Goal: Task Accomplishment & Management: Complete application form

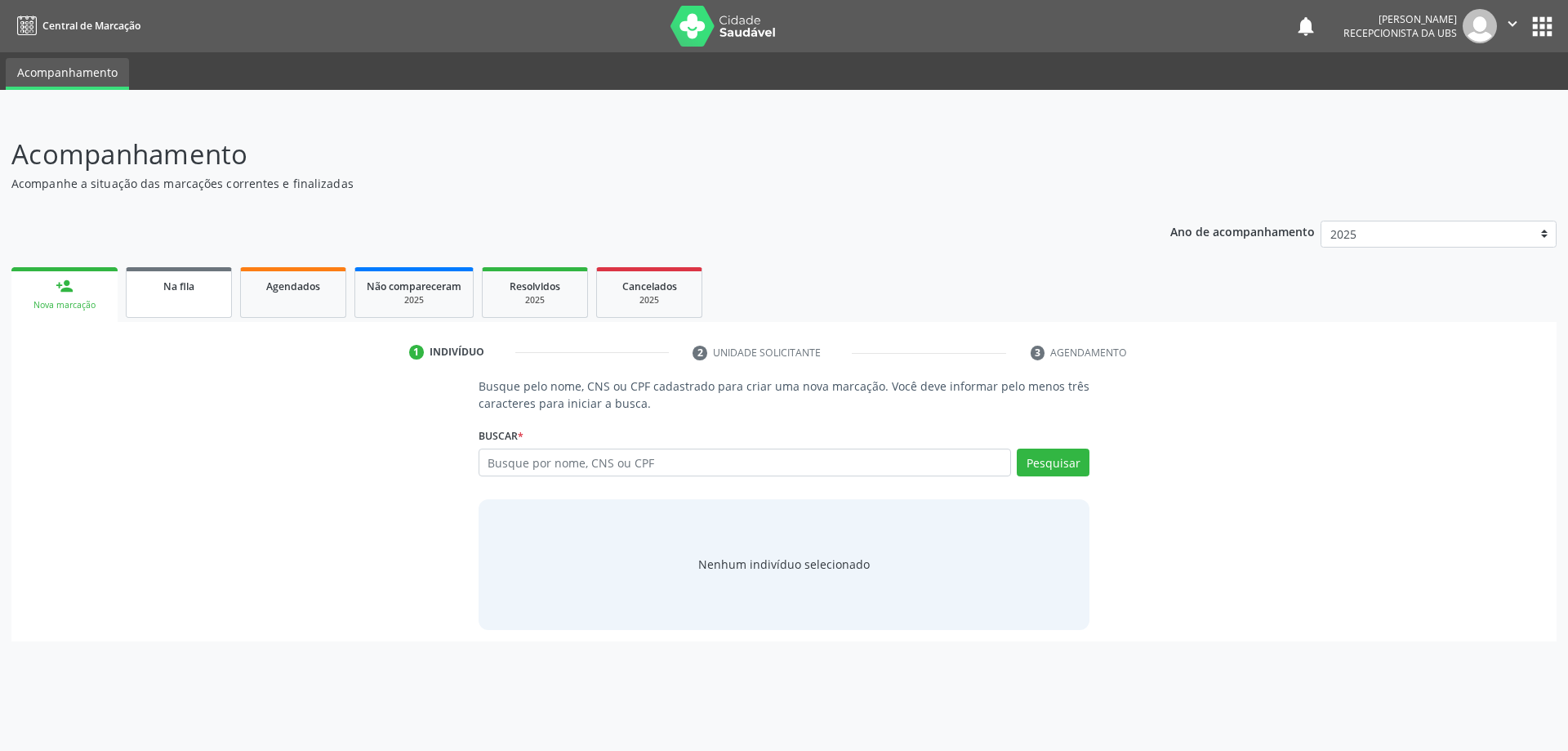
click at [183, 291] on span "Na fila" at bounding box center [179, 286] width 31 height 14
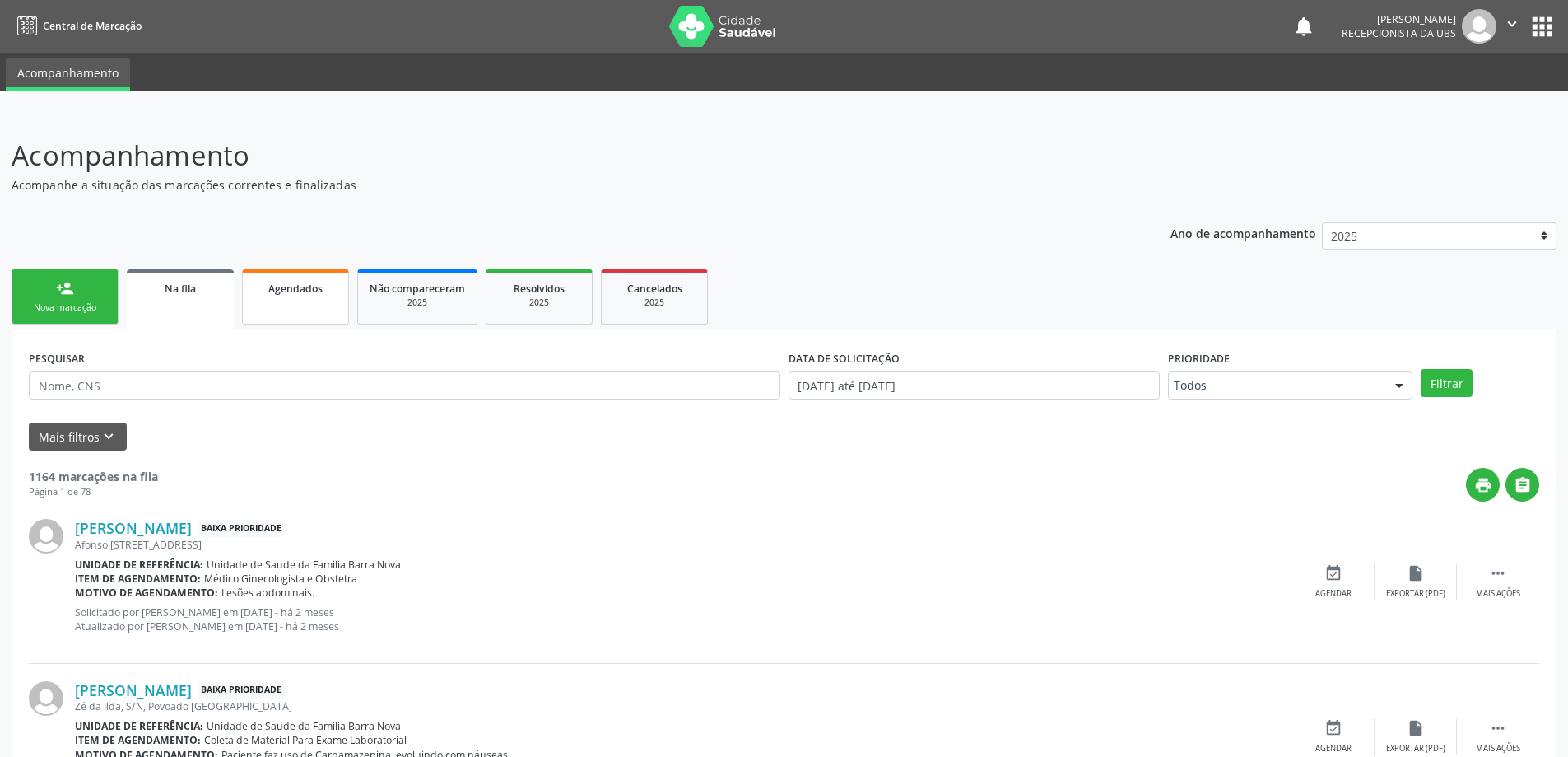
click at [300, 293] on span "Agendados" at bounding box center [295, 288] width 54 height 14
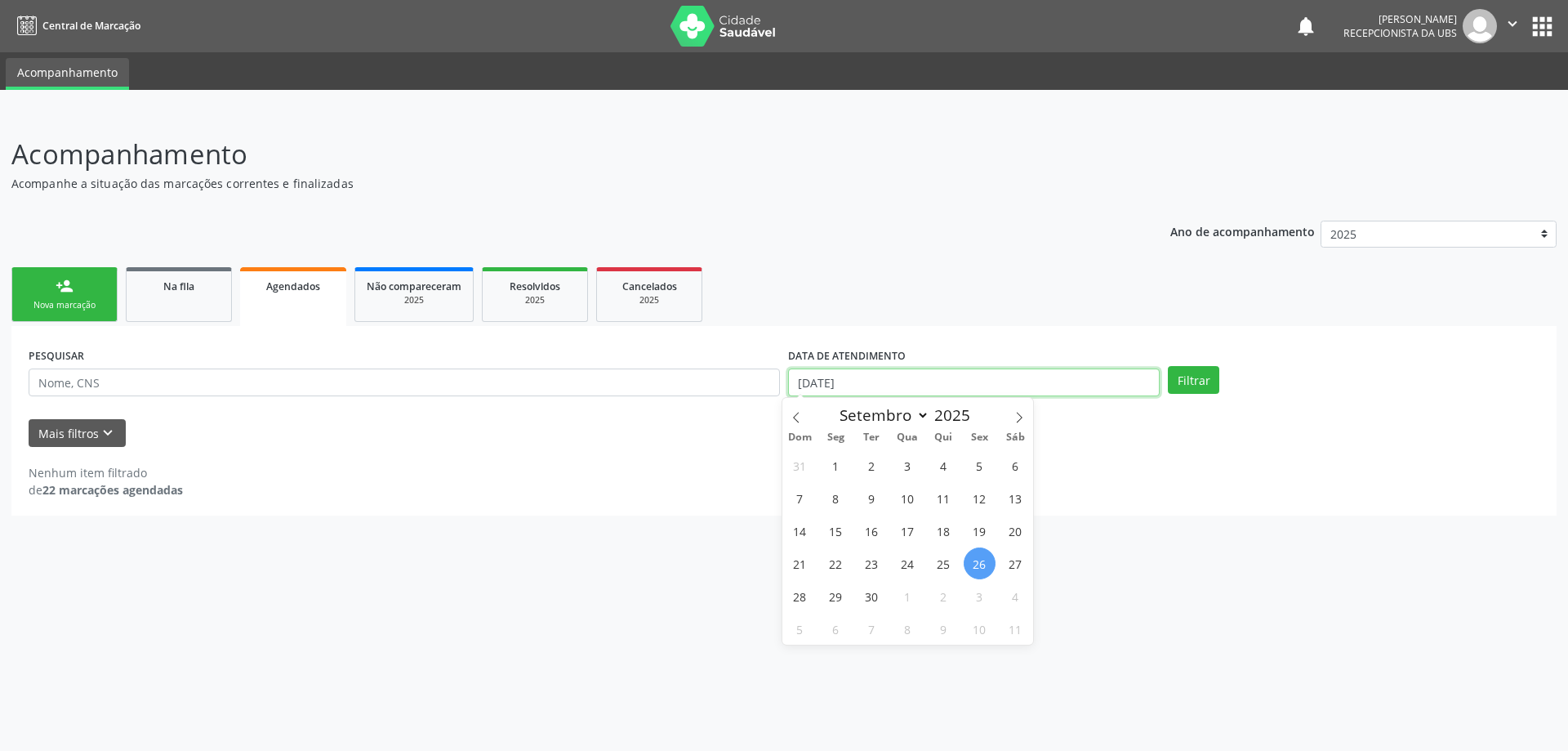
click at [953, 372] on input "[DATE]" at bounding box center [973, 382] width 371 height 27
click at [841, 473] on span "1" at bounding box center [836, 464] width 32 height 32
type input "[DATE]"
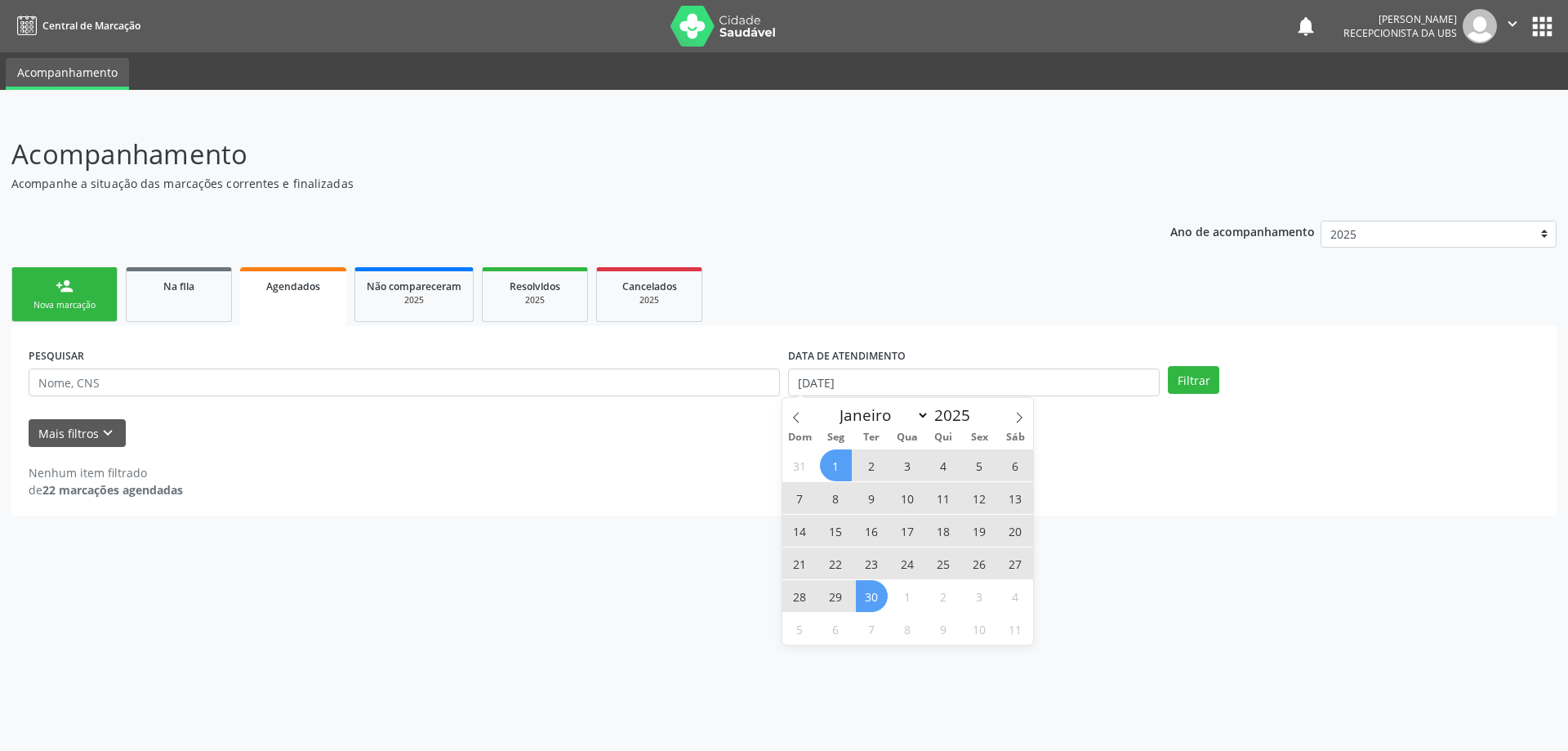
click at [879, 600] on span "30" at bounding box center [871, 596] width 32 height 32
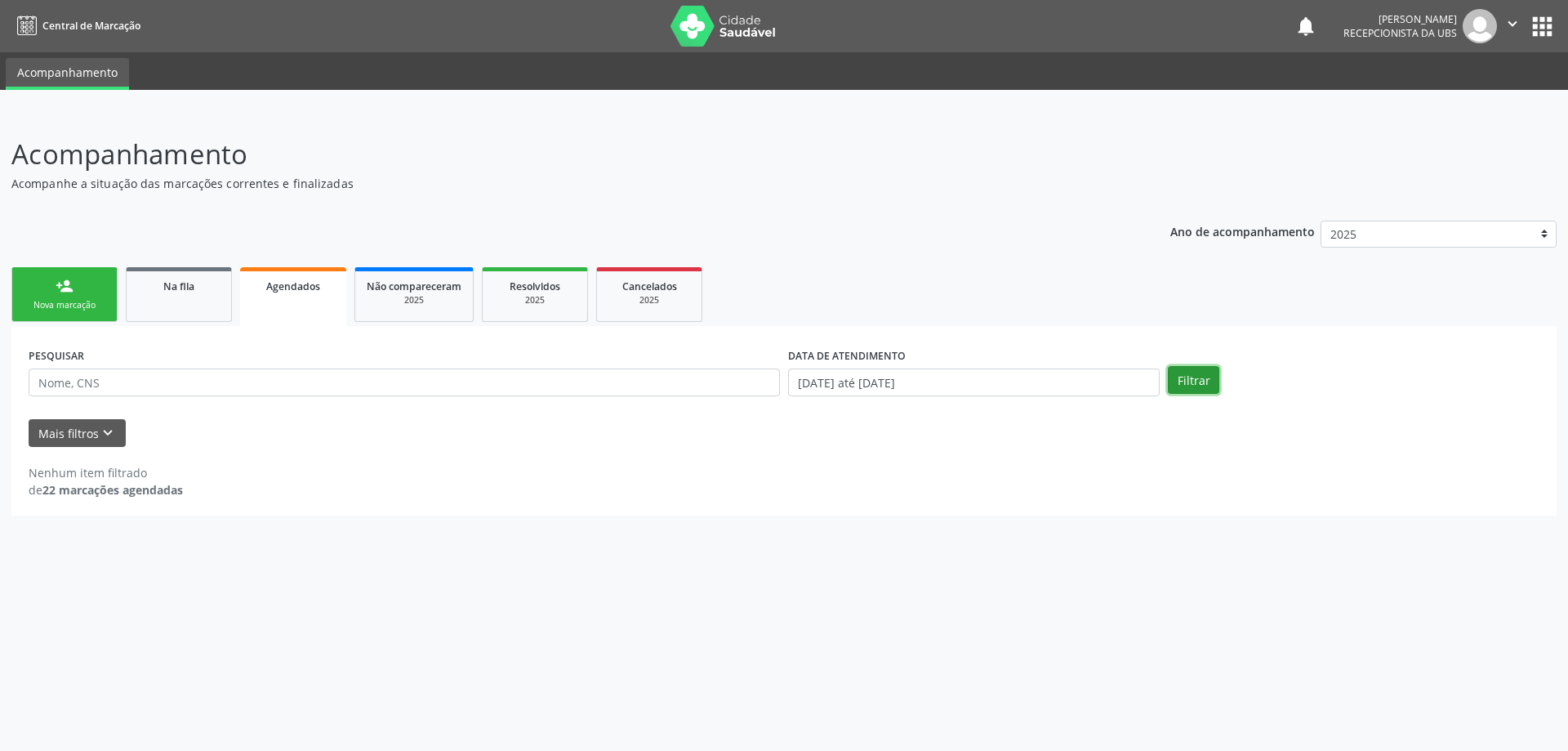
click at [1210, 384] on button "Filtrar" at bounding box center [1193, 380] width 51 height 27
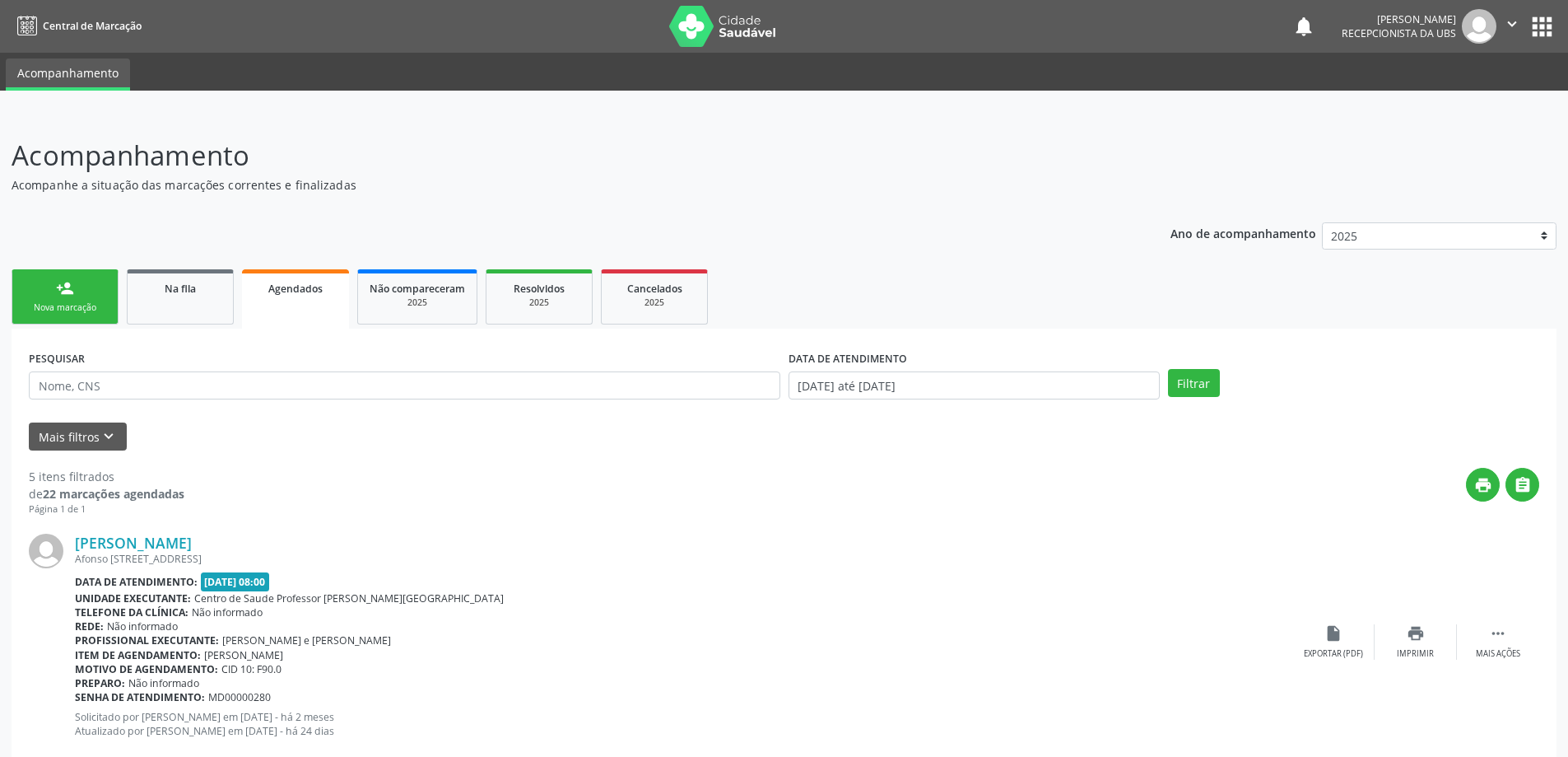
click at [77, 300] on link "person_add Nova marcação" at bounding box center [65, 297] width 107 height 55
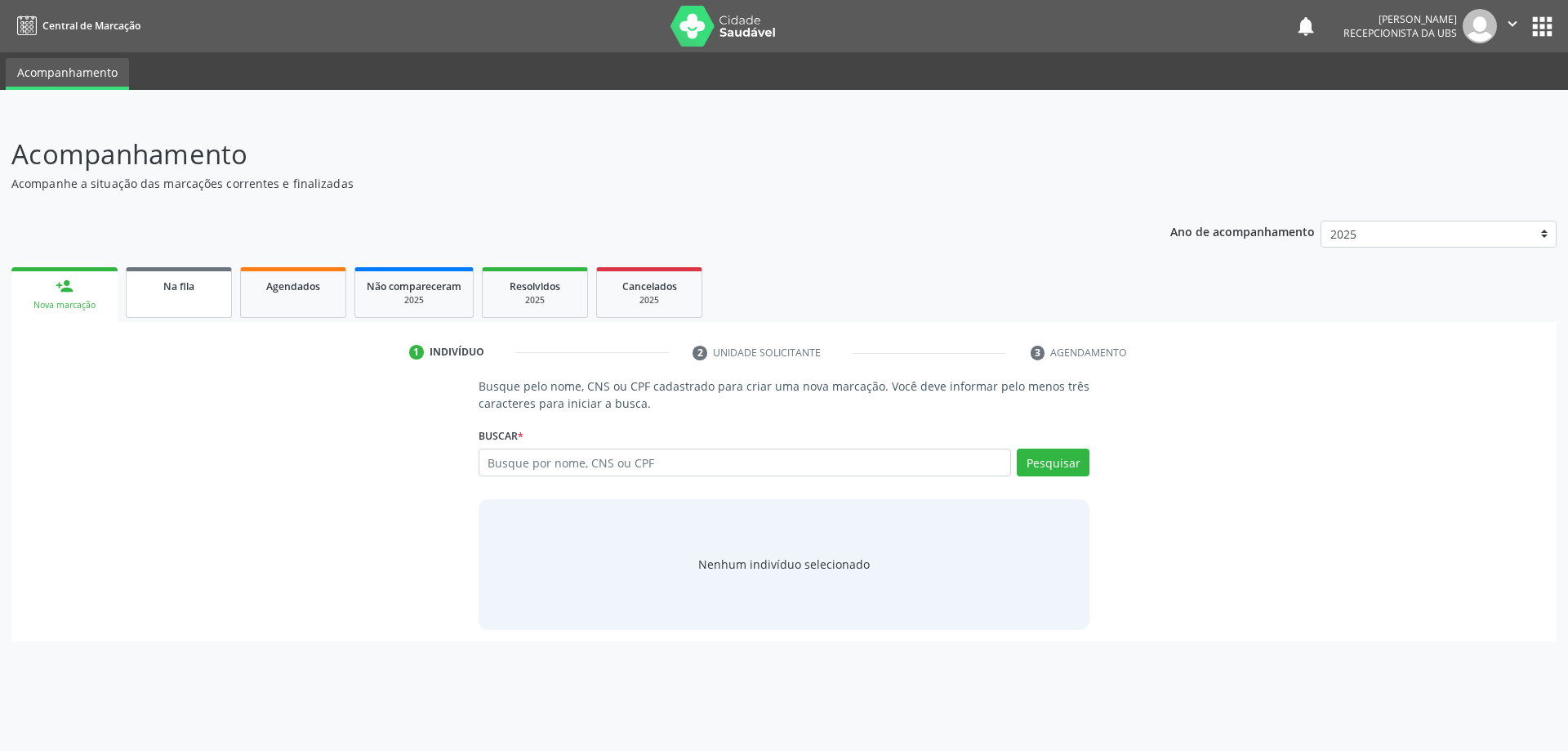
click at [194, 304] on link "Na fila" at bounding box center [179, 292] width 106 height 50
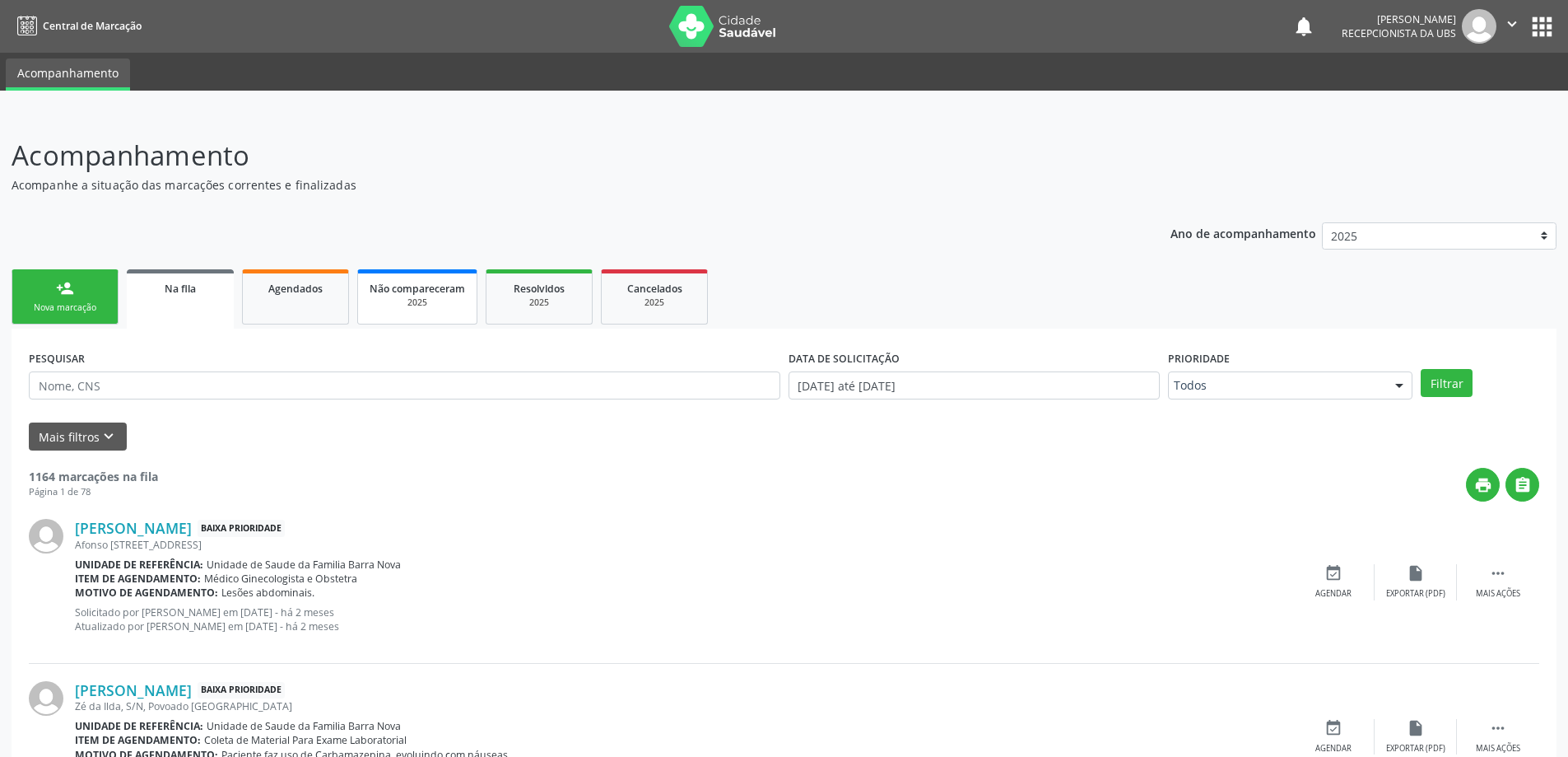
drag, startPoint x: 296, startPoint y: 303, endPoint x: 388, endPoint y: 300, distance: 92.0
click at [297, 303] on link "Agendados" at bounding box center [295, 297] width 107 height 55
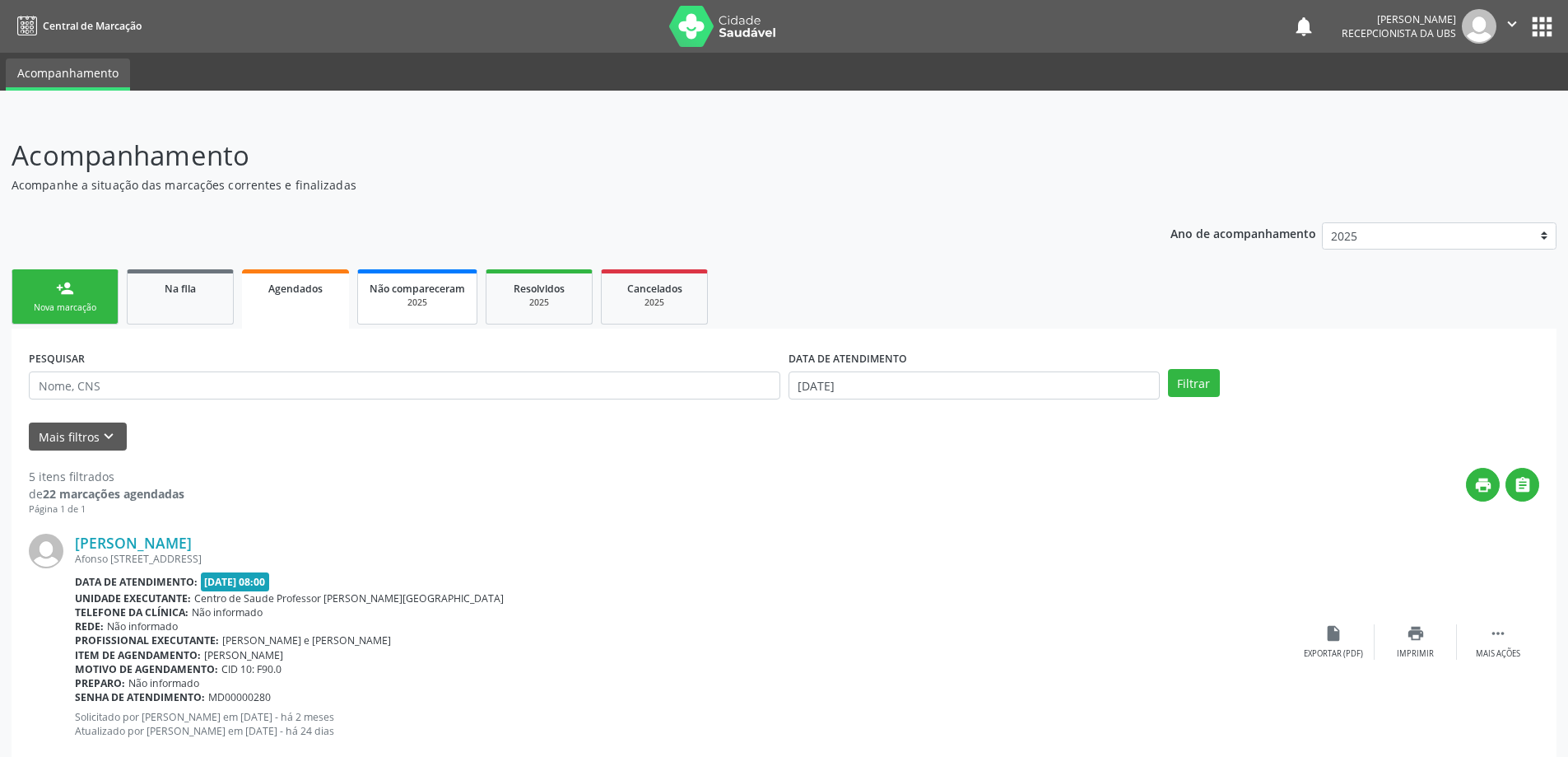
click at [401, 297] on div "2025" at bounding box center [418, 302] width 96 height 12
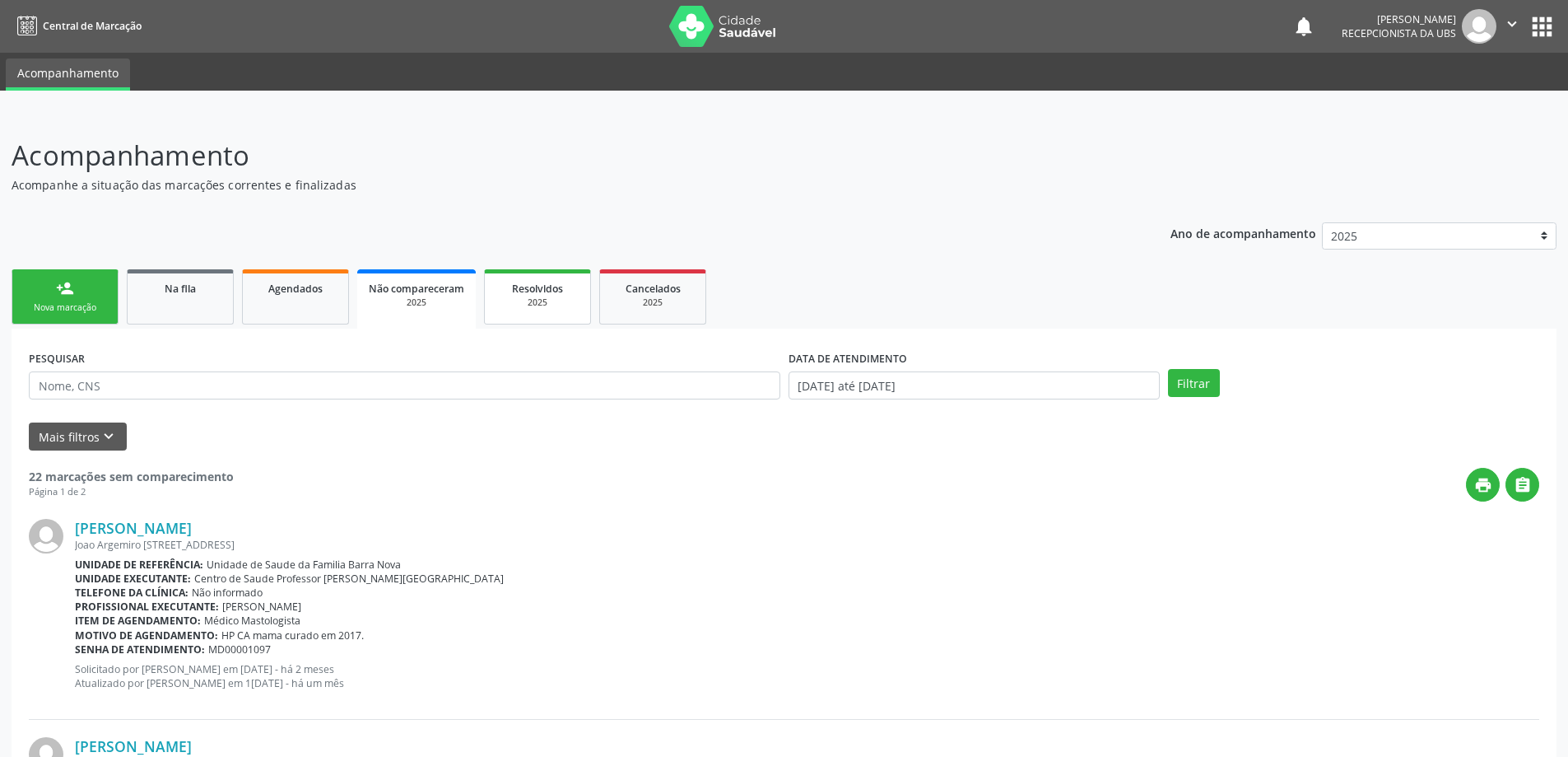
click at [549, 304] on div "2025" at bounding box center [538, 302] width 83 height 12
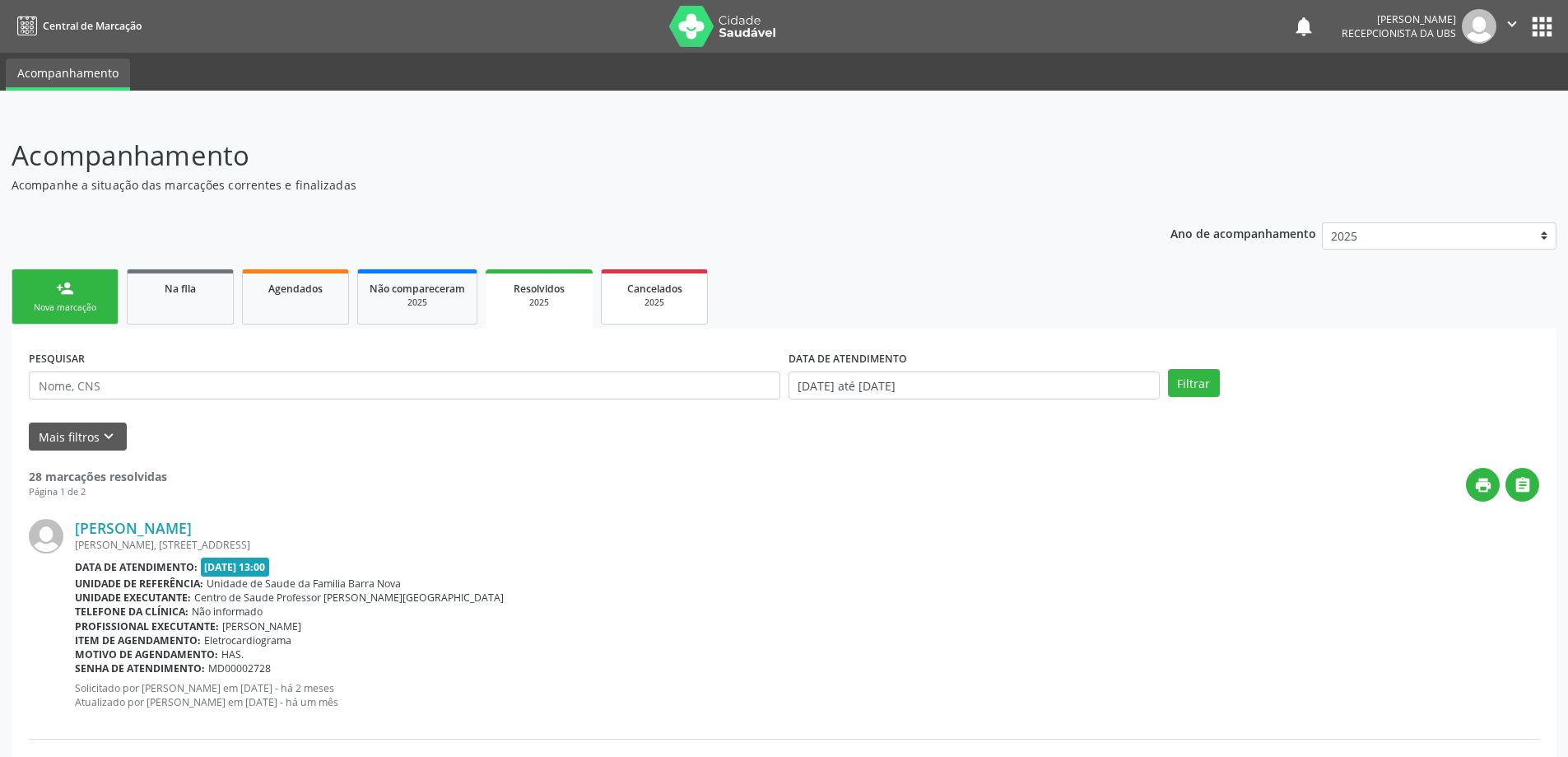
click at [633, 300] on div "2025" at bounding box center [655, 302] width 83 height 12
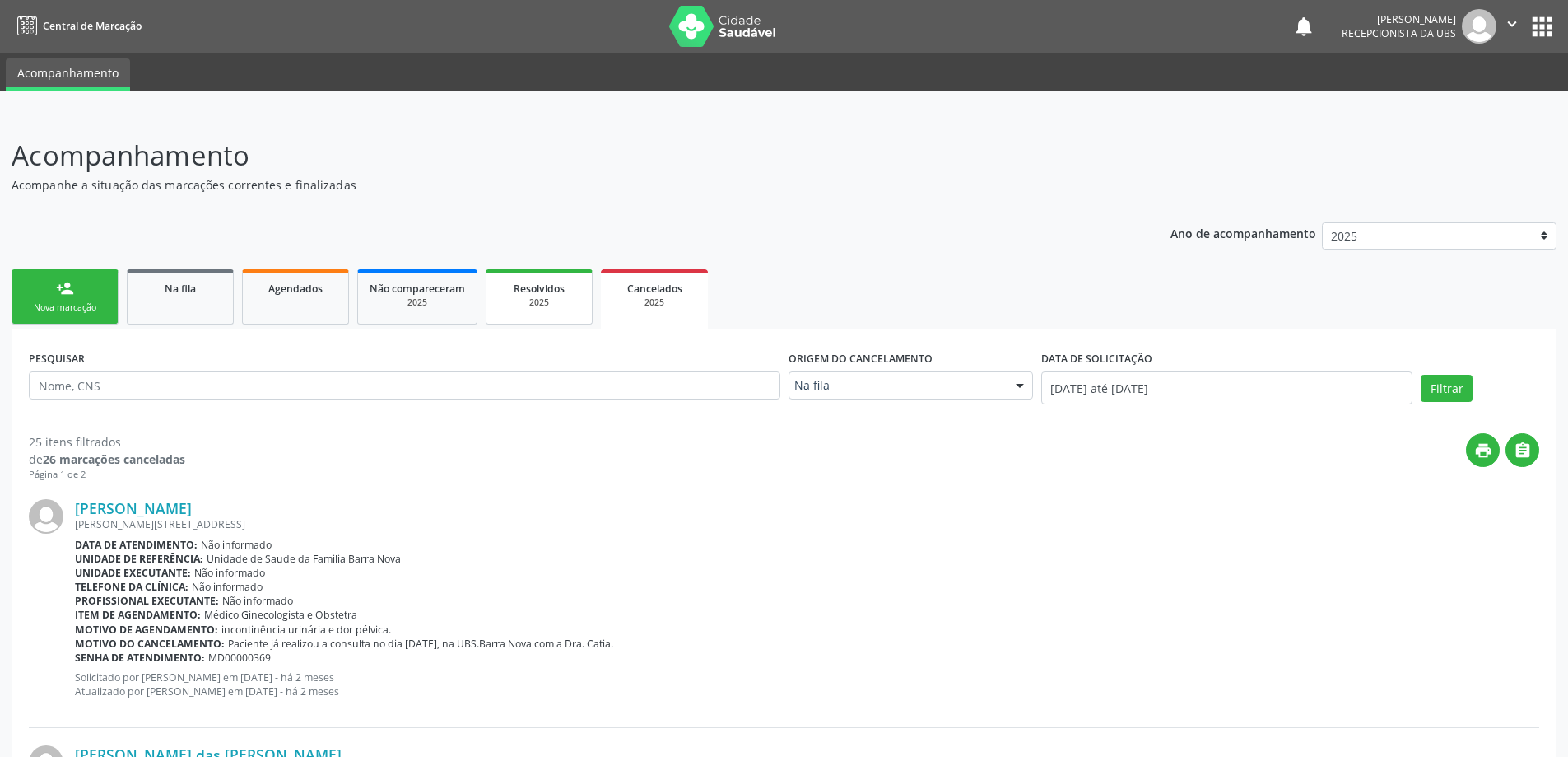
click at [545, 293] on span "Resolvidos" at bounding box center [539, 288] width 51 height 14
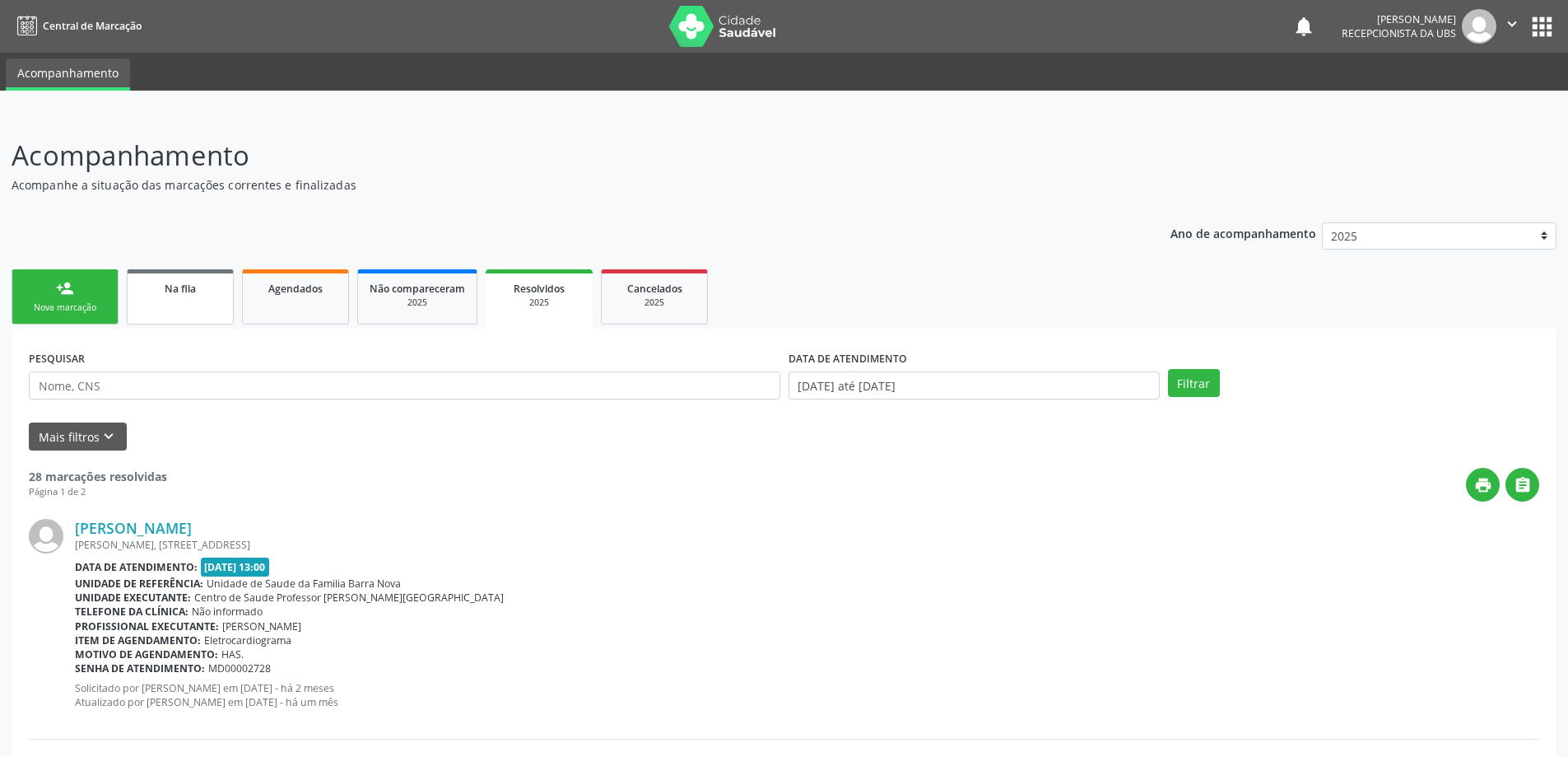
click at [184, 310] on link "Na fila" at bounding box center [180, 297] width 107 height 55
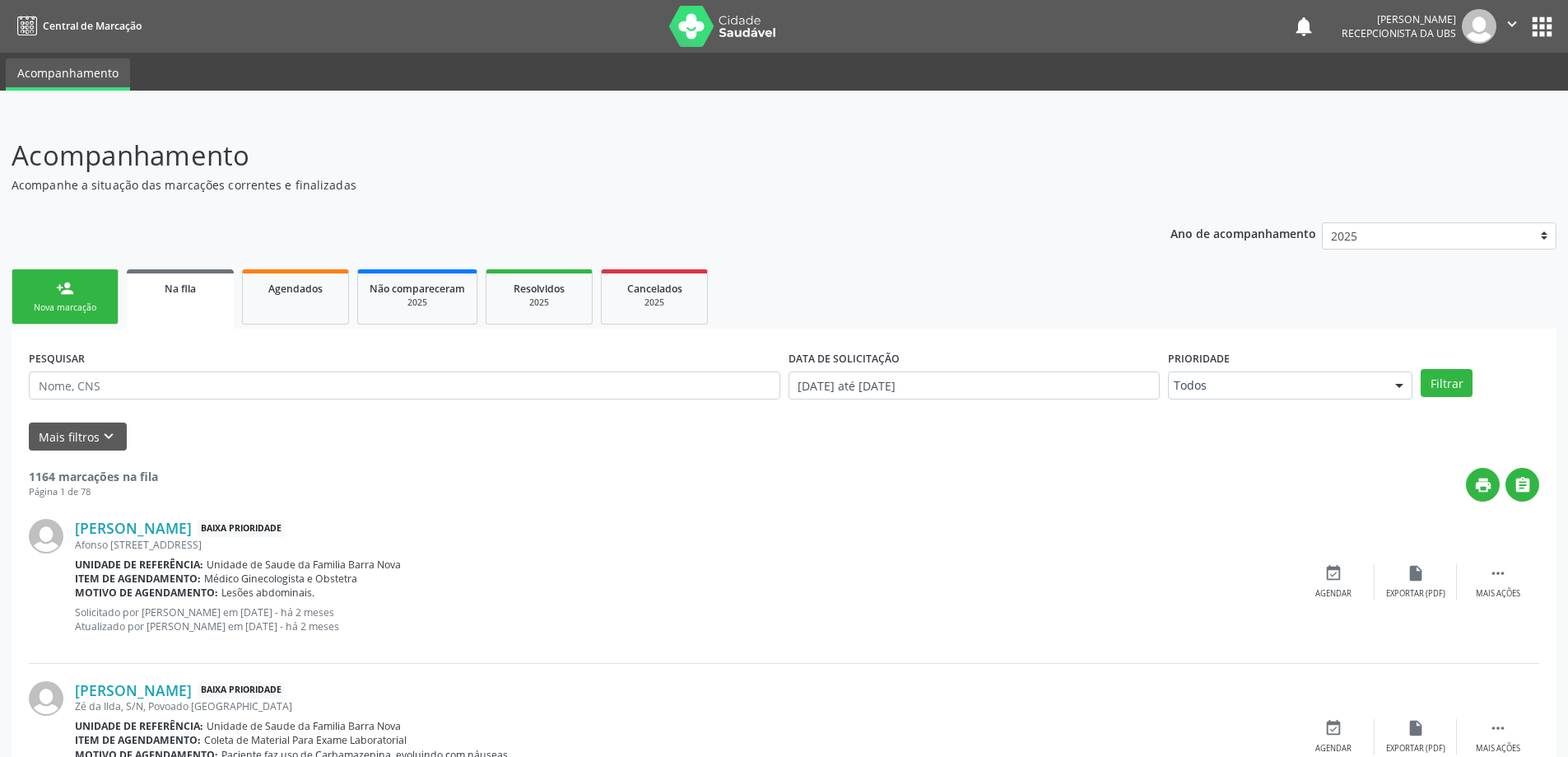
click at [127, 270] on link "Na fila" at bounding box center [180, 299] width 107 height 59
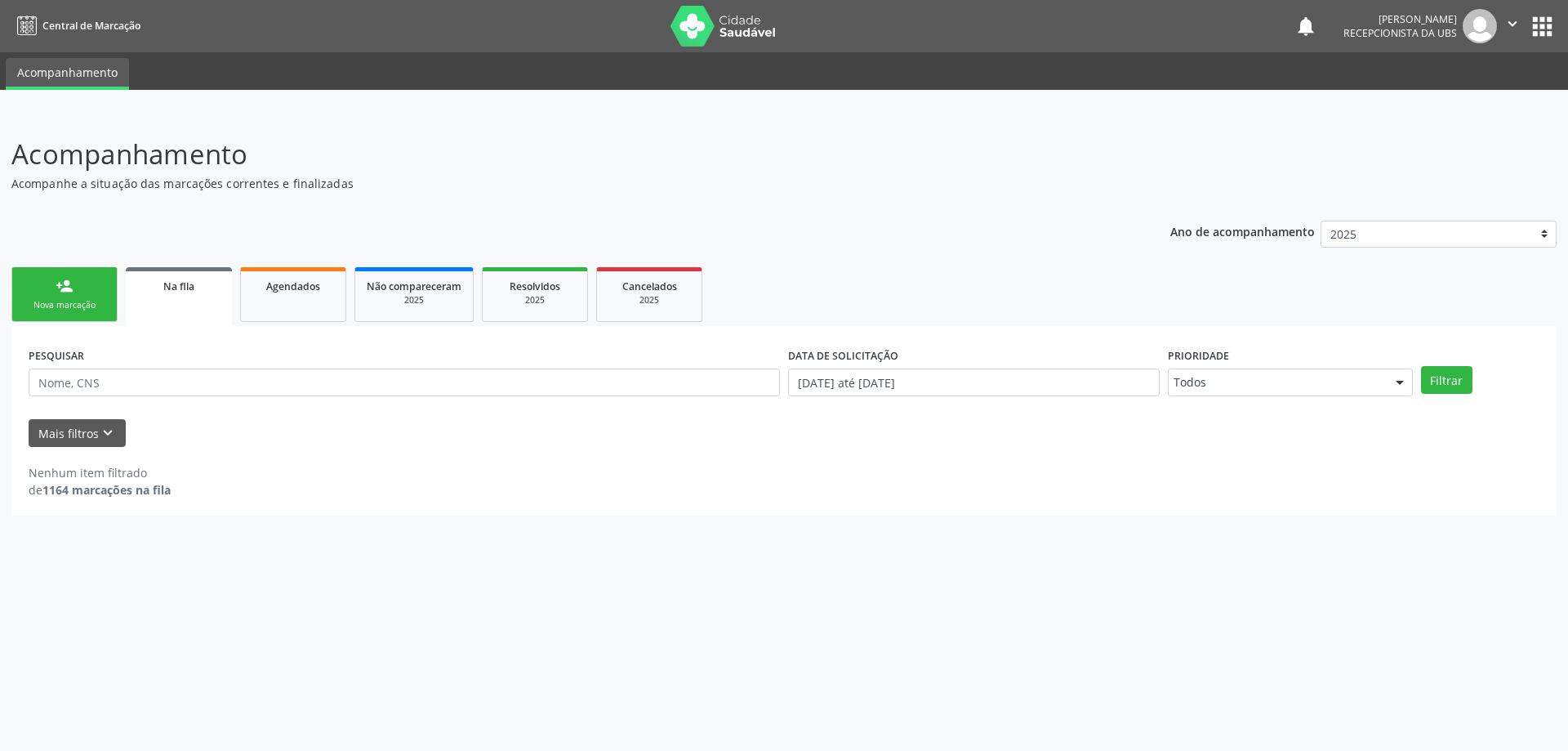
click at [74, 315] on link "person_add Nova marcação" at bounding box center [65, 295] width 106 height 55
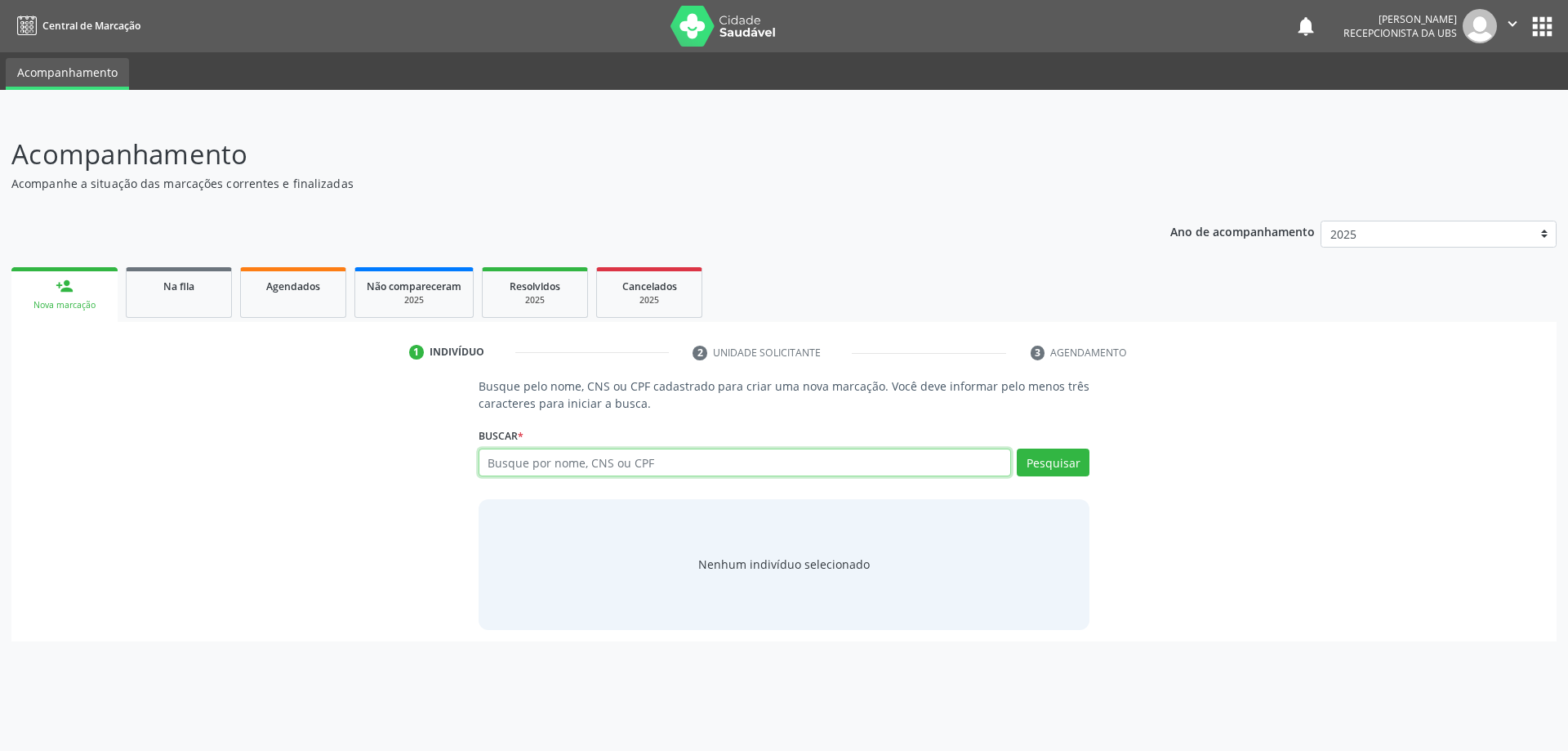
click at [541, 459] on input "text" at bounding box center [745, 462] width 534 height 27
type input "702002838502485"
click at [1065, 461] on button "Pesquisar" at bounding box center [1053, 462] width 73 height 27
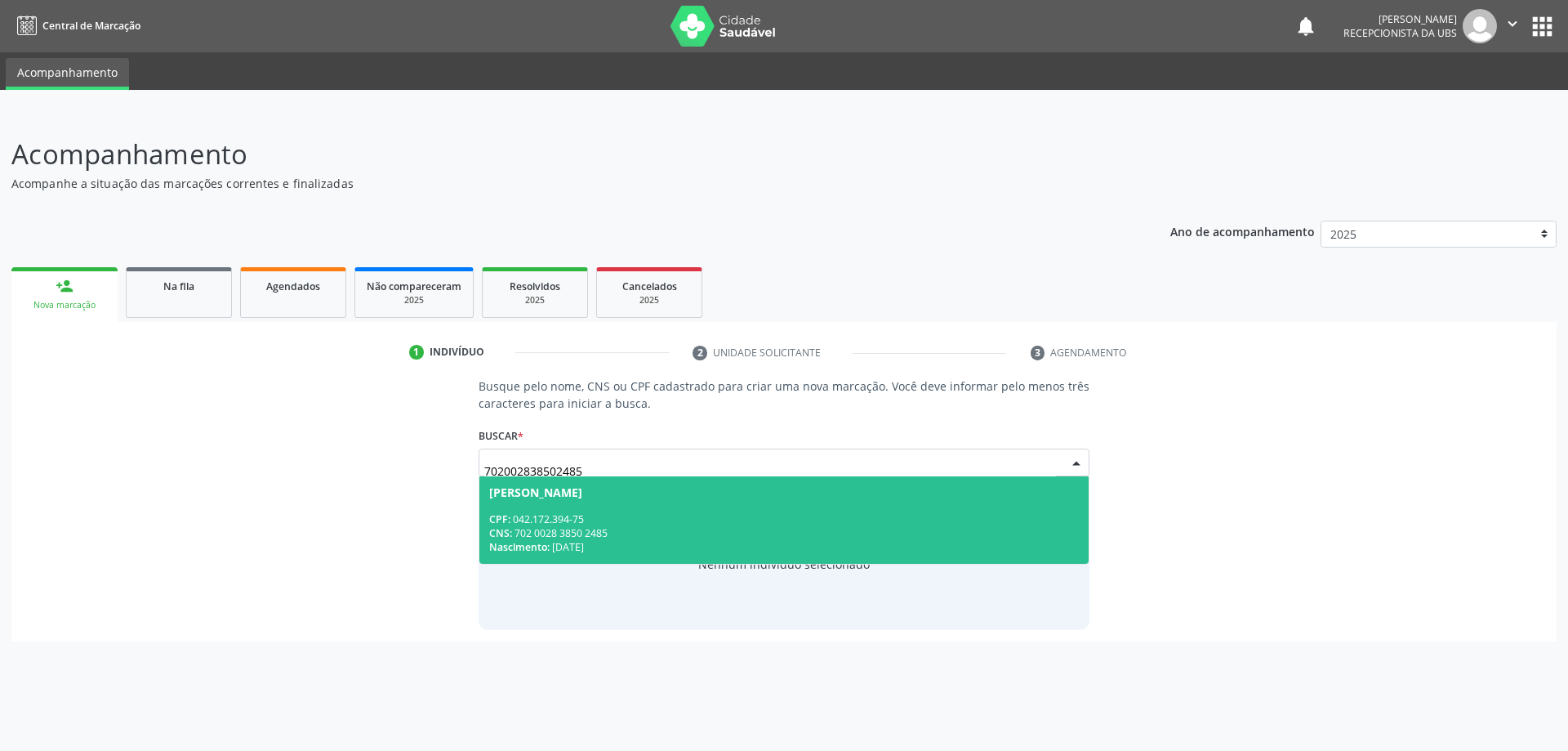
click at [634, 492] on div "[PERSON_NAME]" at bounding box center [784, 493] width 590 height 13
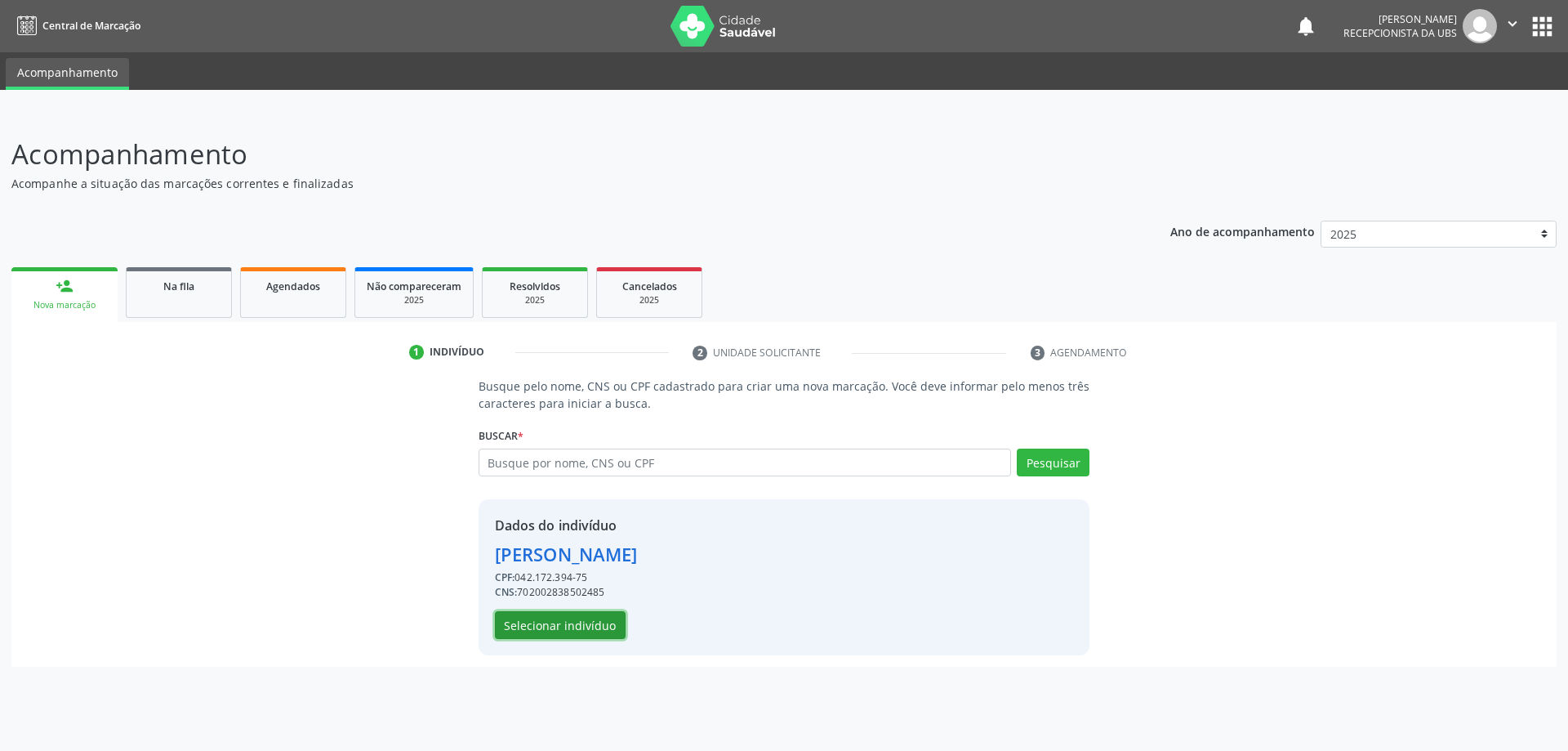
click at [563, 631] on button "Selecionar indivíduo" at bounding box center [559, 625] width 130 height 27
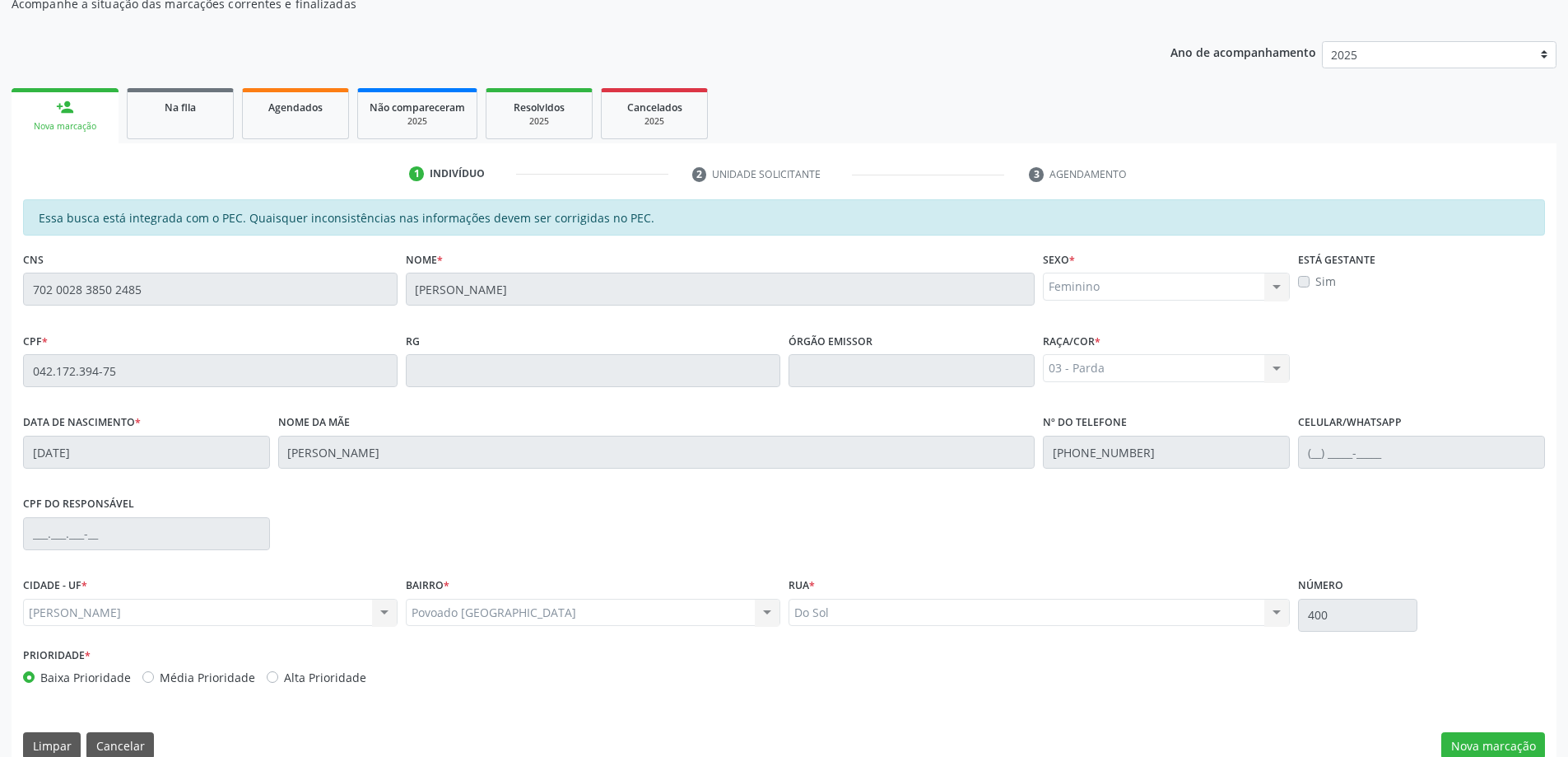
scroll to position [207, 0]
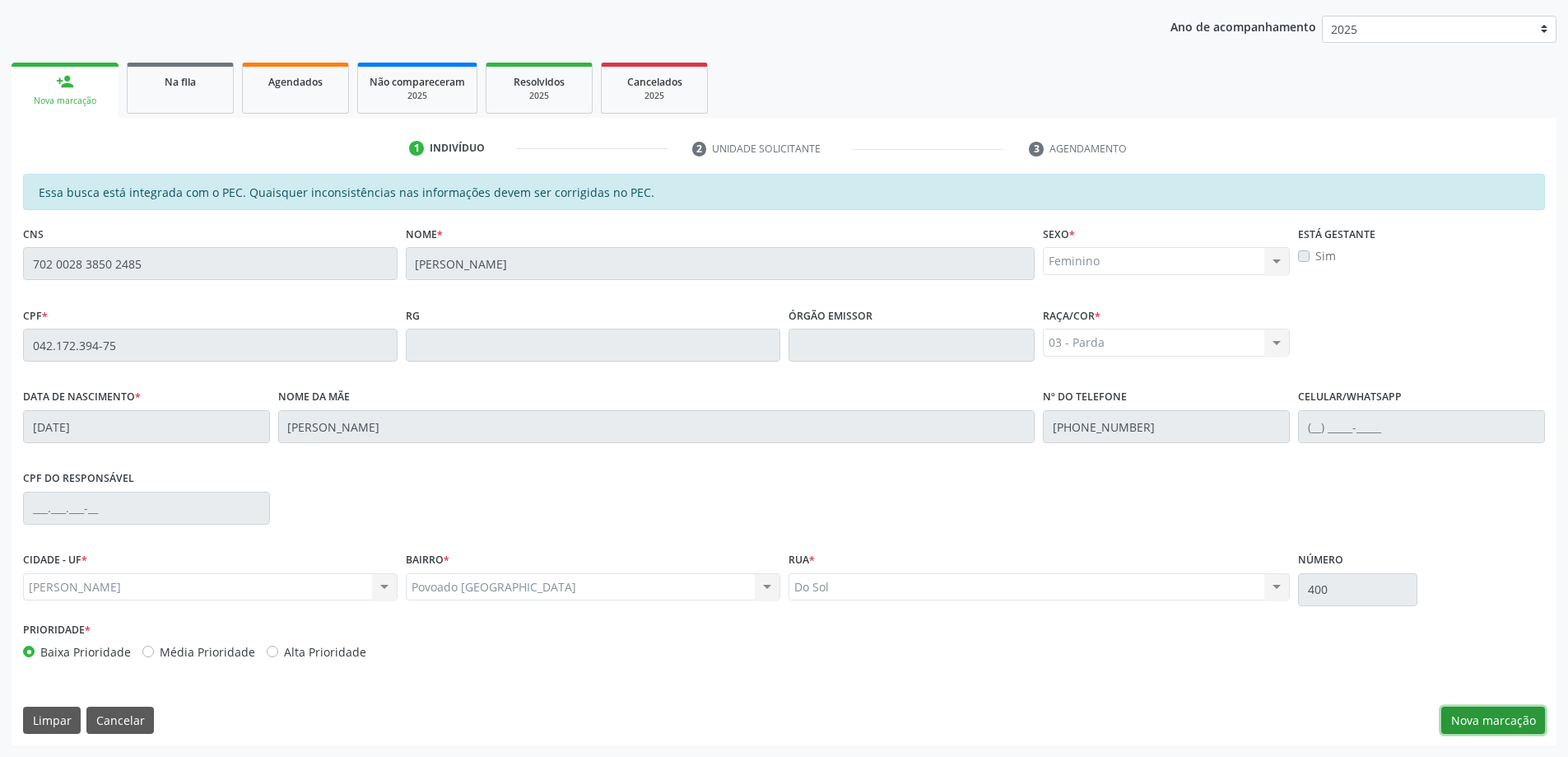
click at [1511, 721] on button "Nova marcação" at bounding box center [1493, 720] width 104 height 28
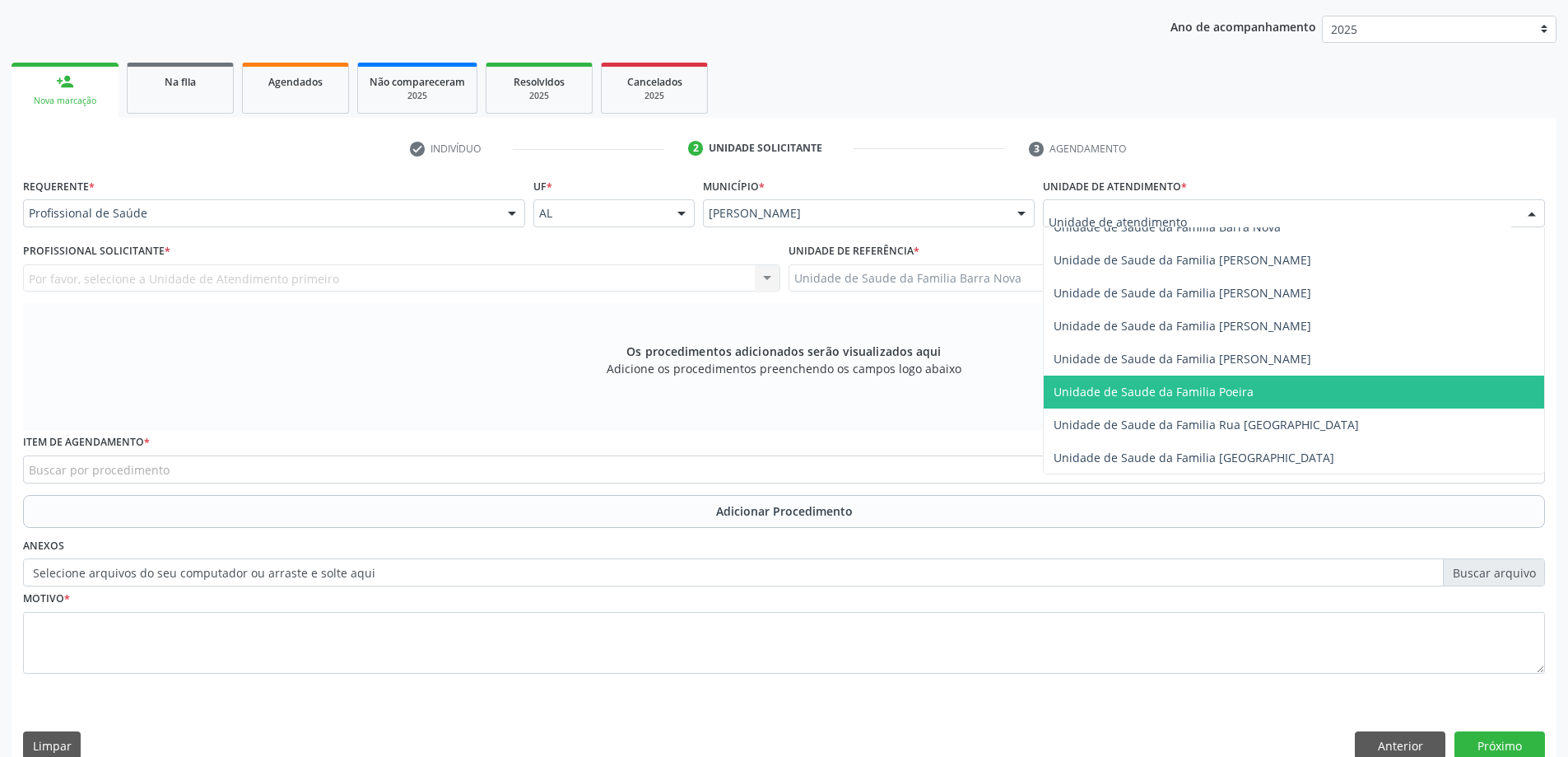
scroll to position [988, 0]
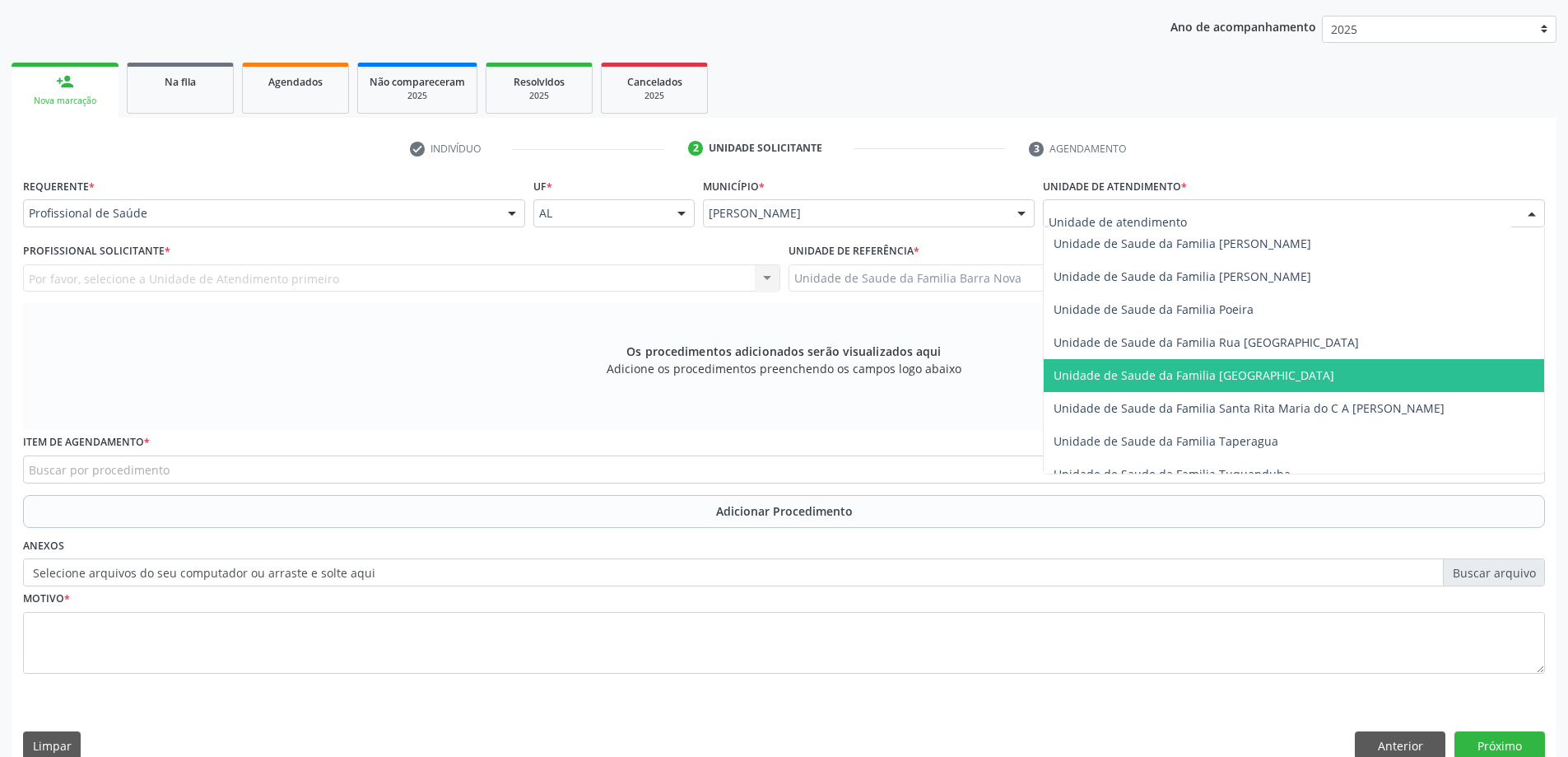
click at [1258, 373] on span "Unidade de Saude da Familia [GEOGRAPHIC_DATA]" at bounding box center [1194, 374] width 280 height 16
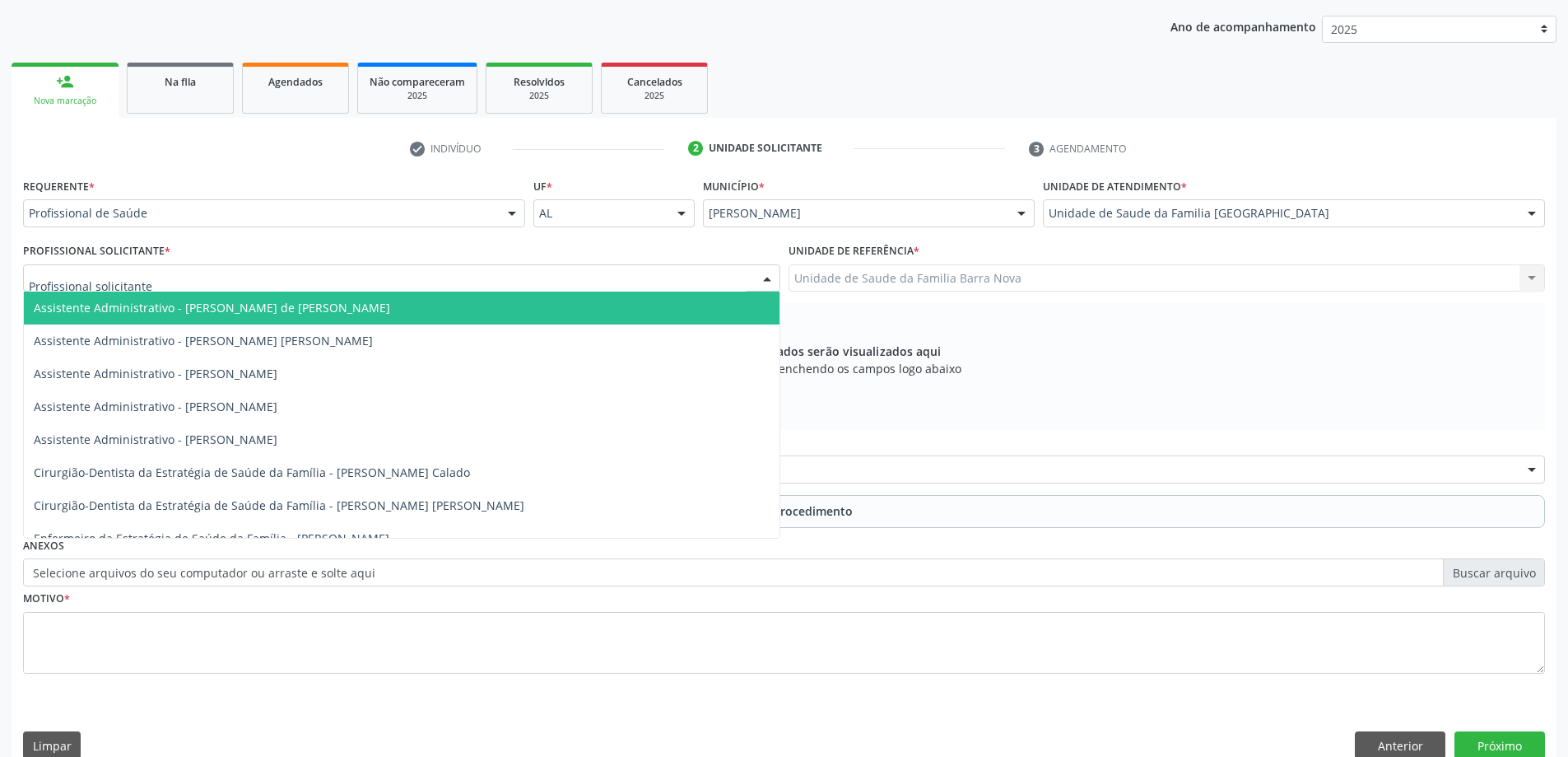
click at [699, 275] on div at bounding box center [402, 278] width 758 height 28
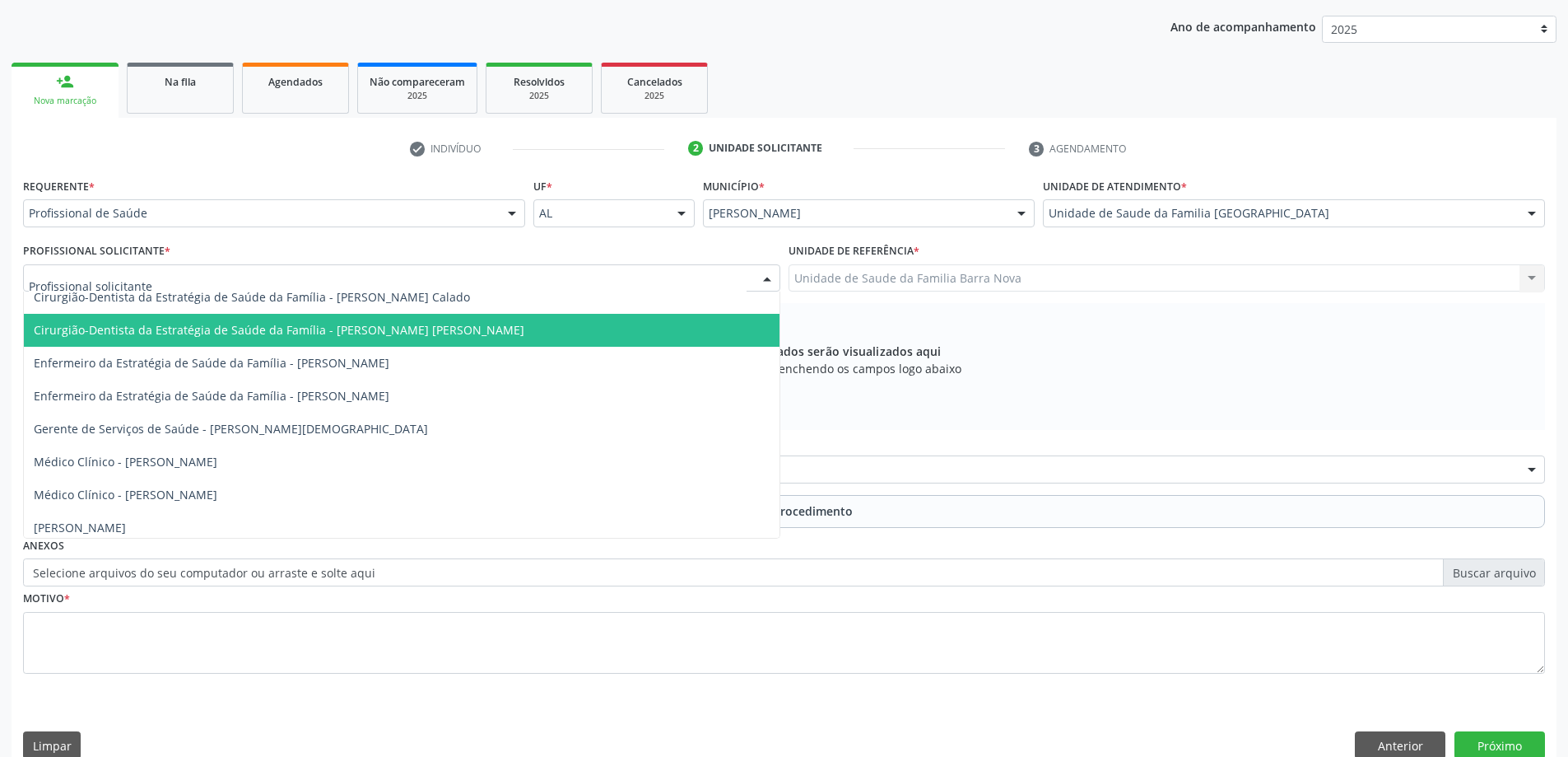
scroll to position [247, 0]
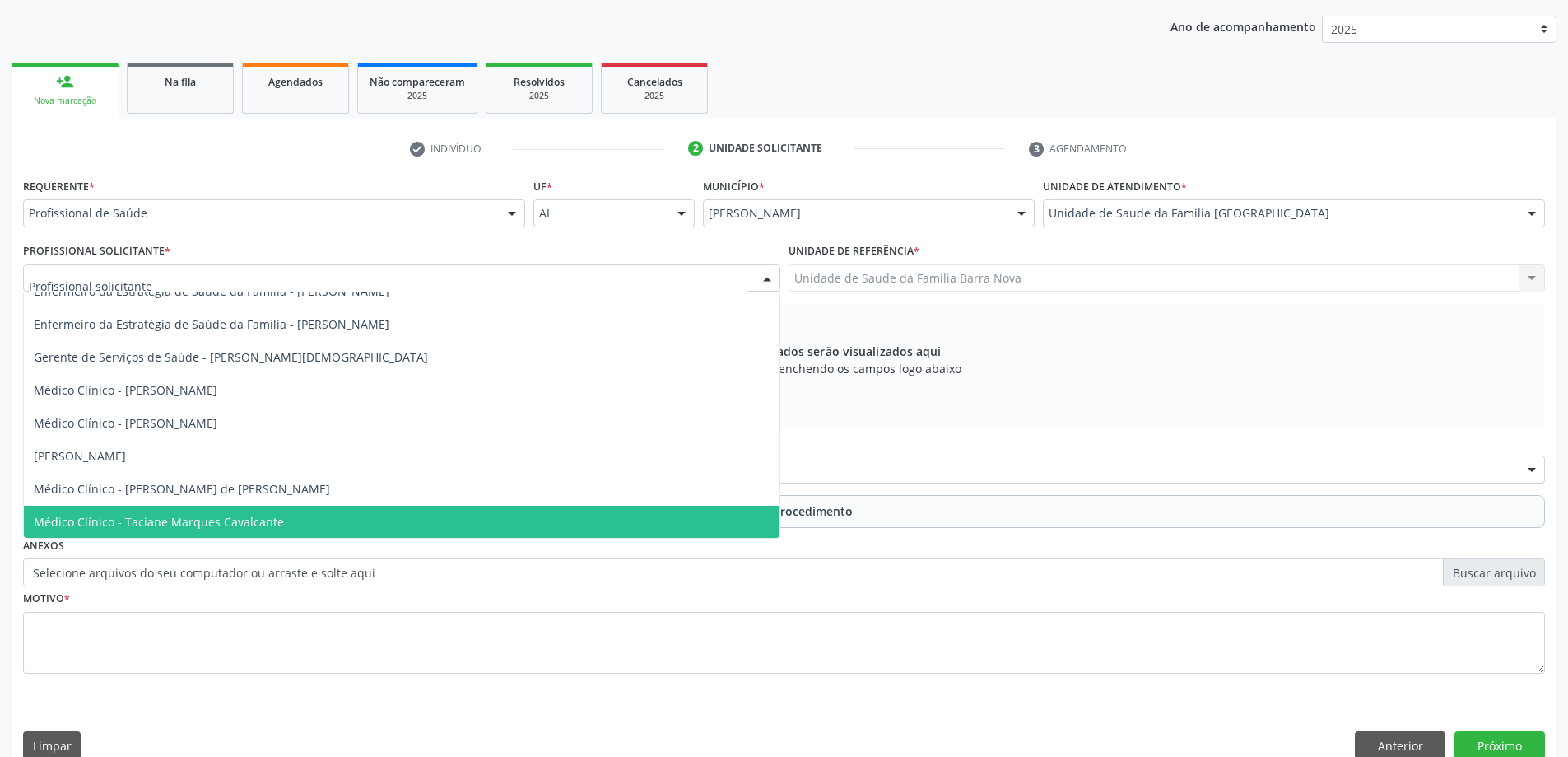
click at [315, 522] on span "Médico Clínico - Taciane Marques Cavalcante" at bounding box center [402, 522] width 756 height 33
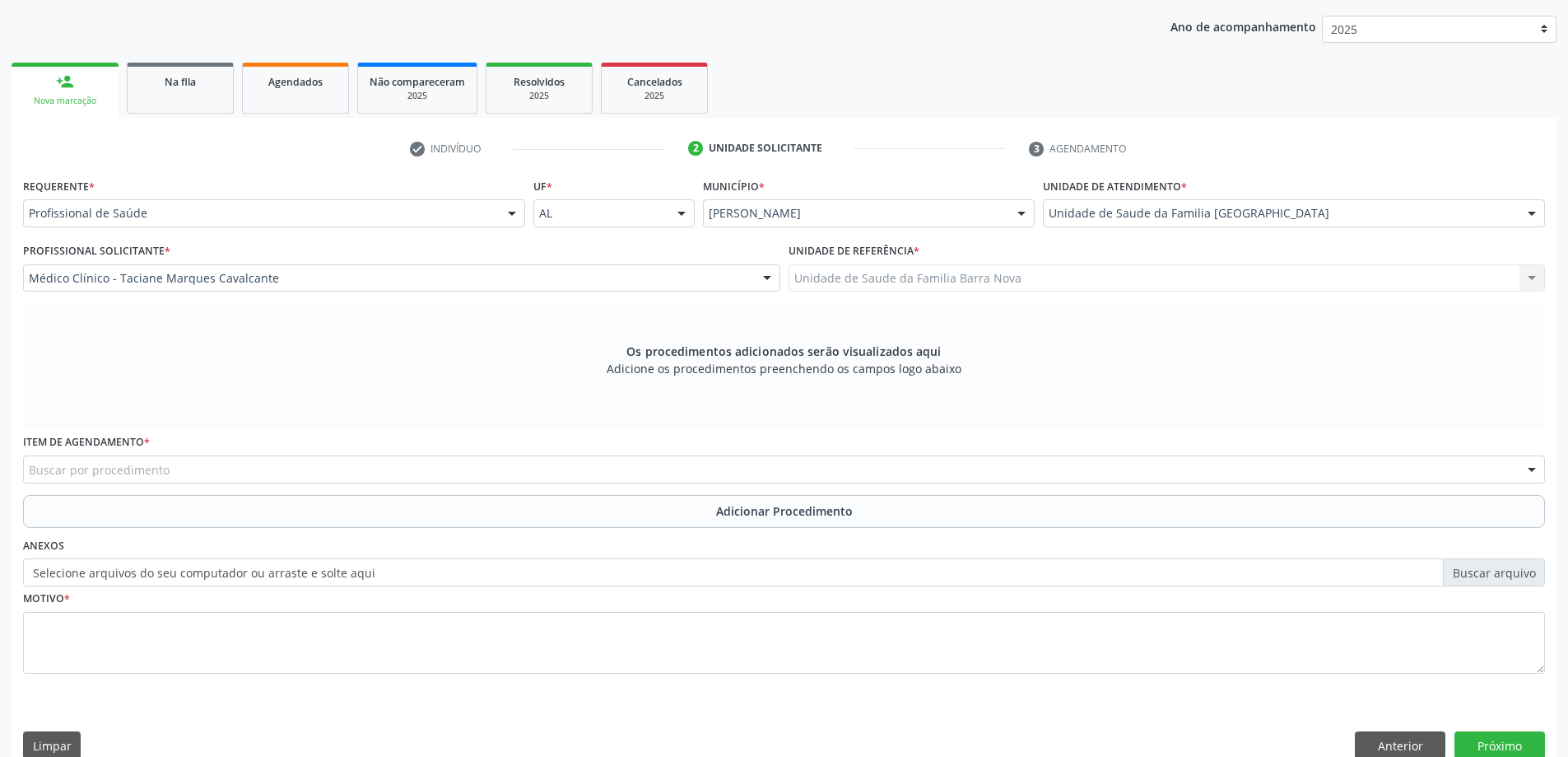
click at [347, 473] on div "Buscar por procedimento" at bounding box center [784, 469] width 1522 height 28
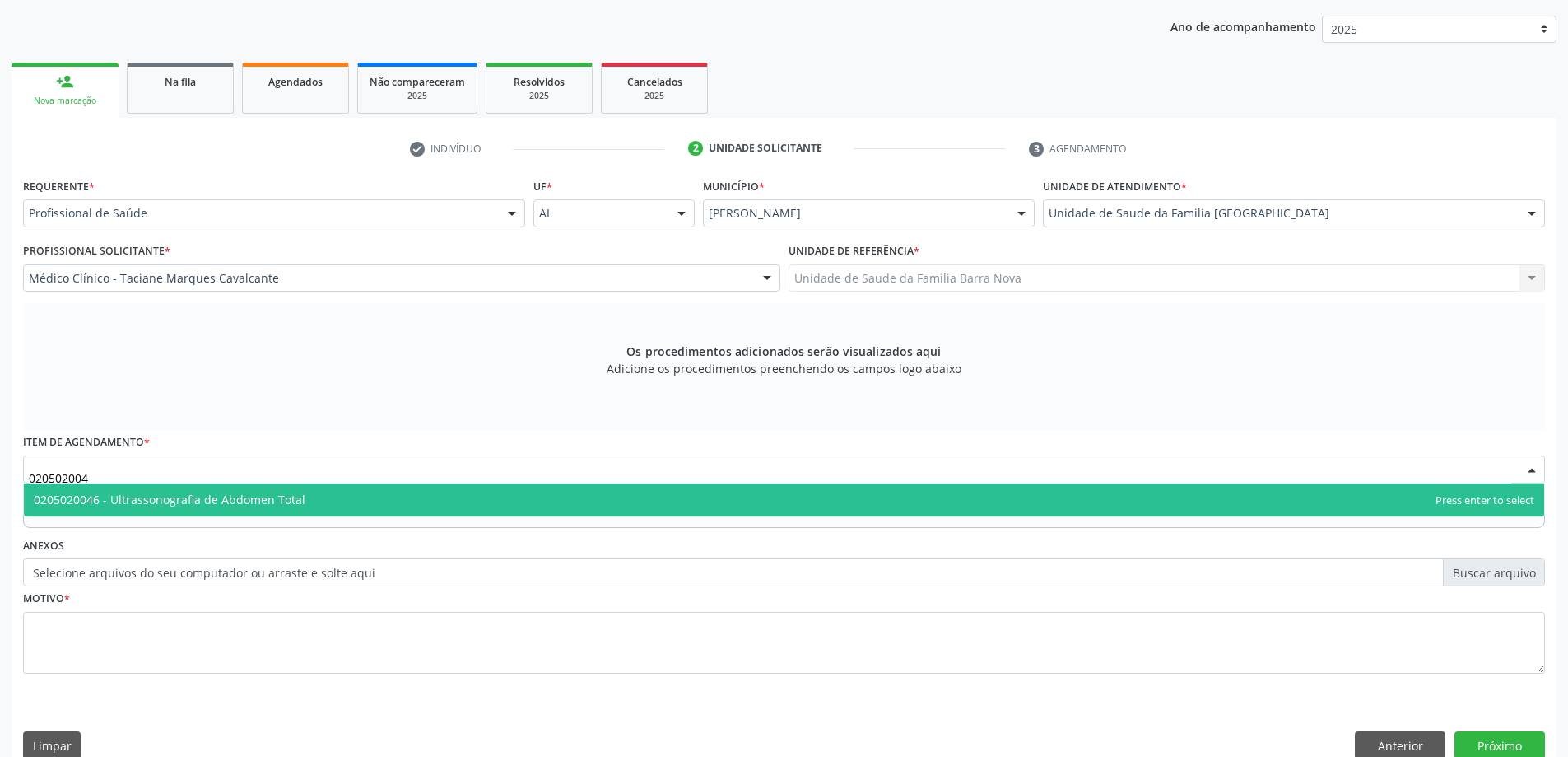
type input "0205020046"
click at [559, 501] on span "0205020046 - Ultrassonografia de Abdomen Total" at bounding box center [784, 499] width 1520 height 33
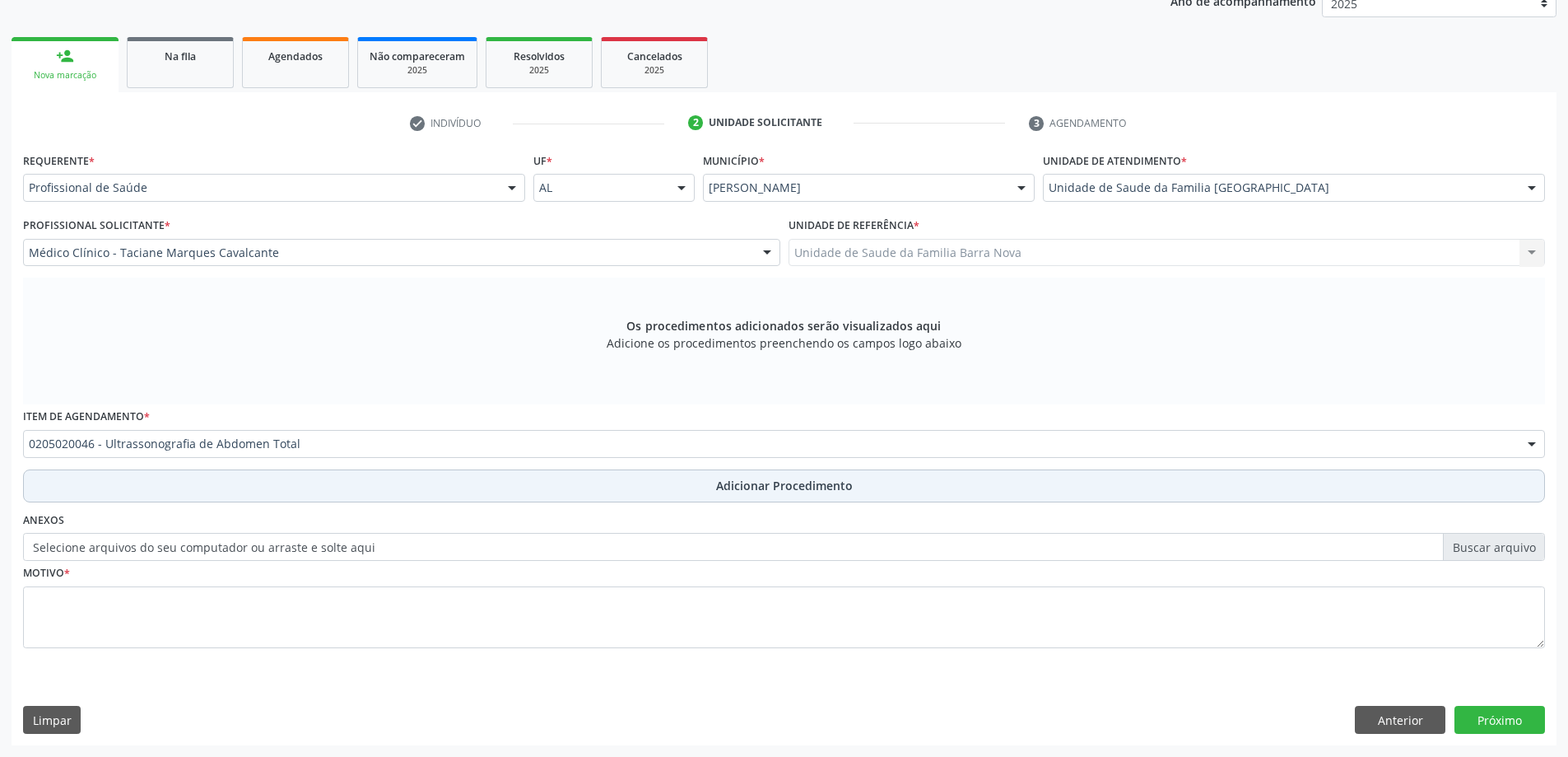
click at [779, 488] on span "Adicionar Procedimento" at bounding box center [784, 485] width 137 height 17
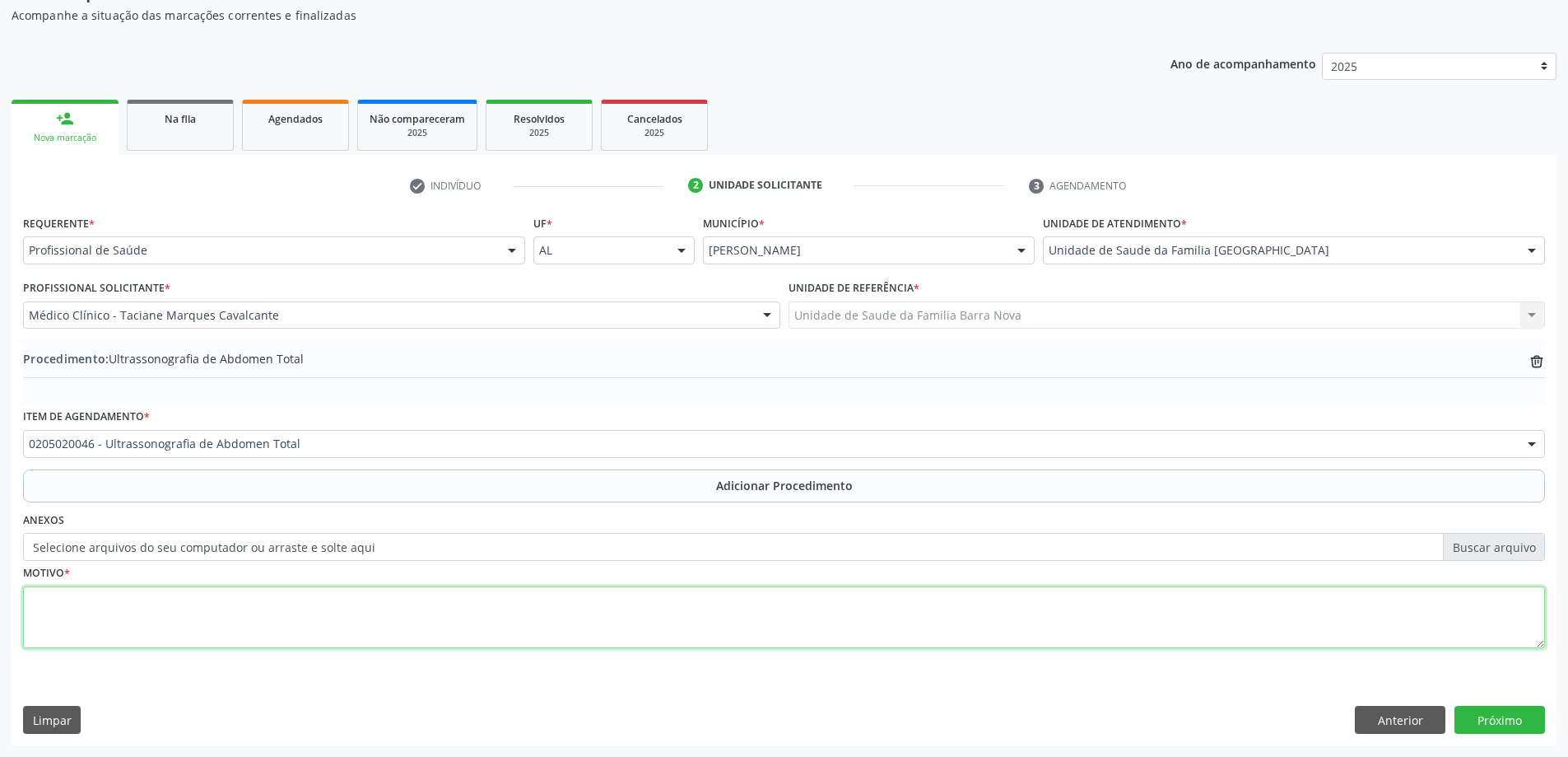
click at [429, 623] on textarea at bounding box center [784, 617] width 1522 height 63
type textarea "Paciente afirma ter patologia prévia do figado , o qual diz ser crescido."
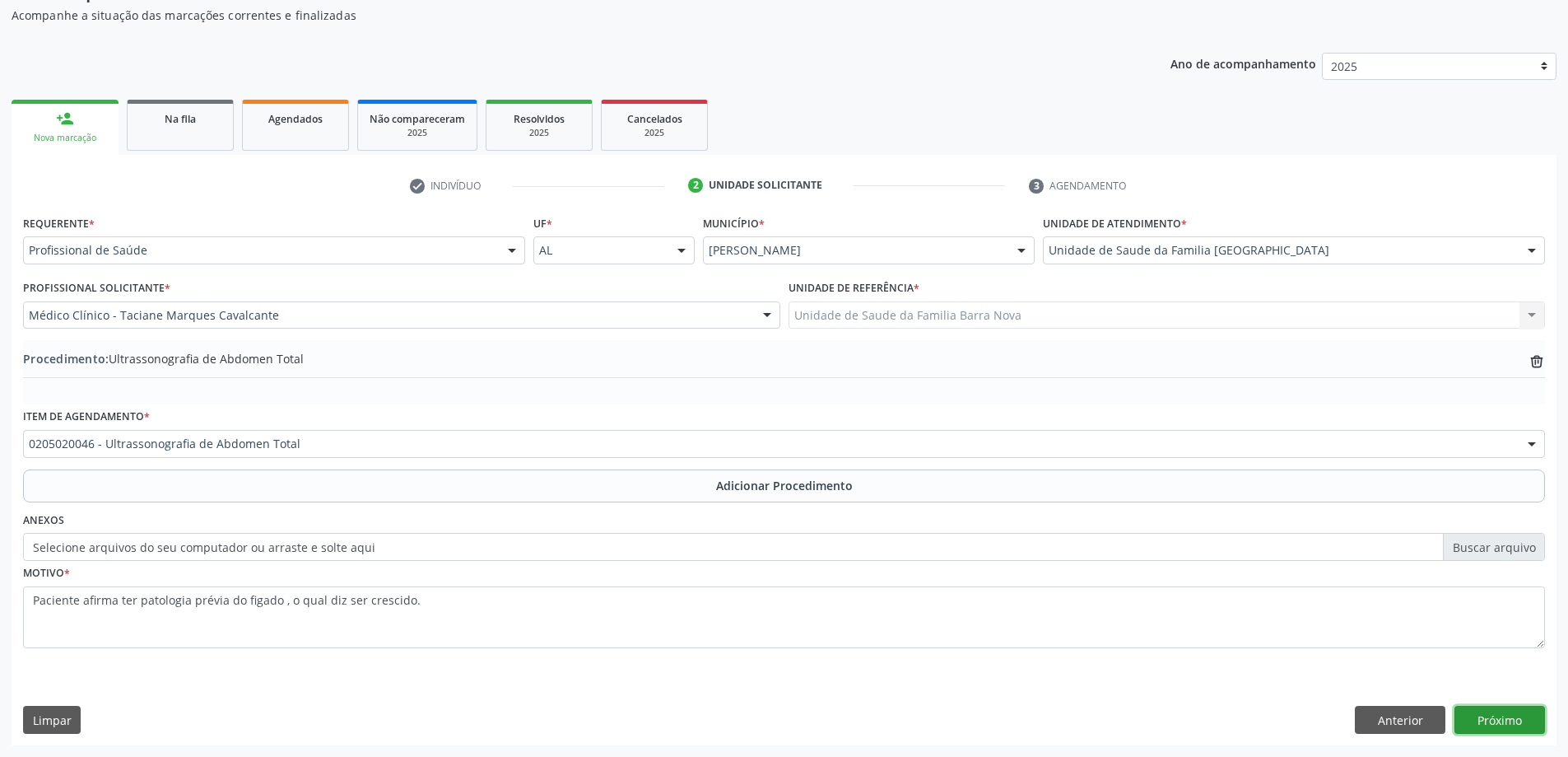
click at [1493, 721] on button "Próximo" at bounding box center [1500, 719] width 90 height 28
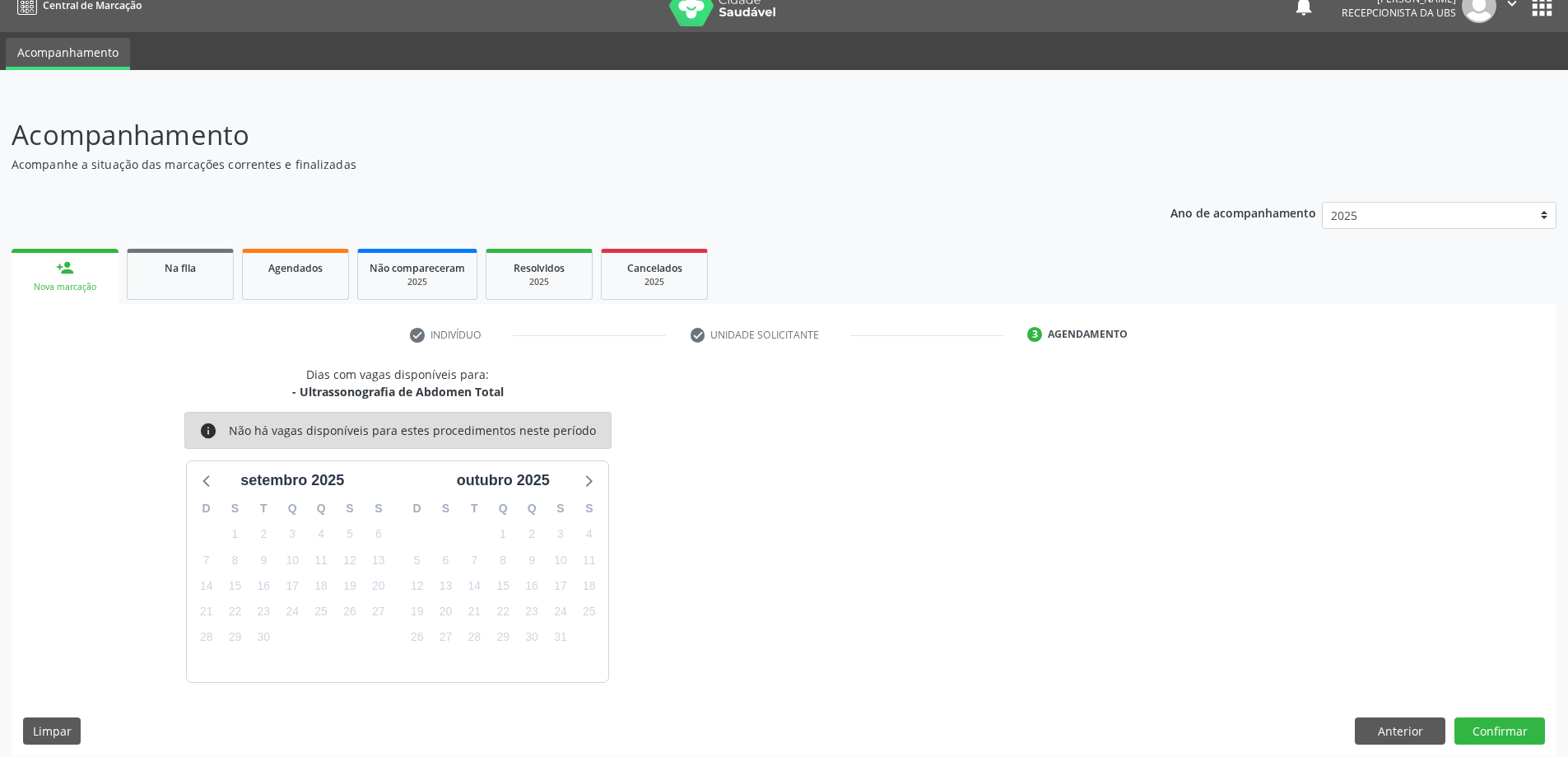
scroll to position [31, 0]
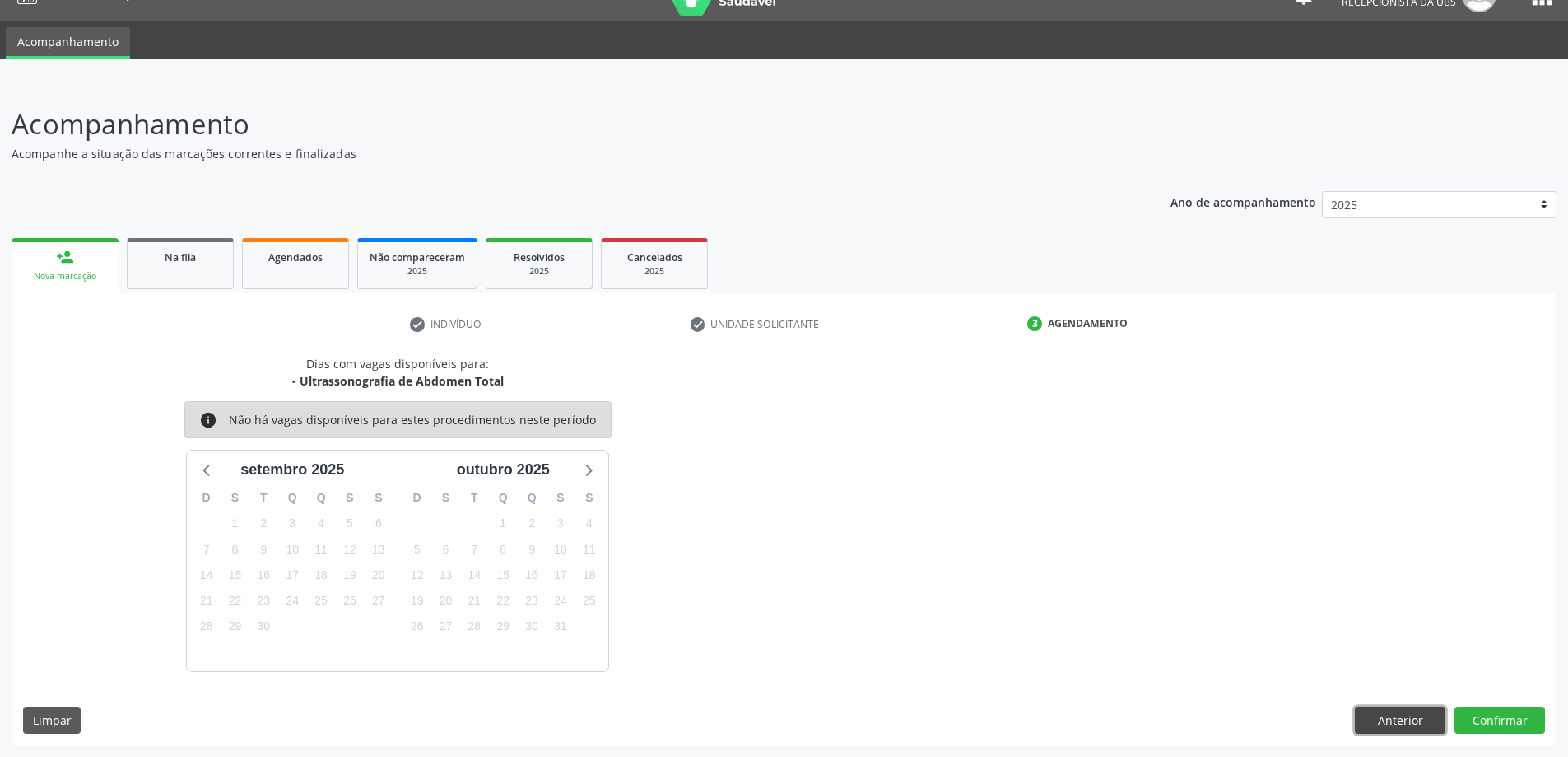
click at [1400, 719] on button "Anterior" at bounding box center [1400, 720] width 90 height 28
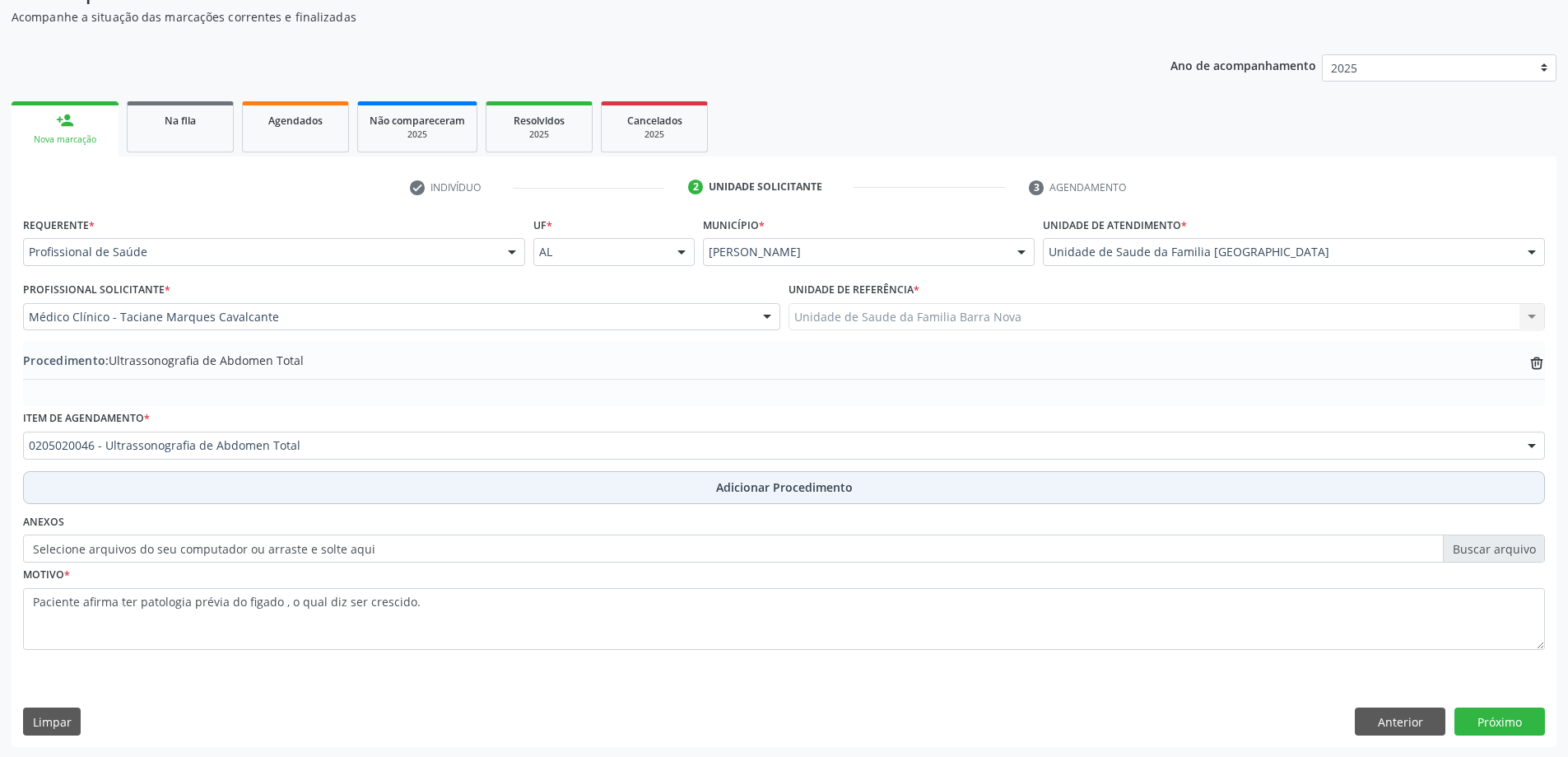
scroll to position [169, 0]
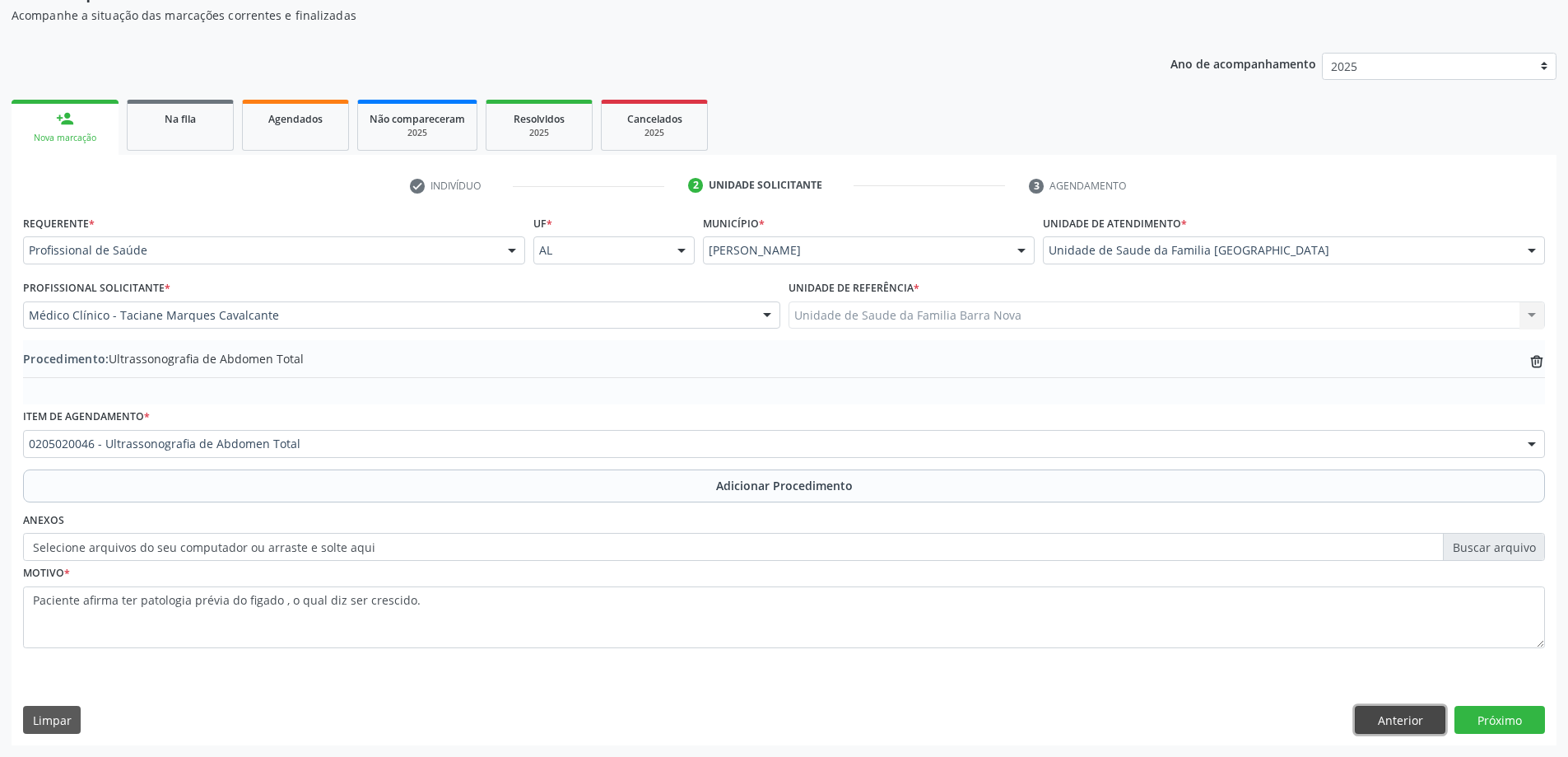
click at [1407, 721] on button "Anterior" at bounding box center [1400, 719] width 90 height 28
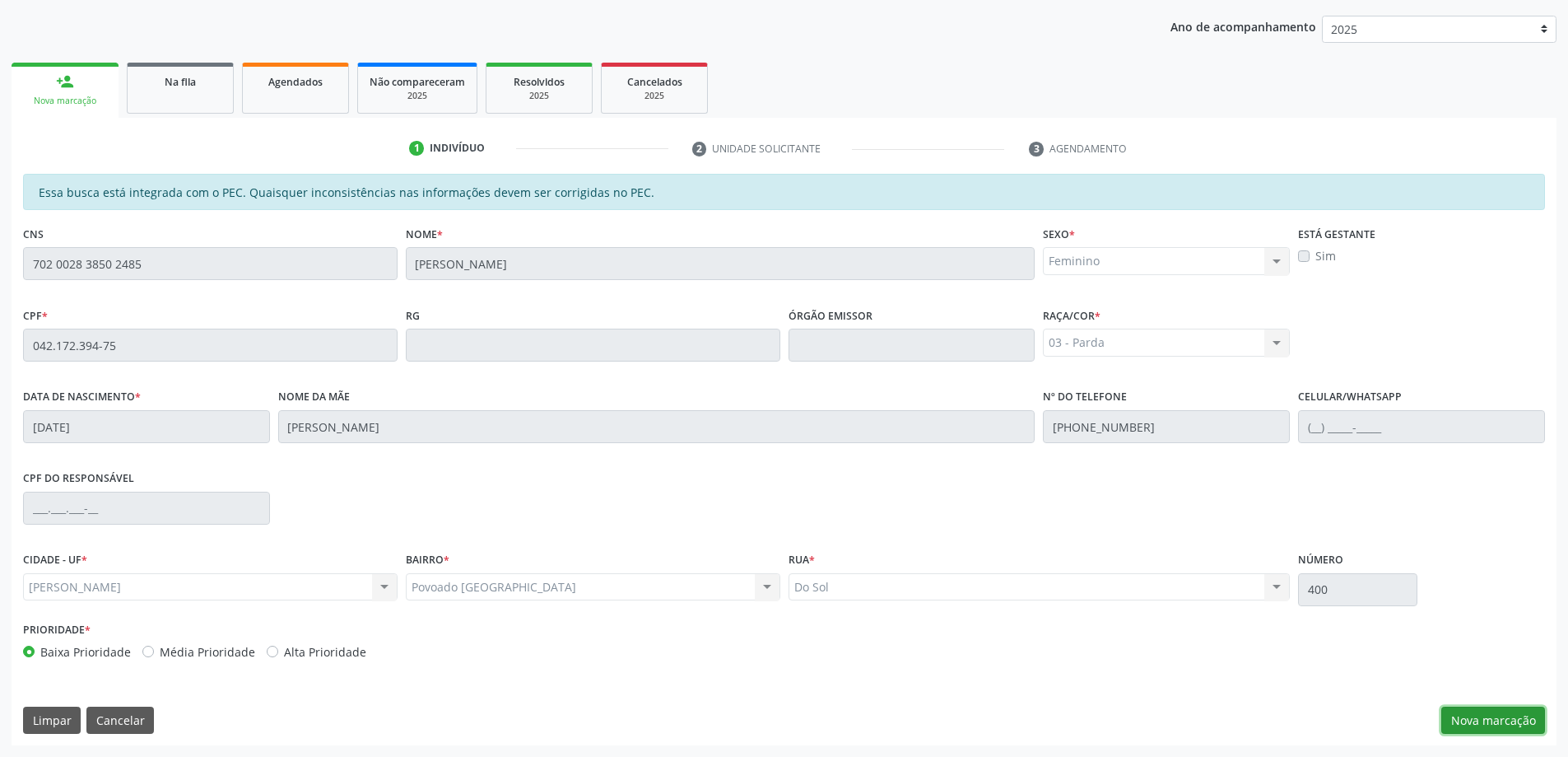
click at [1487, 717] on button "Nova marcação" at bounding box center [1493, 720] width 104 height 28
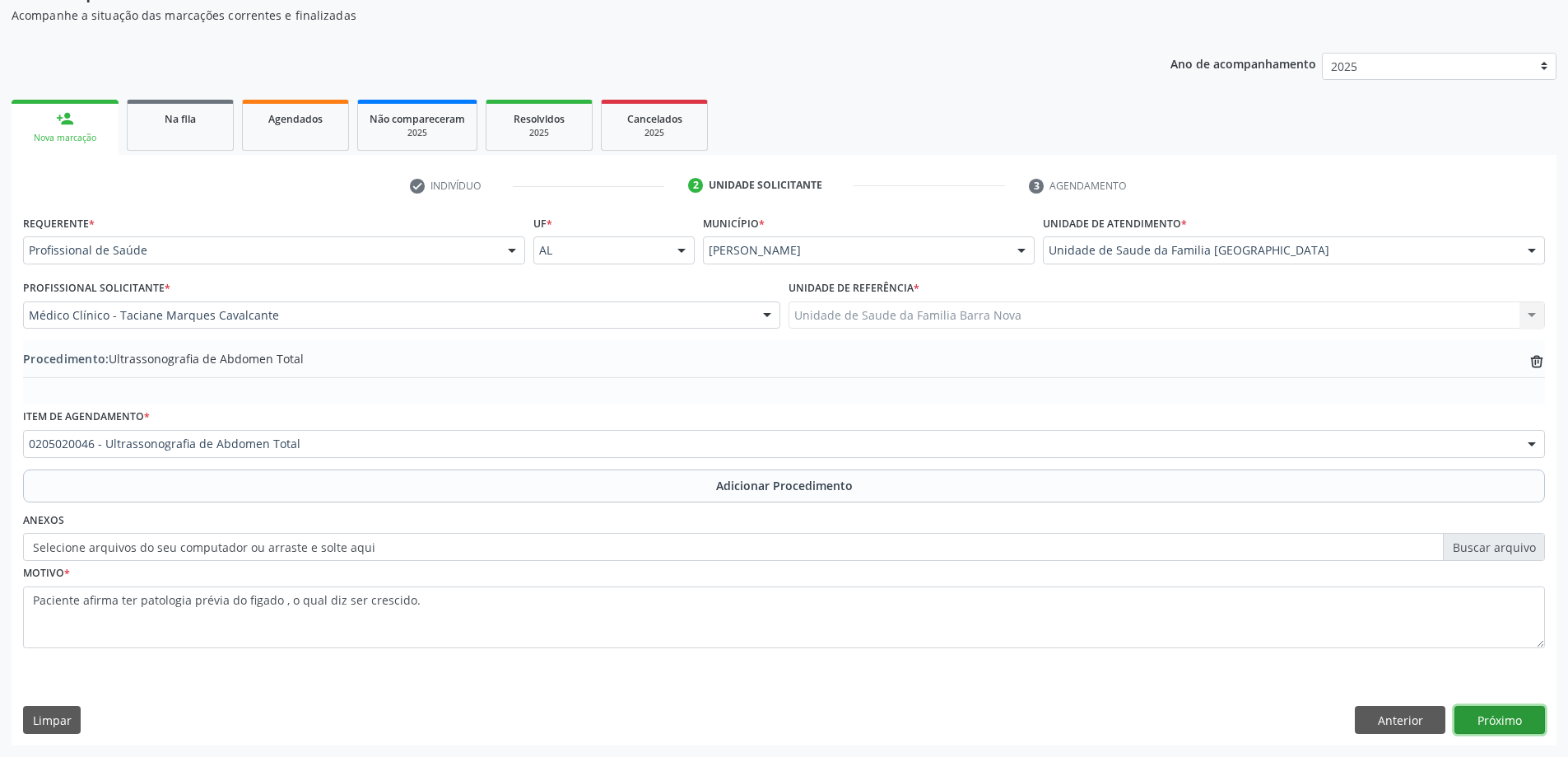
click at [1504, 727] on button "Próximo" at bounding box center [1500, 719] width 90 height 28
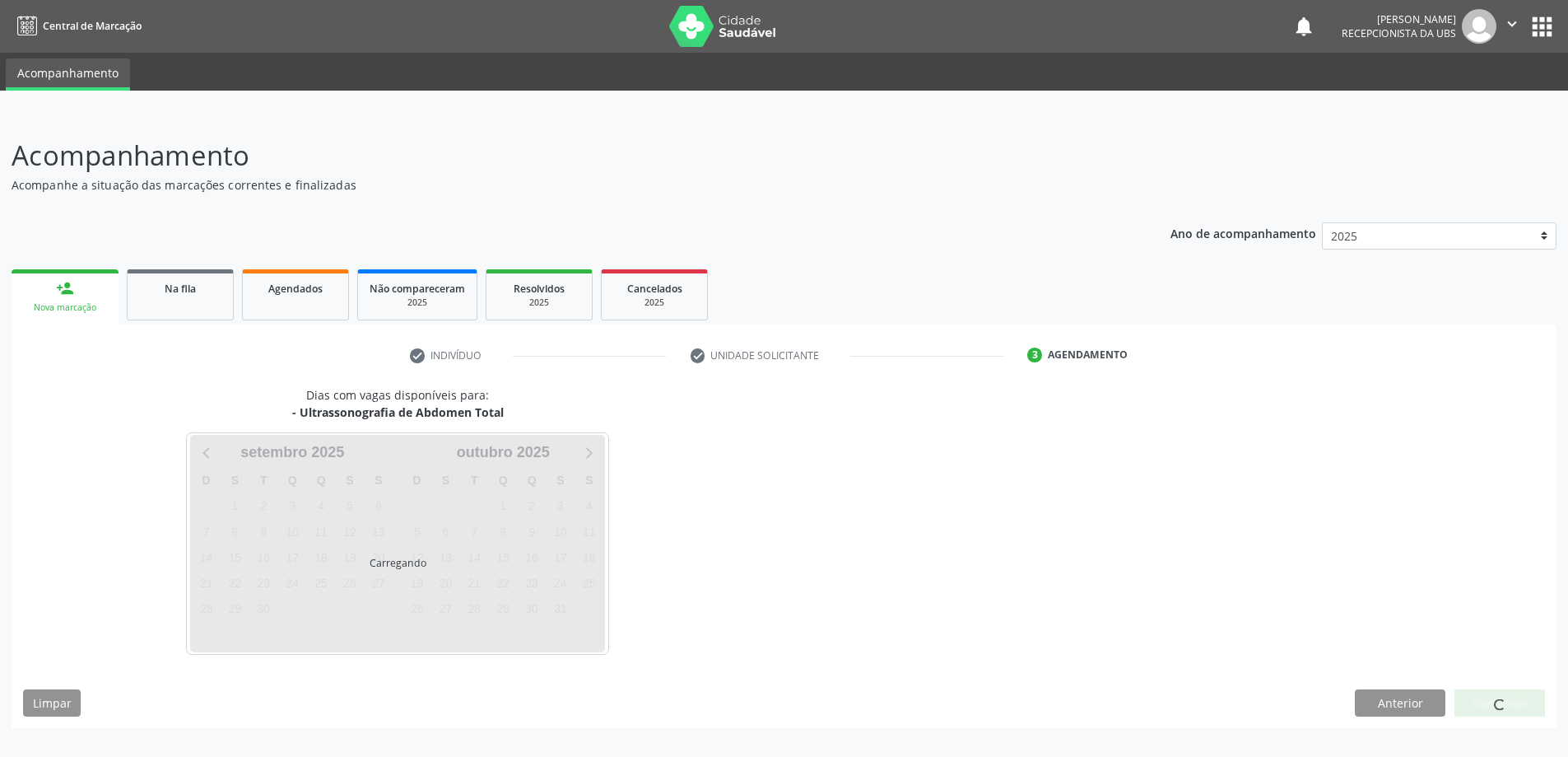
scroll to position [0, 0]
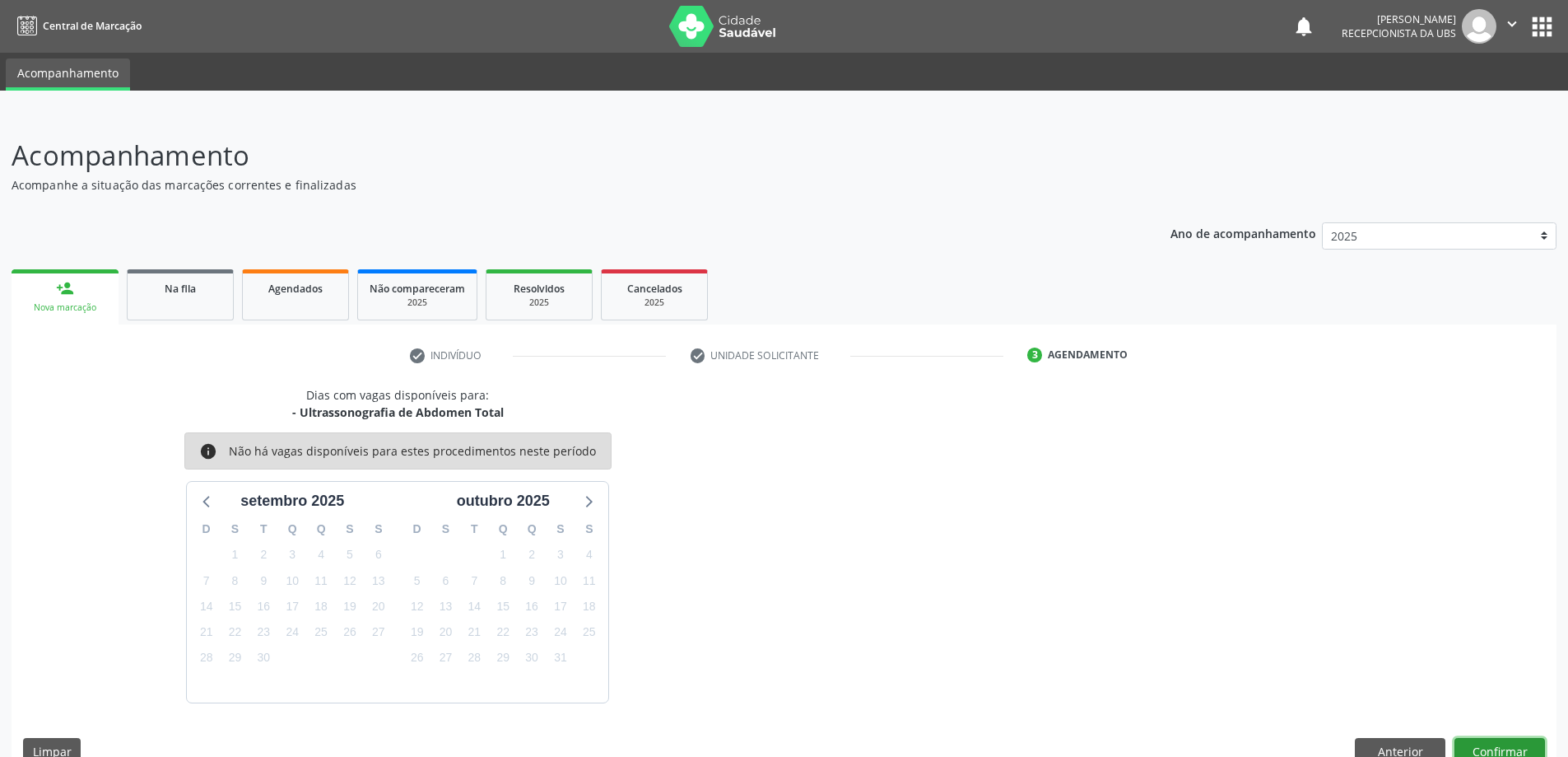
click at [1486, 747] on button "Confirmar" at bounding box center [1500, 751] width 90 height 28
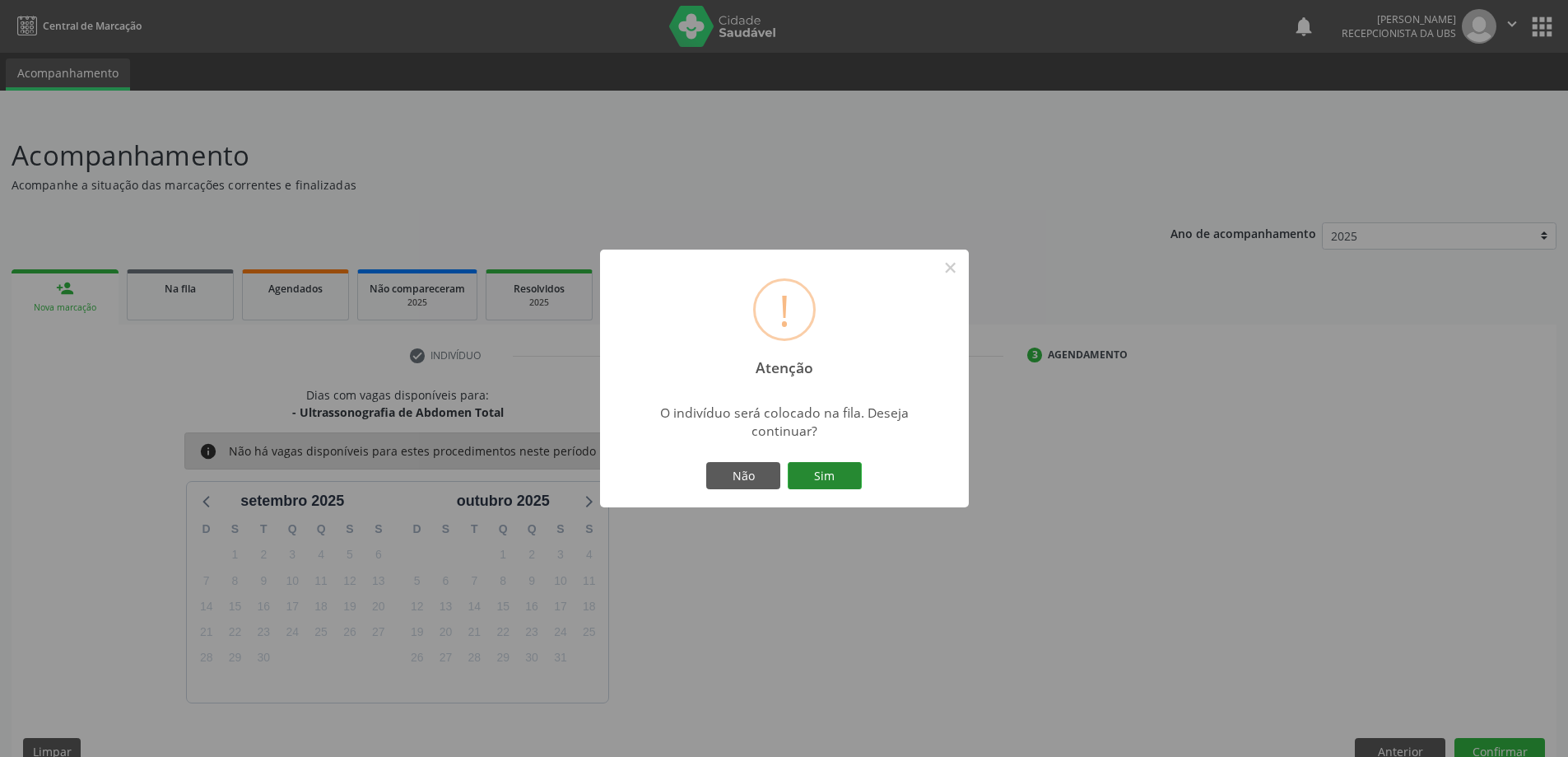
click at [813, 467] on button "Sim" at bounding box center [825, 476] width 74 height 28
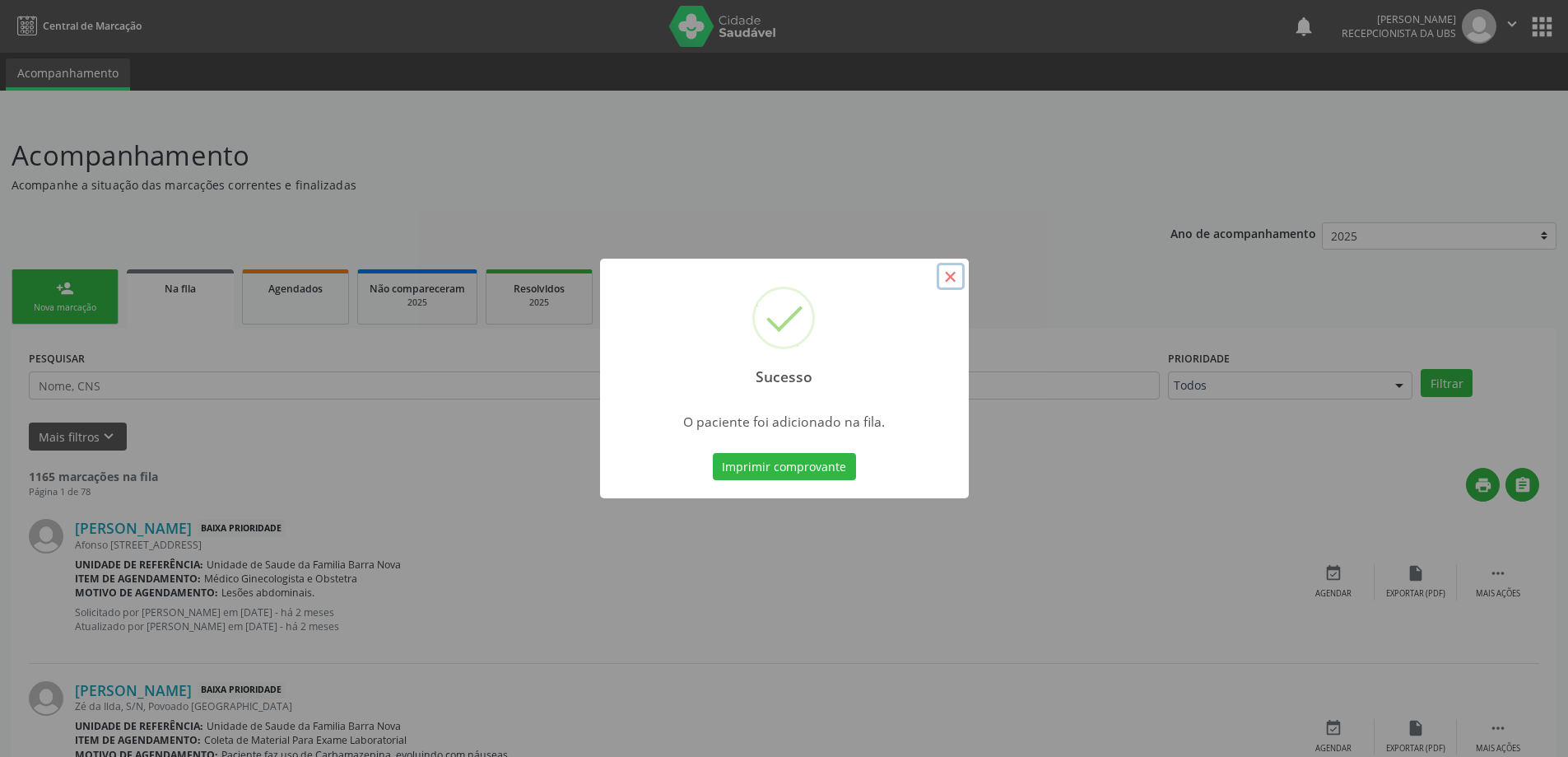
click at [950, 276] on button "×" at bounding box center [951, 277] width 28 height 28
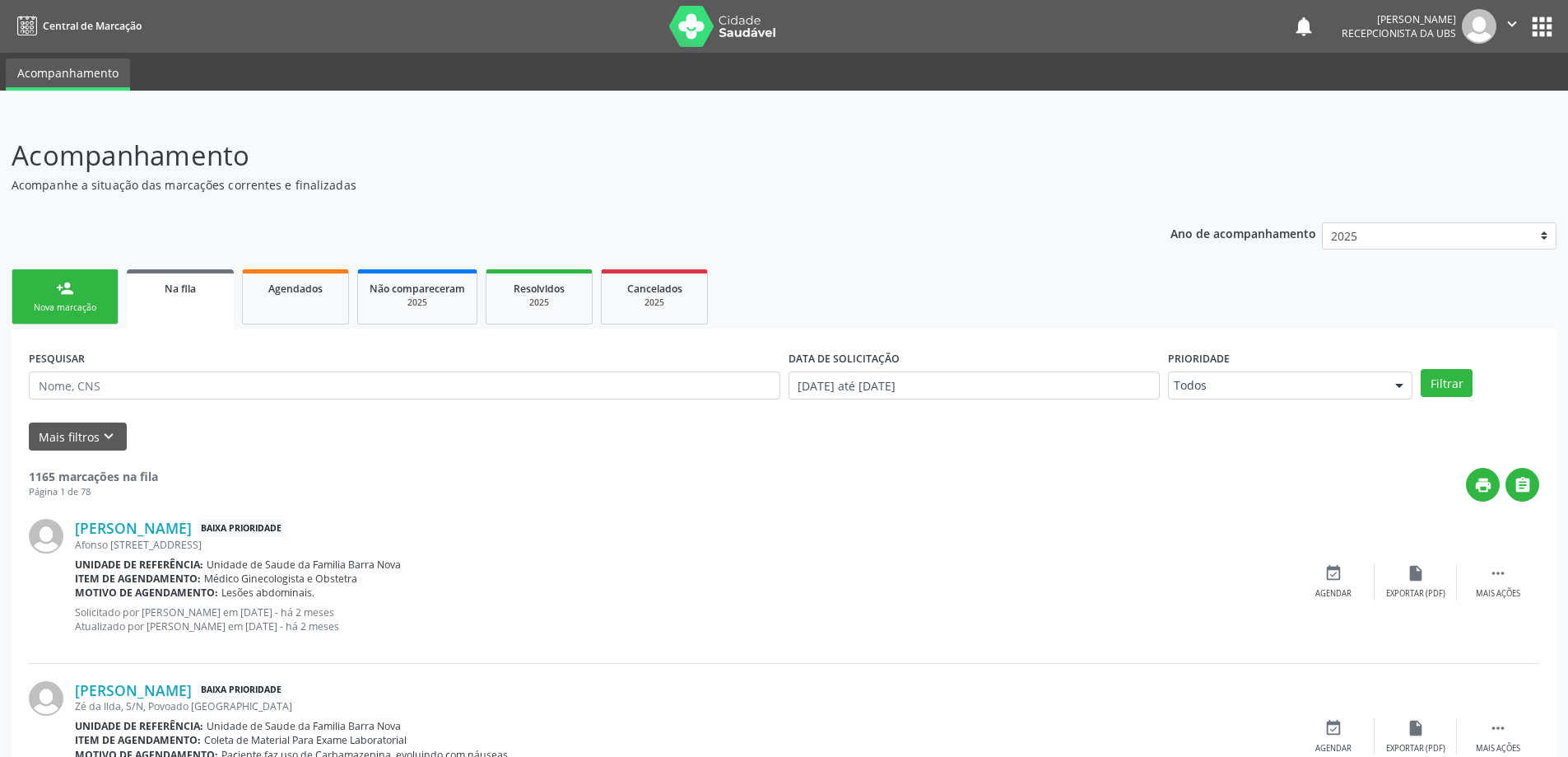
click at [86, 301] on link "person_add Nova marcação" at bounding box center [65, 297] width 107 height 55
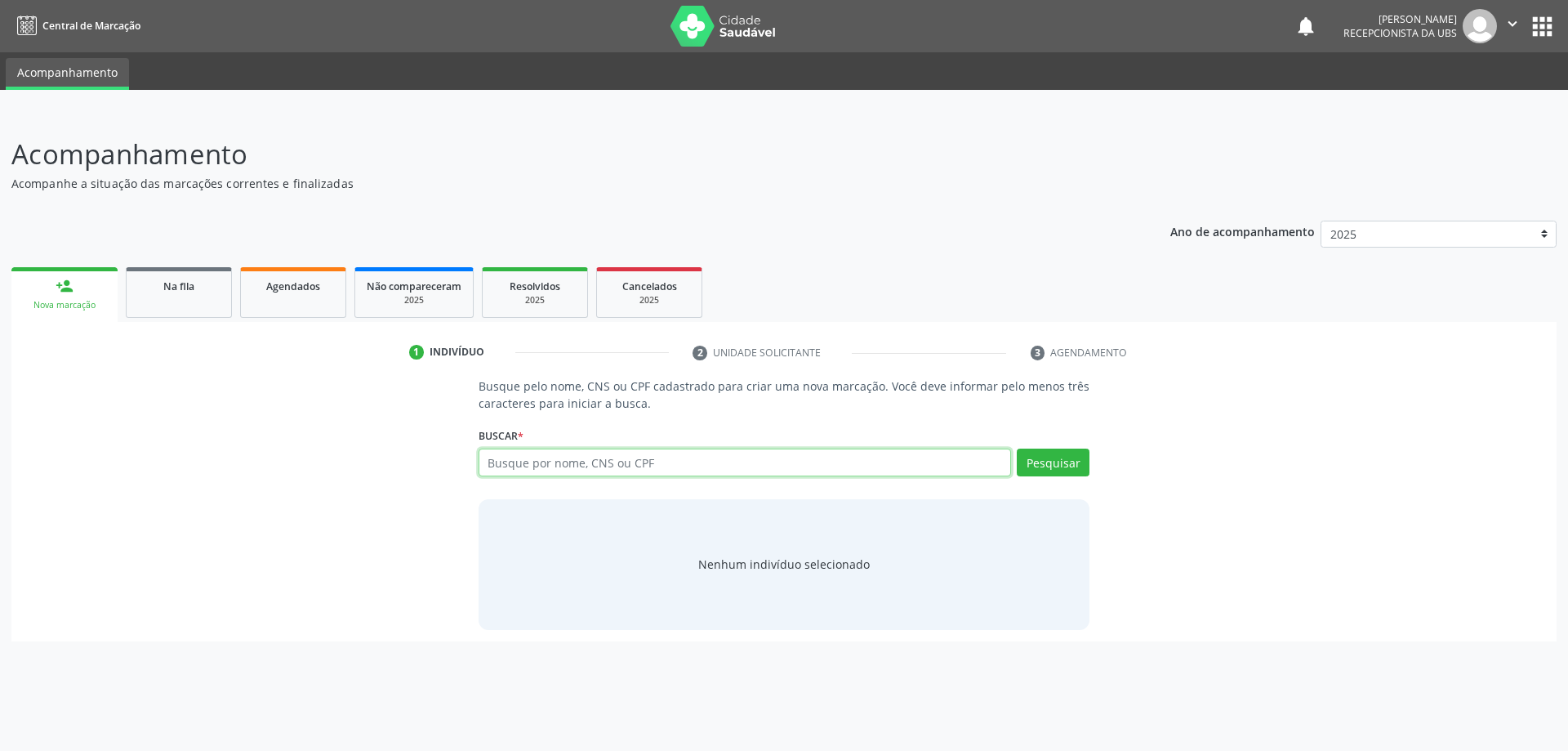
click at [587, 467] on input "text" at bounding box center [745, 462] width 534 height 27
type input "702002838502485"
click at [1055, 462] on button "Pesquisar" at bounding box center [1053, 462] width 73 height 27
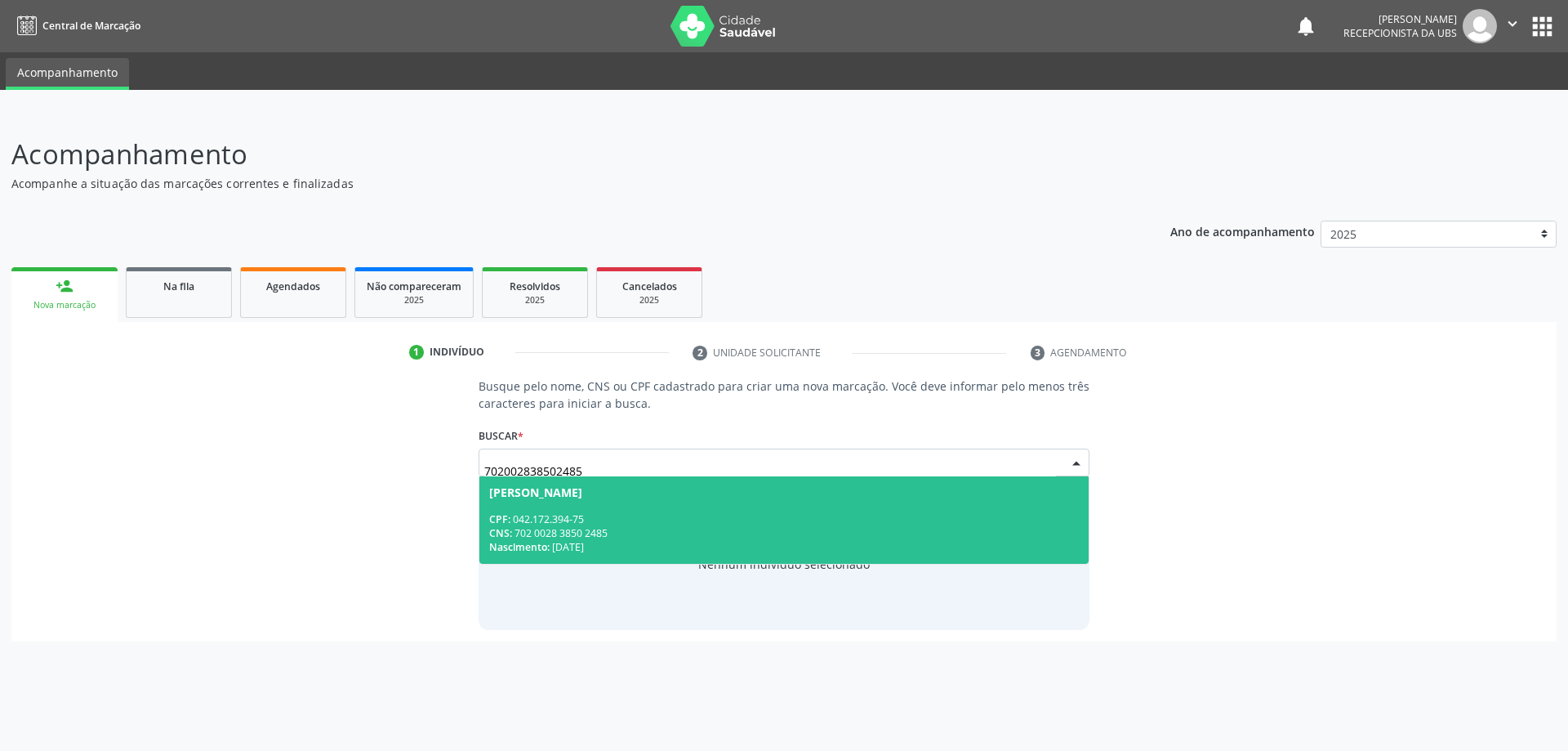
click at [711, 536] on div "CNS: 702 0028 3850 2485" at bounding box center [784, 532] width 590 height 14
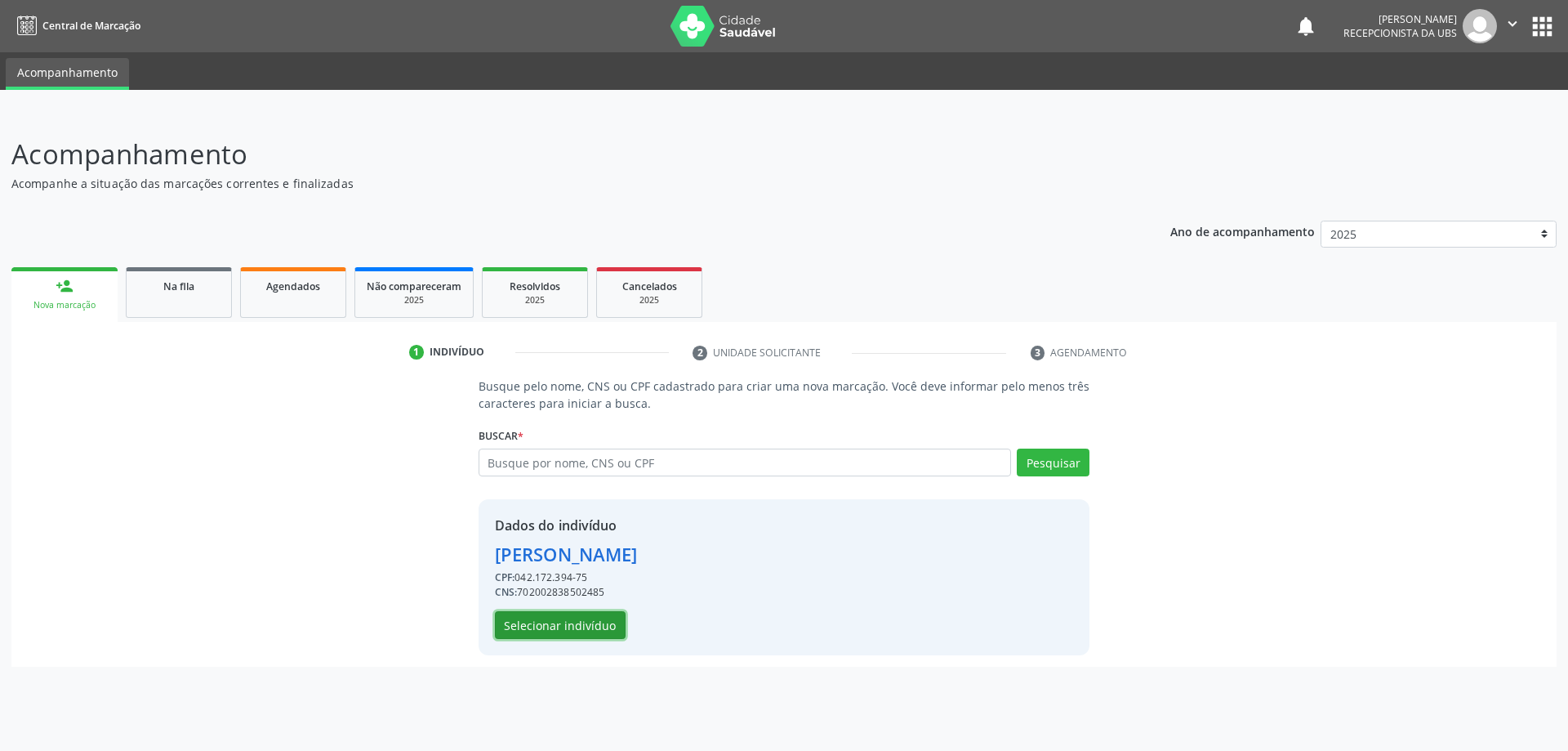
click at [569, 626] on button "Selecionar indivíduo" at bounding box center [559, 625] width 130 height 27
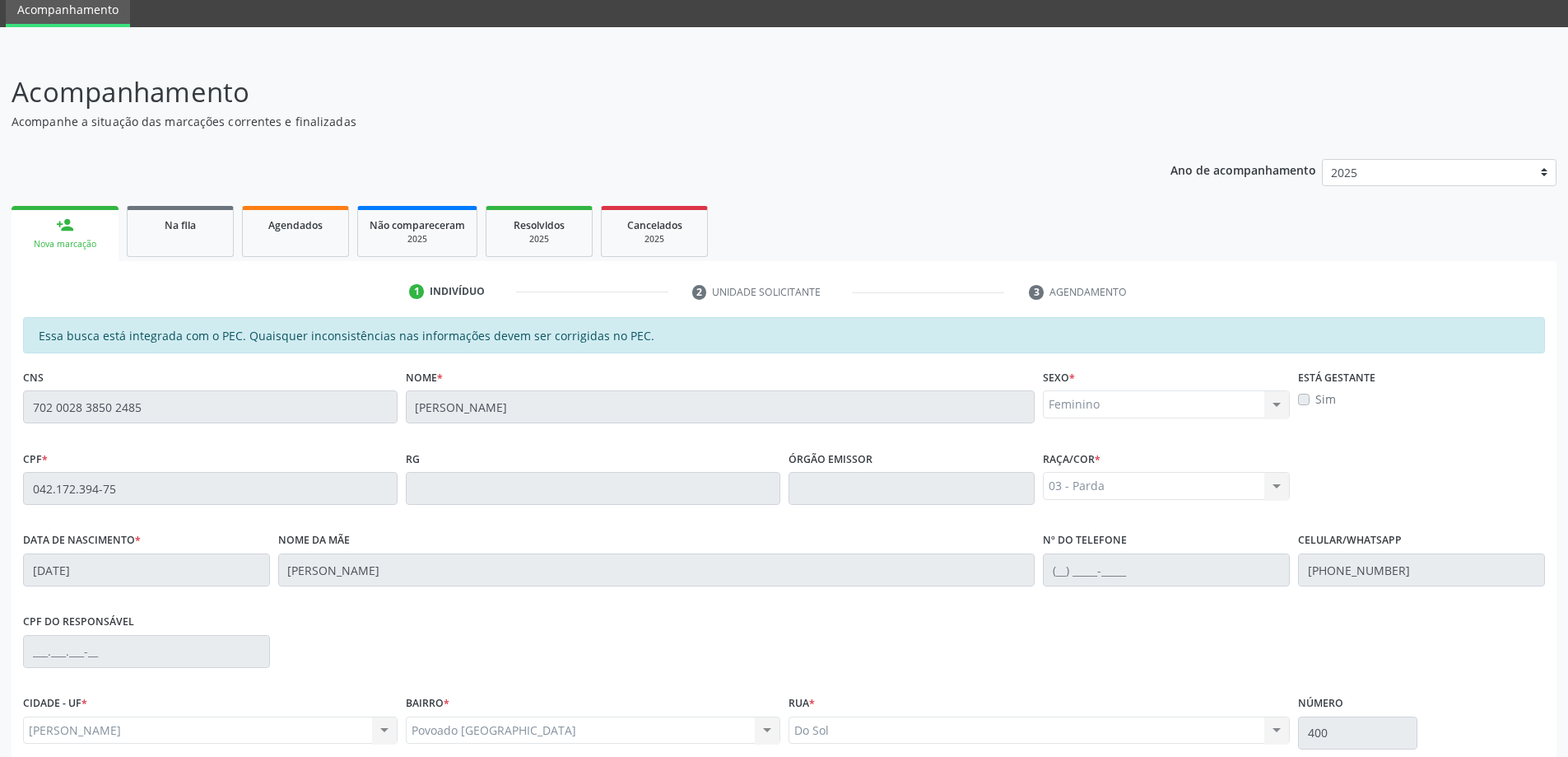
scroll to position [207, 0]
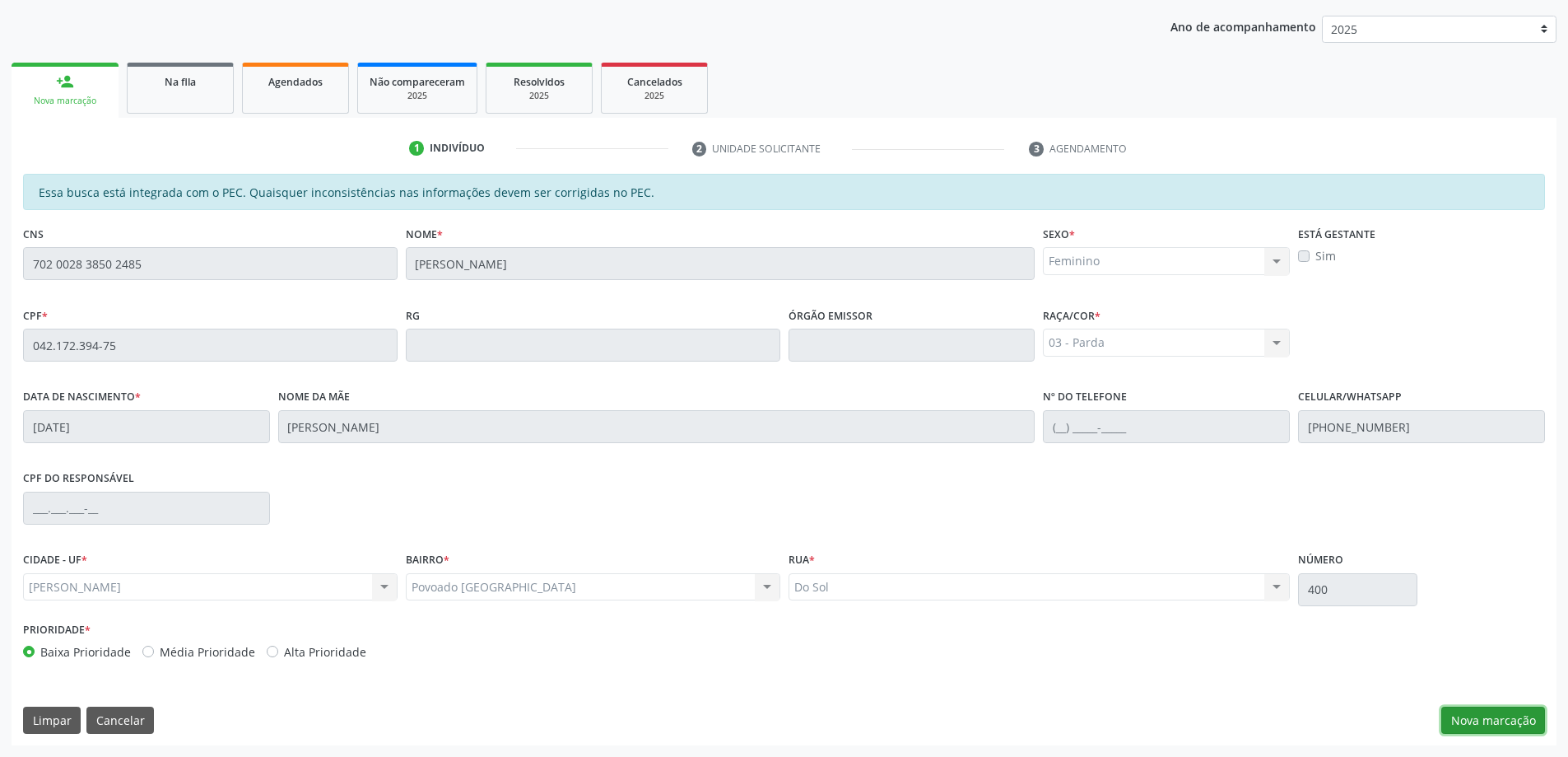
click at [1499, 727] on button "Nova marcação" at bounding box center [1493, 720] width 104 height 28
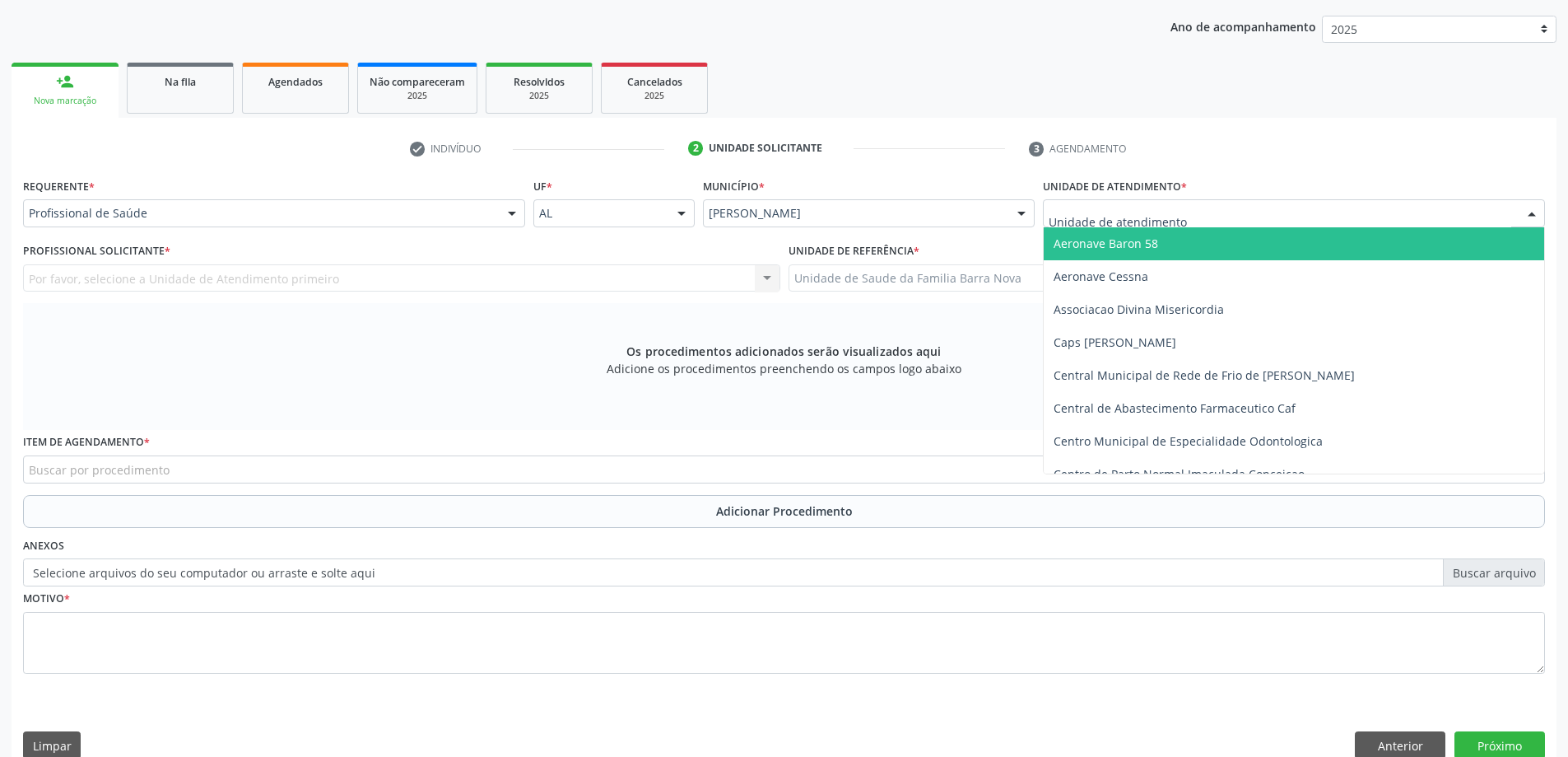
click at [1115, 203] on div at bounding box center [1294, 213] width 502 height 28
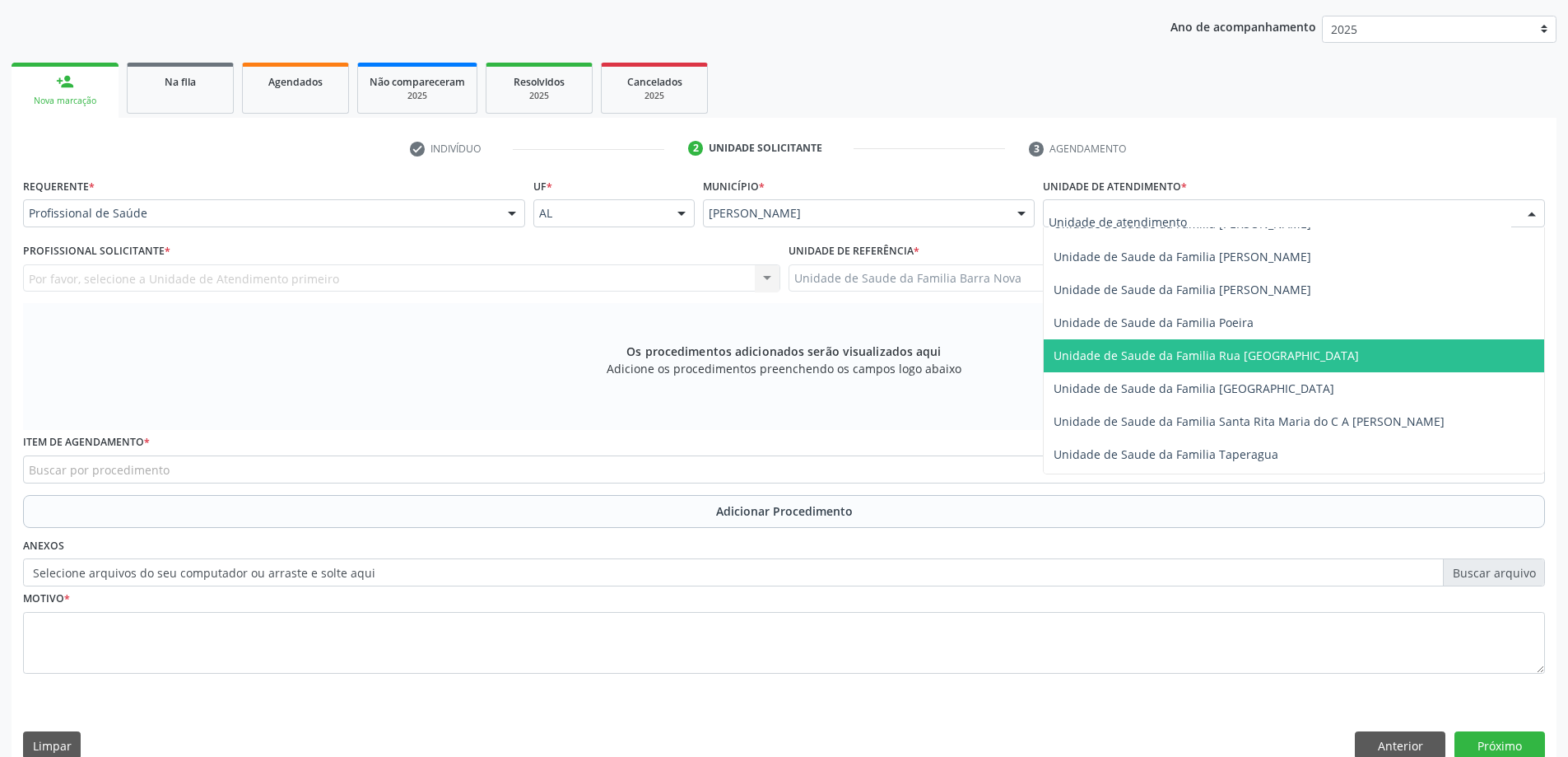
scroll to position [988, 0]
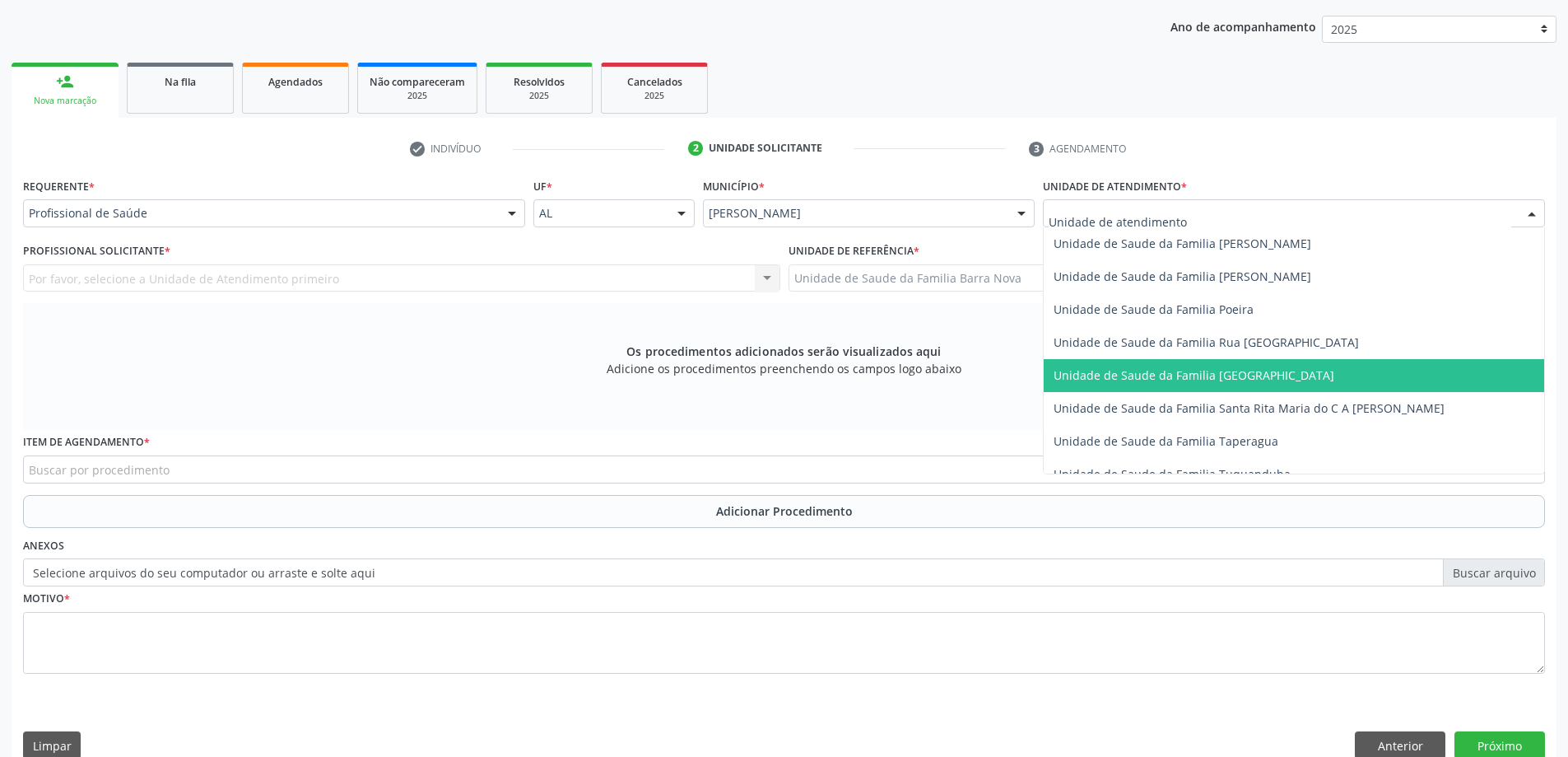
click at [1194, 387] on span "Unidade de Saude da Familia [GEOGRAPHIC_DATA]" at bounding box center [1294, 375] width 500 height 33
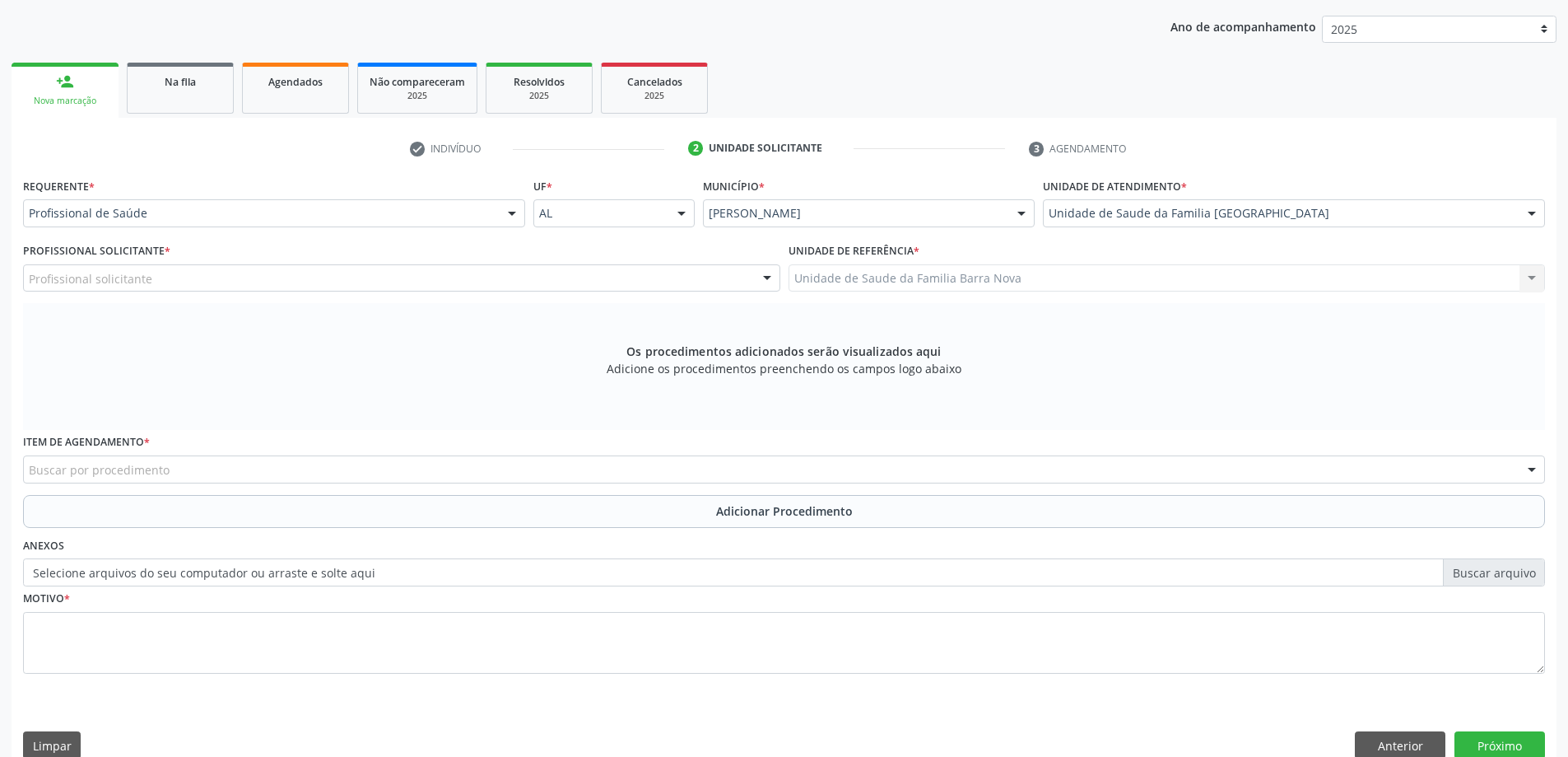
click at [334, 270] on div "Profissional solicitante" at bounding box center [402, 278] width 758 height 28
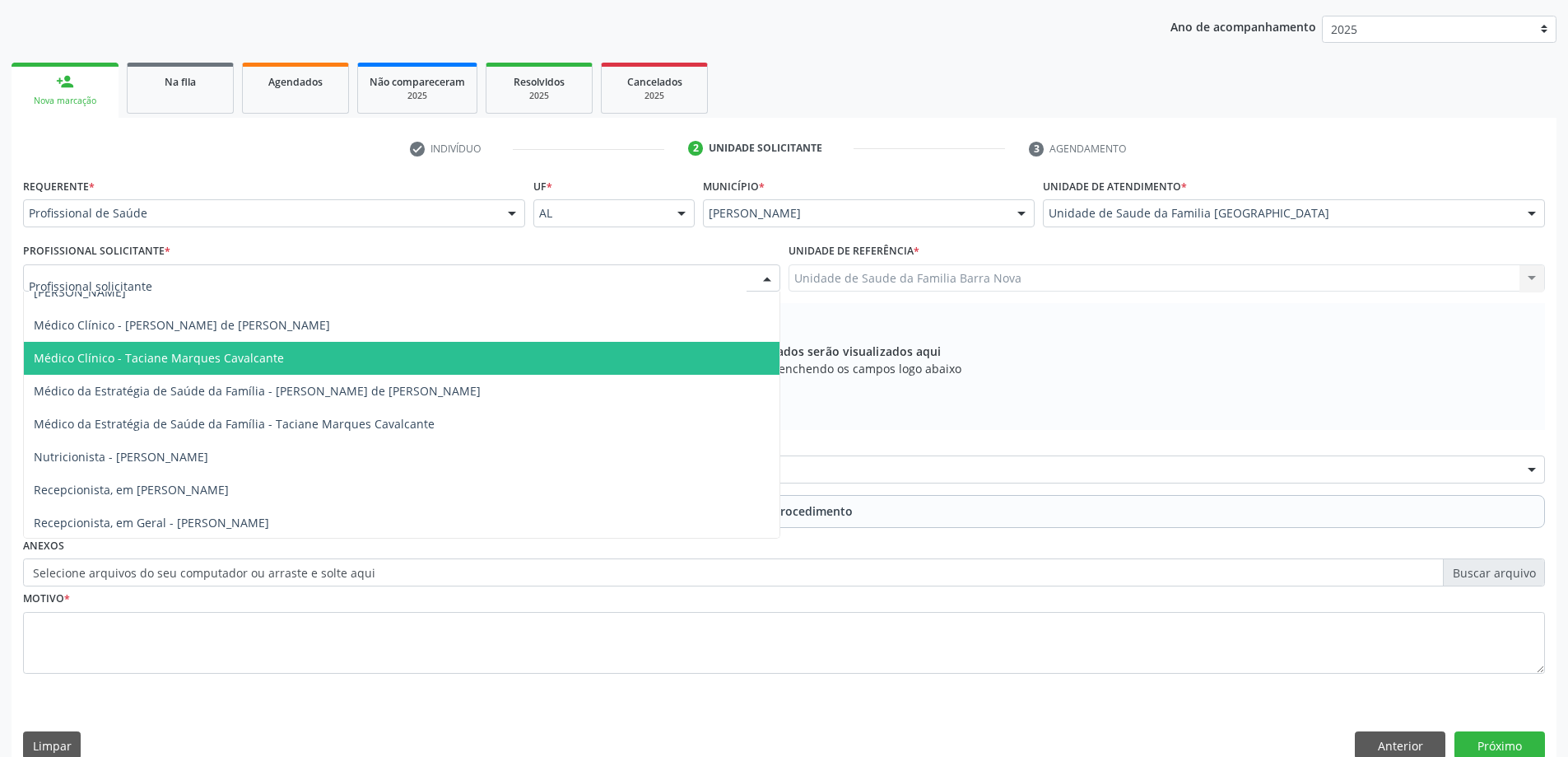
scroll to position [412, 0]
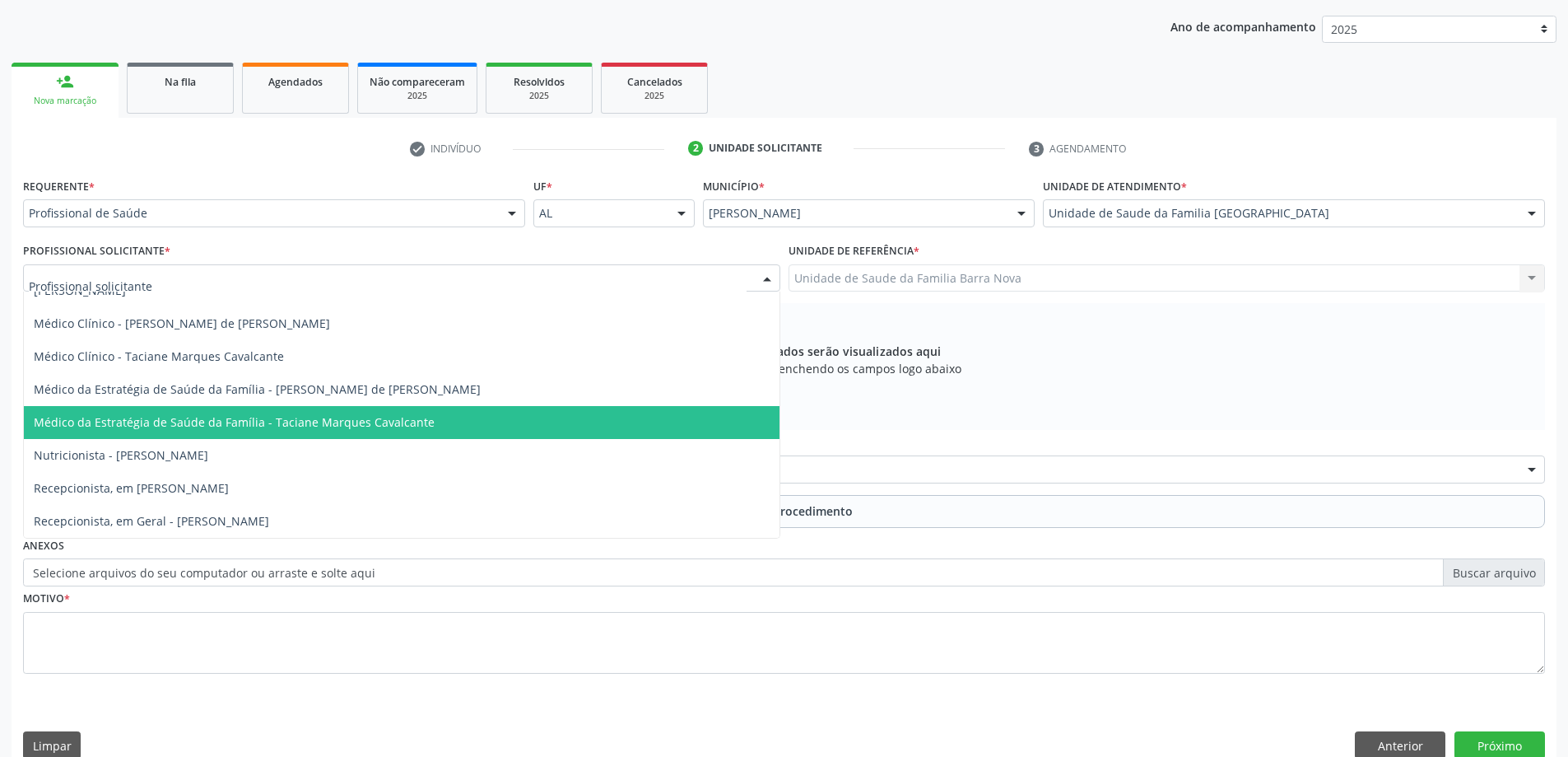
click at [360, 426] on span "Médico da Estratégia de Saúde da Família - Taciane Marques Cavalcante" at bounding box center [235, 421] width 401 height 16
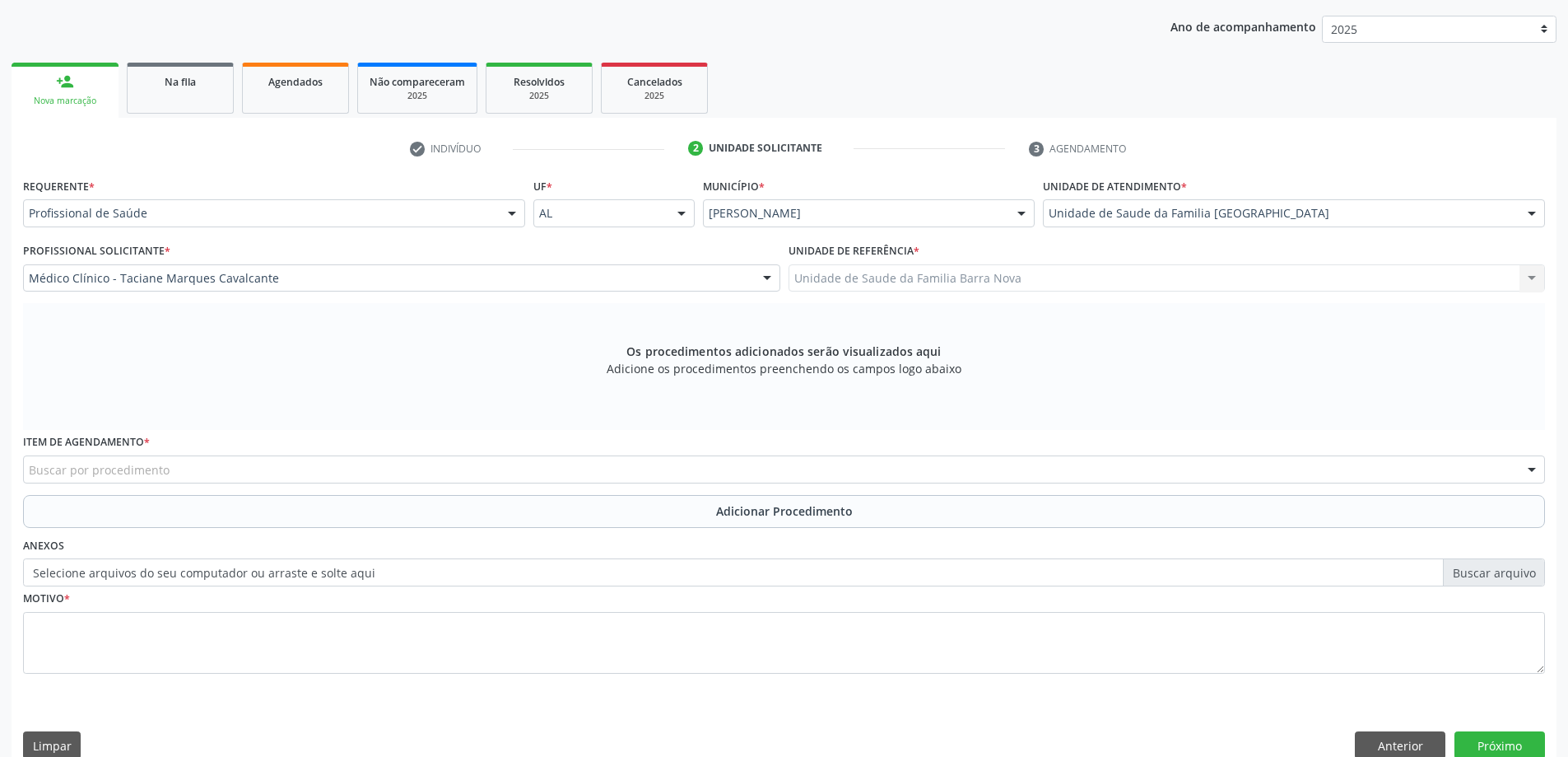
click at [496, 472] on div "Buscar por procedimento" at bounding box center [784, 469] width 1522 height 28
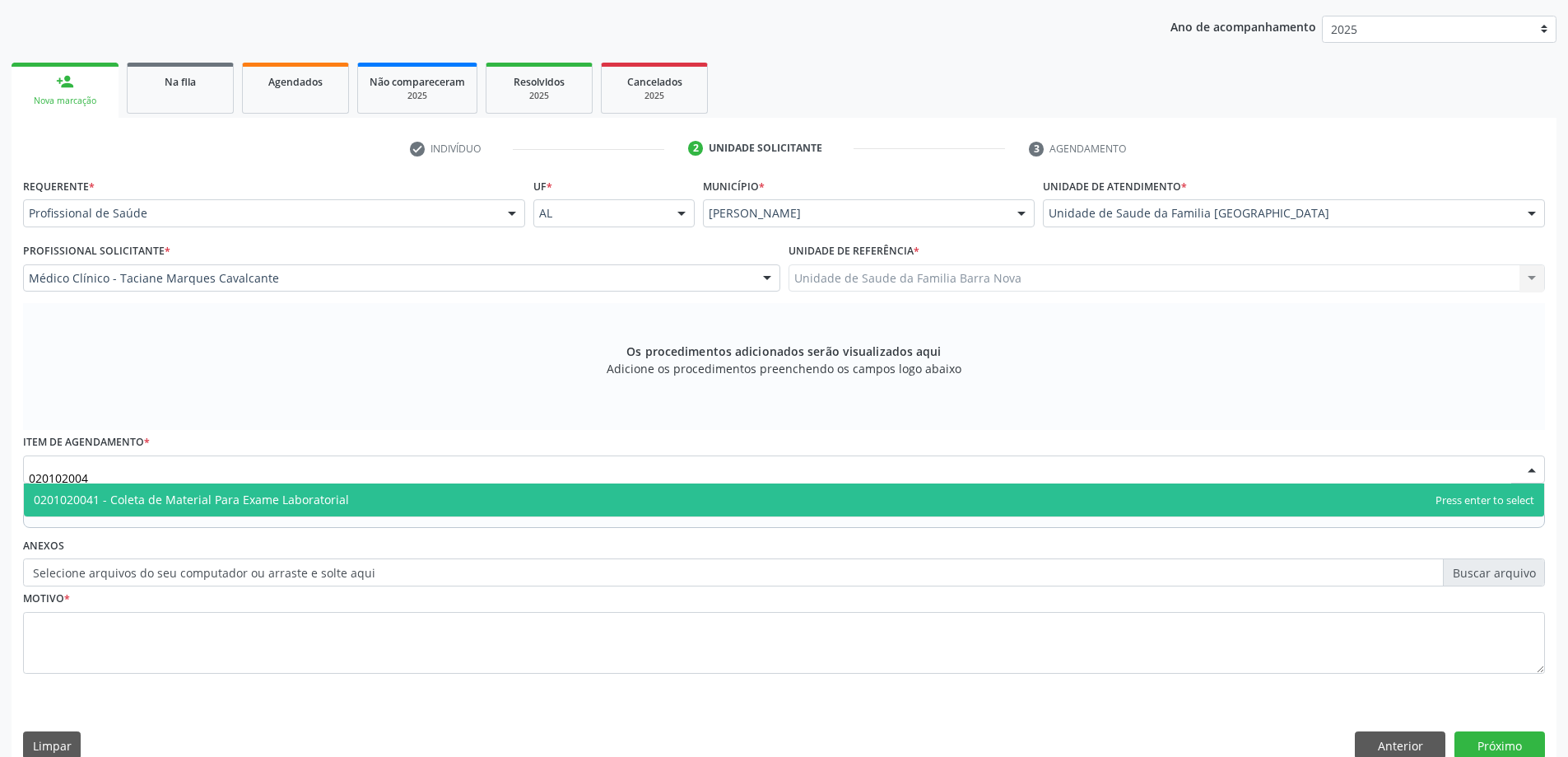
type input "0201020041"
click at [486, 509] on span "0201020041 - Coleta de Material Para Exame Laboratorial" at bounding box center [784, 499] width 1520 height 33
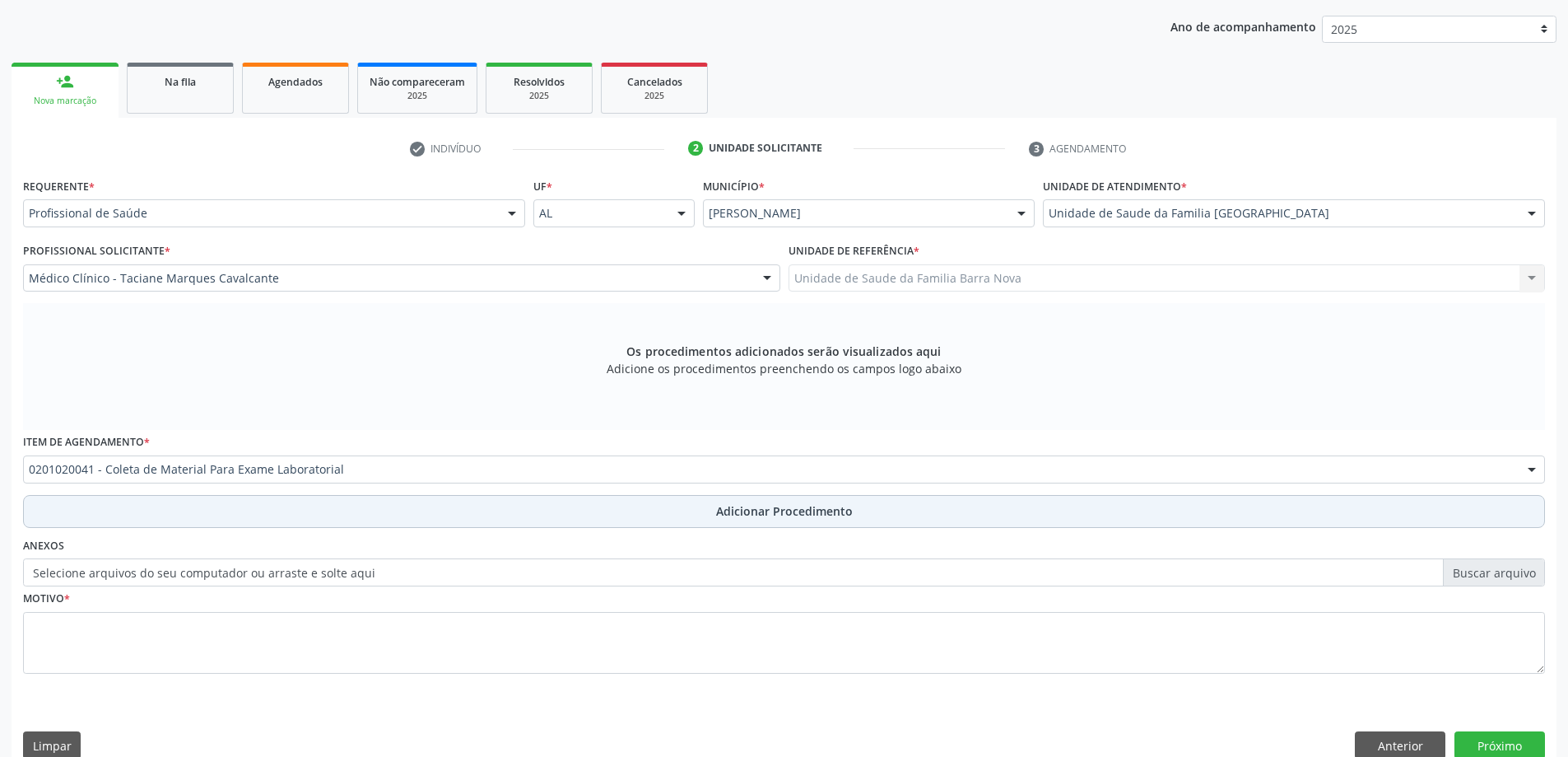
click at [765, 519] on span "Adicionar Procedimento" at bounding box center [784, 510] width 137 height 17
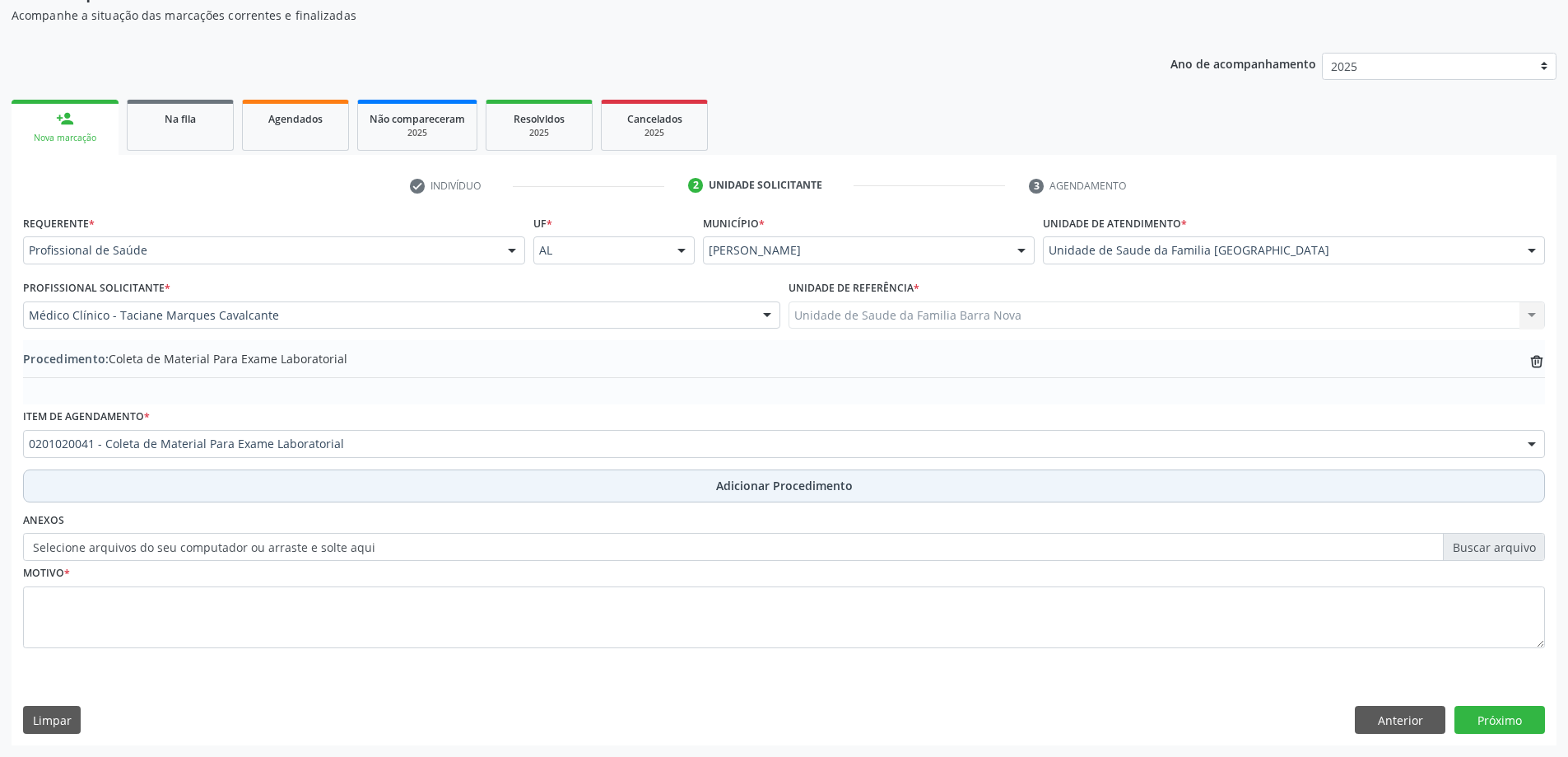
scroll to position [169, 0]
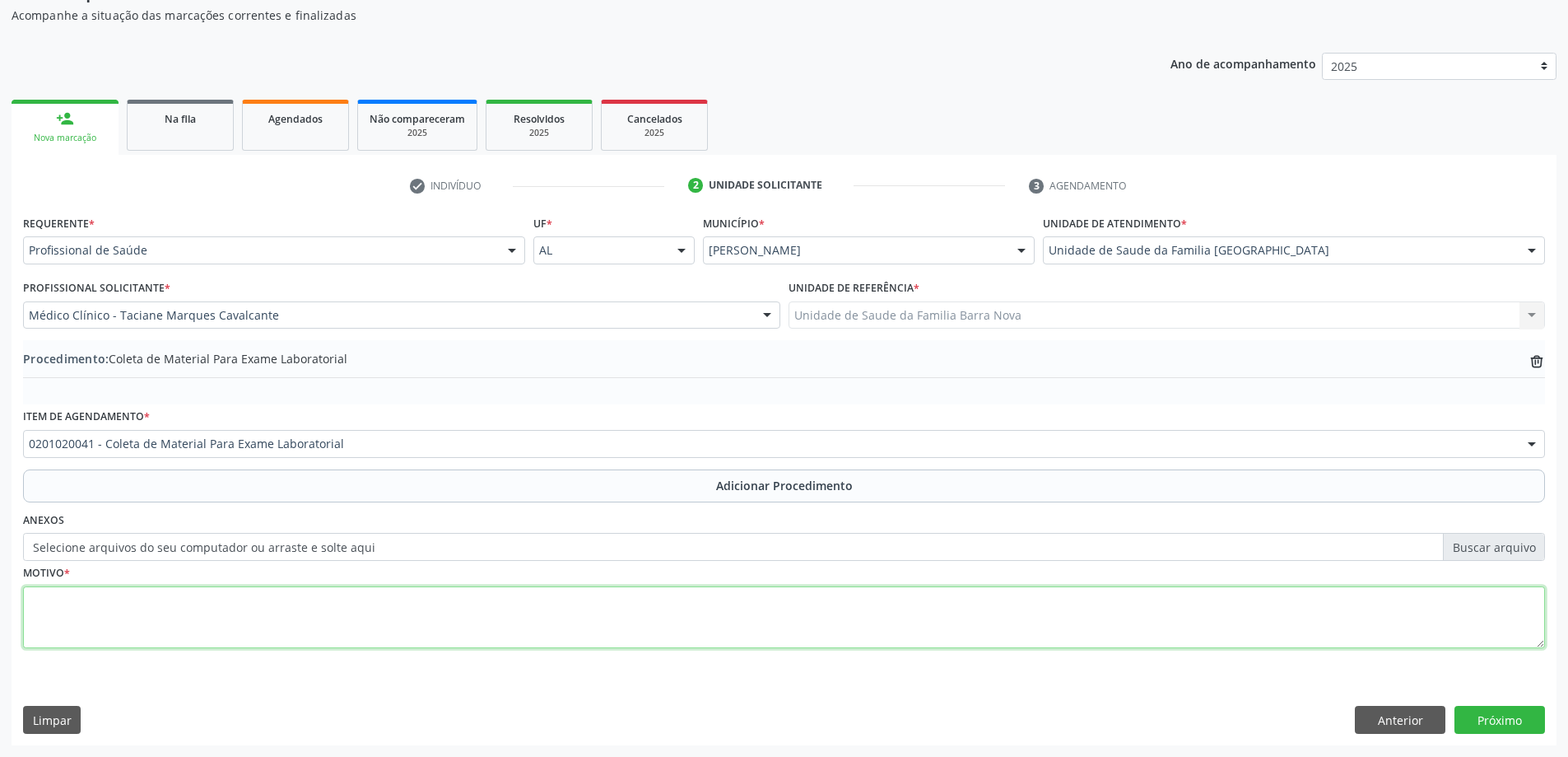
click at [381, 606] on textarea at bounding box center [784, 617] width 1522 height 63
type textarea "Rotina."
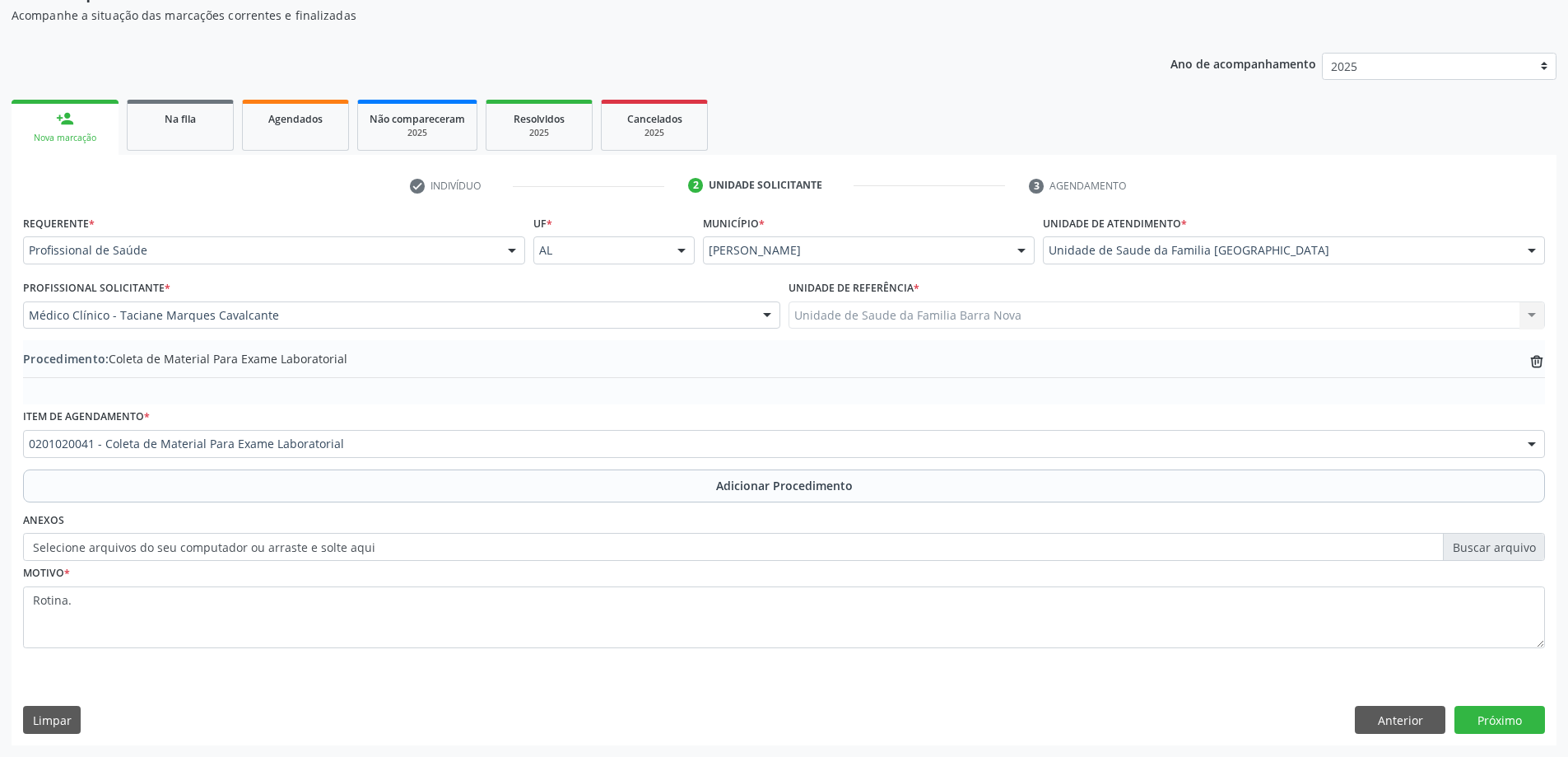
click at [1476, 705] on div "Requerente * Profissional de Saúde Profissional de Saúde Paciente Nenhum result…" at bounding box center [784, 477] width 1545 height 533
click at [1497, 726] on button "Próximo" at bounding box center [1500, 719] width 90 height 28
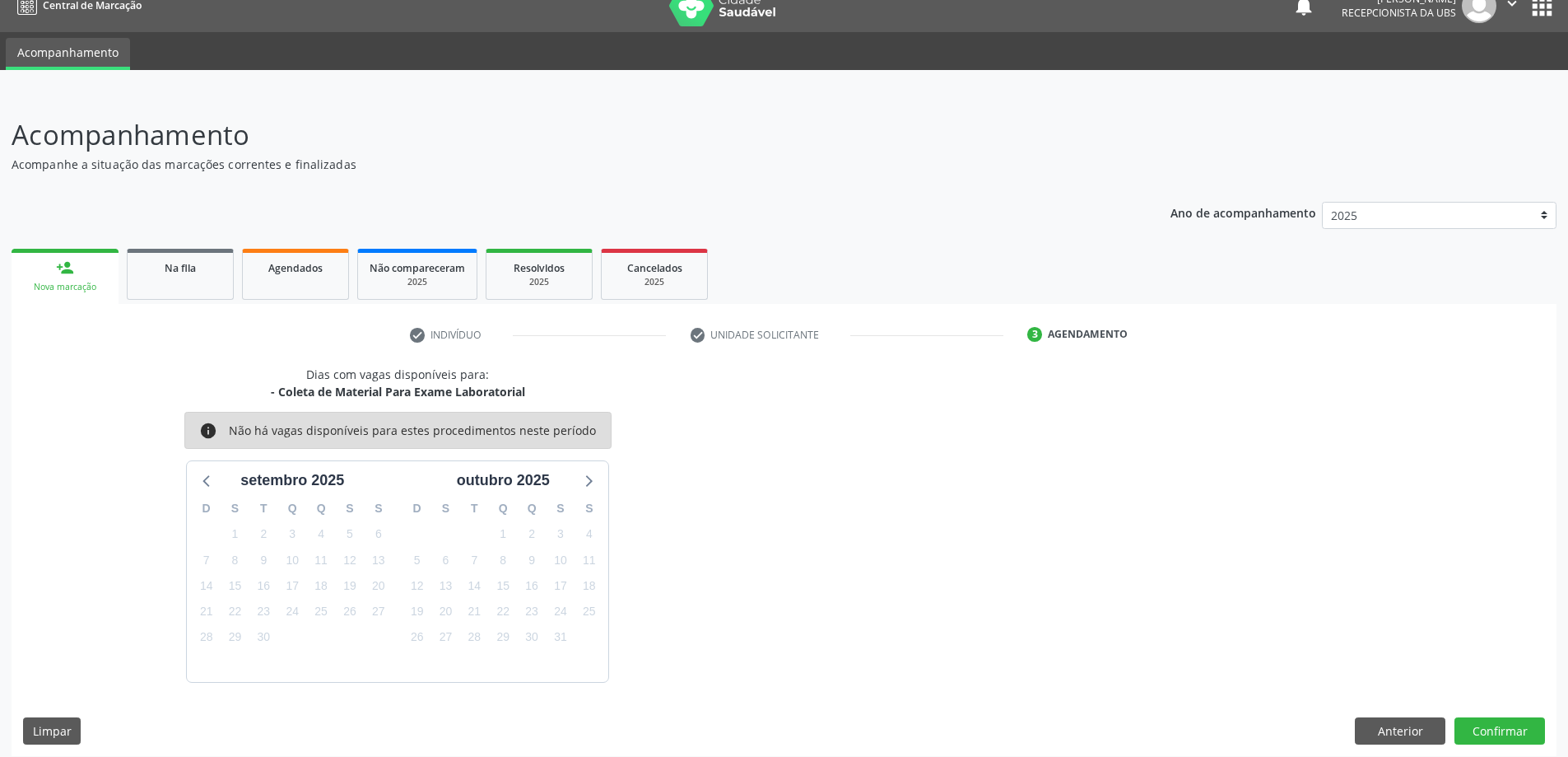
scroll to position [31, 0]
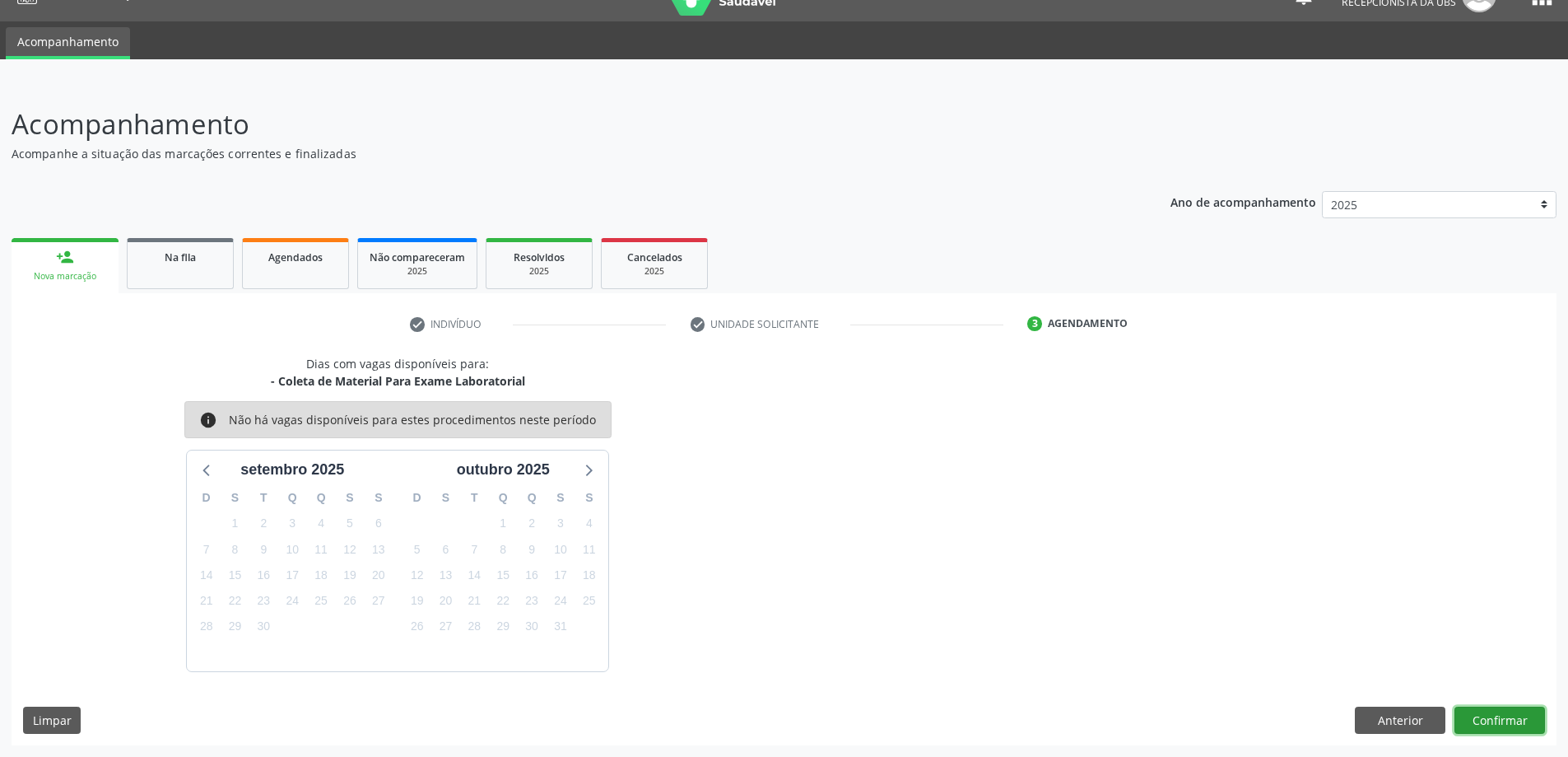
click at [1519, 722] on button "Confirmar" at bounding box center [1500, 720] width 90 height 28
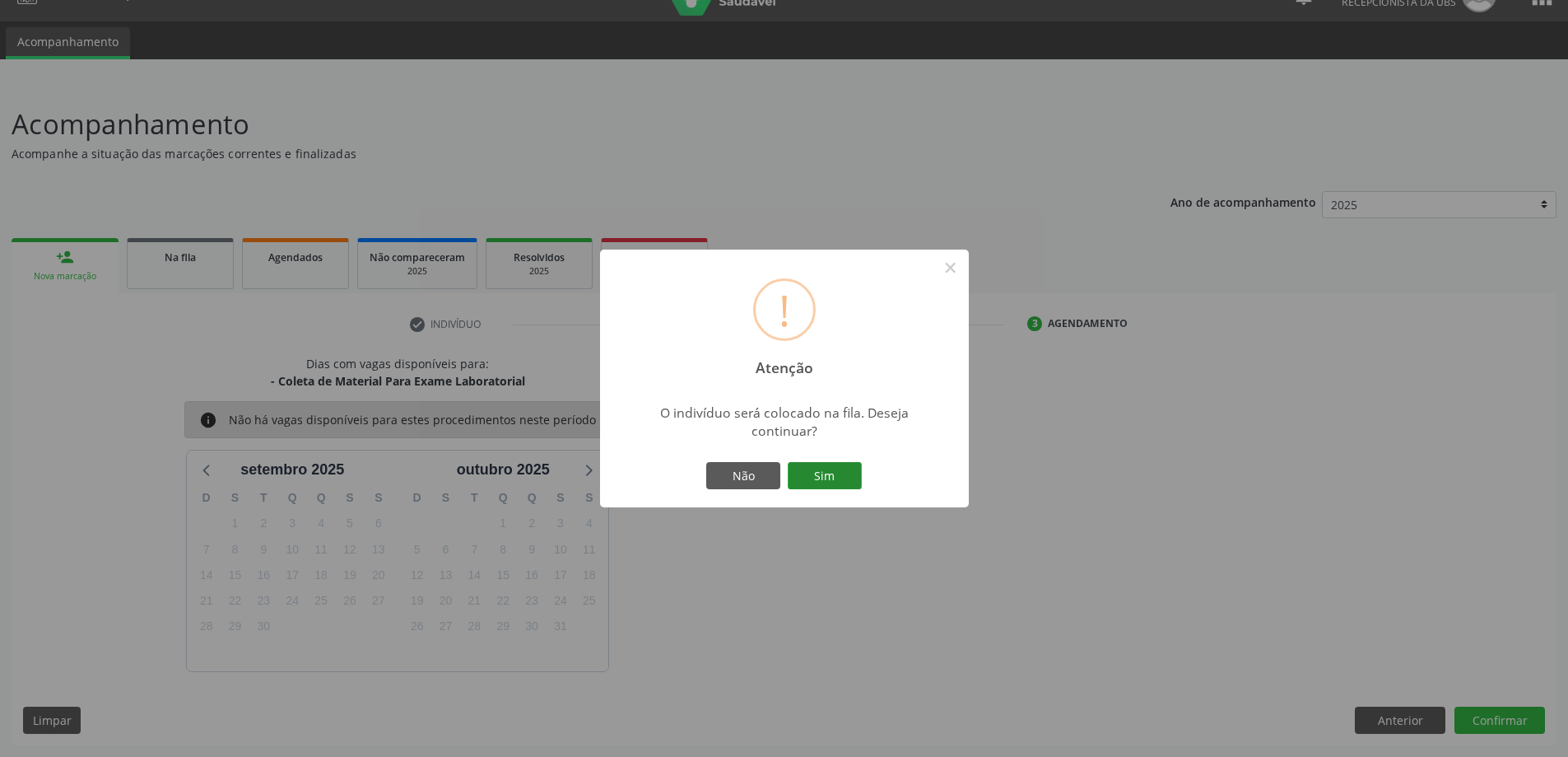
click at [801, 475] on button "Sim" at bounding box center [825, 476] width 74 height 28
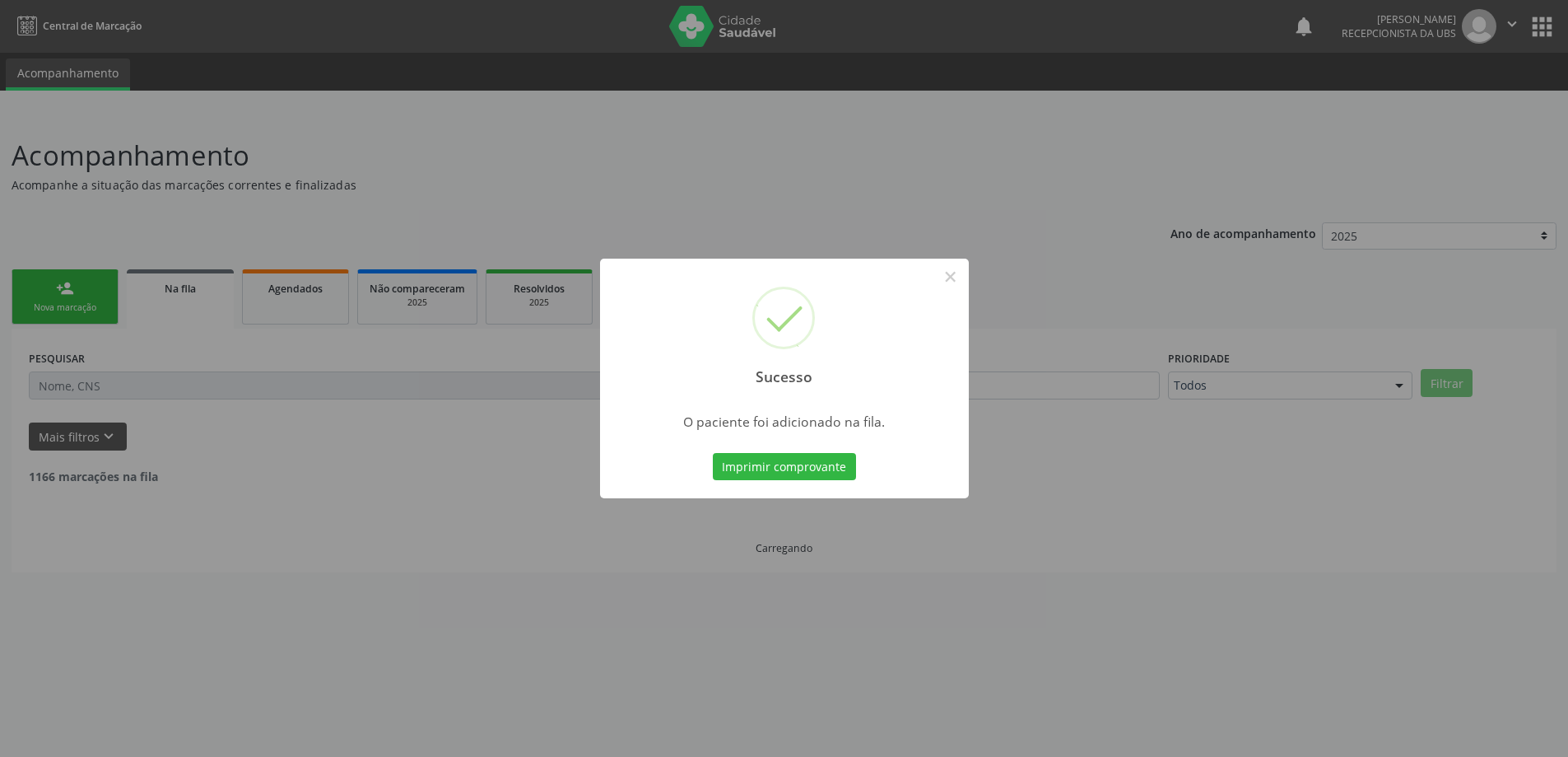
scroll to position [0, 0]
